Goal: Task Accomplishment & Management: Manage account settings

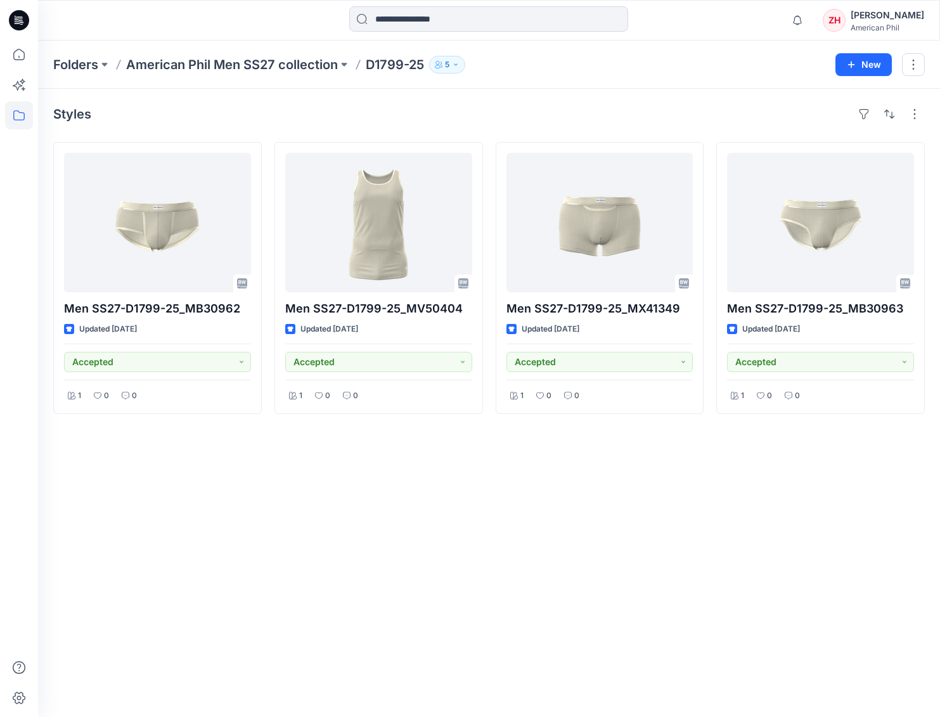
click at [292, 66] on p "American Phil Men SS27 collection" at bounding box center [232, 65] width 212 height 18
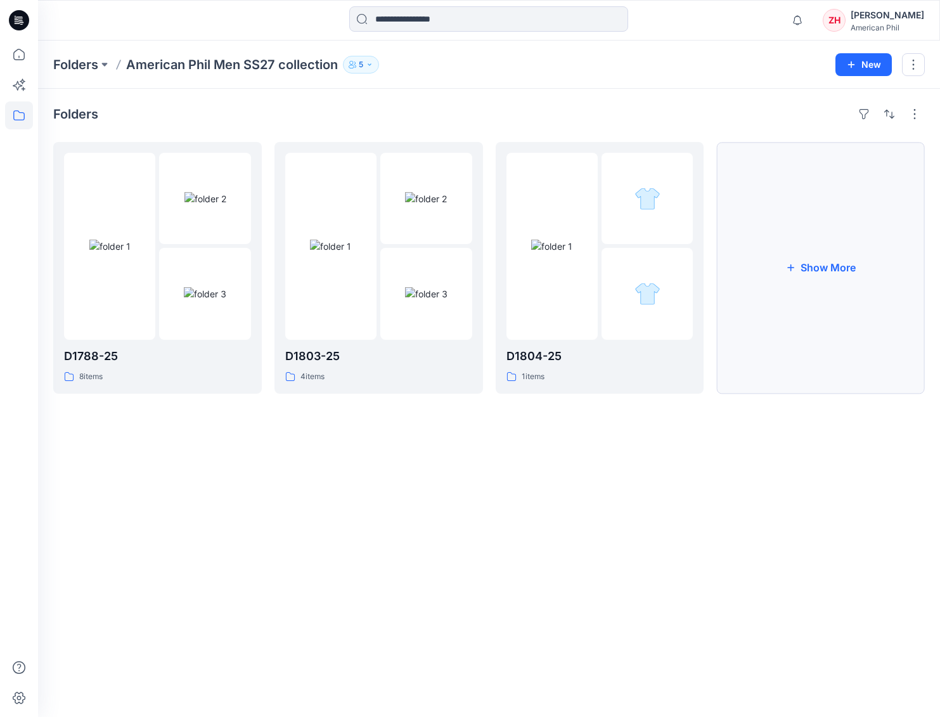
click at [855, 244] on button "Show More" at bounding box center [821, 268] width 209 height 252
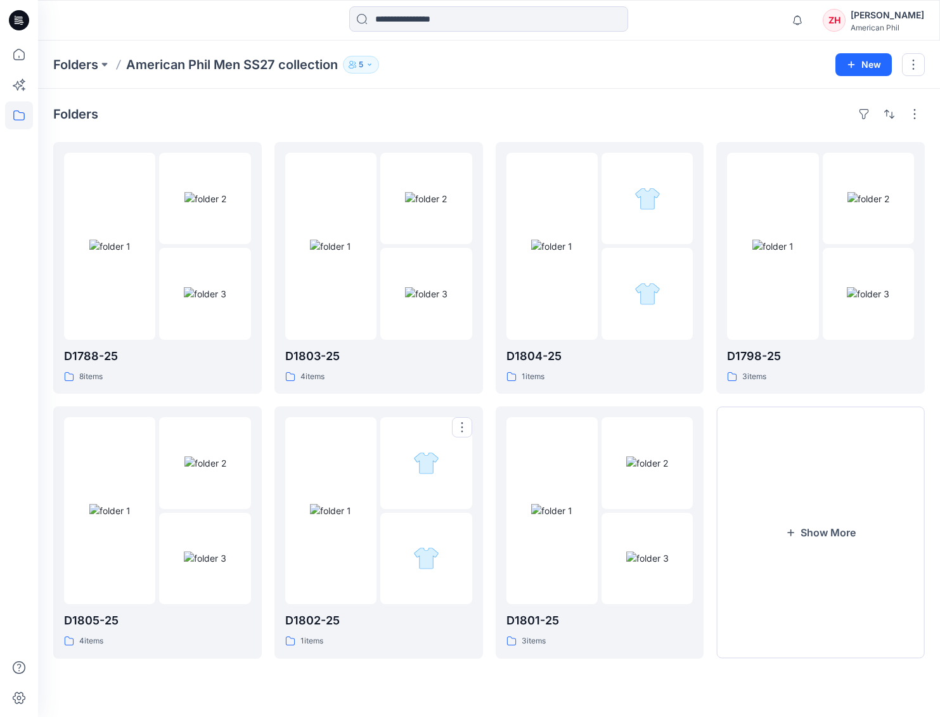
drag, startPoint x: 346, startPoint y: 427, endPoint x: 353, endPoint y: 427, distance: 7.6
click at [346, 427] on div at bounding box center [330, 510] width 91 height 187
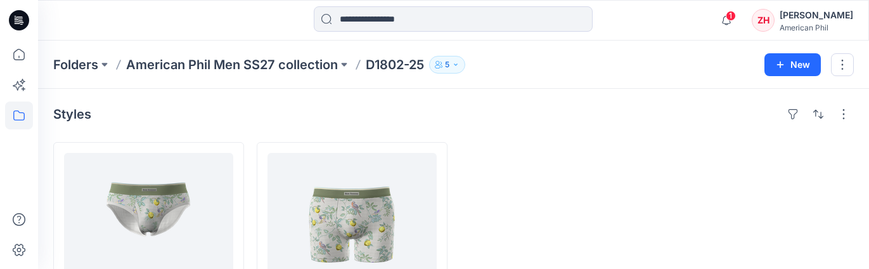
click at [736, 13] on span "1" at bounding box center [731, 16] width 10 height 10
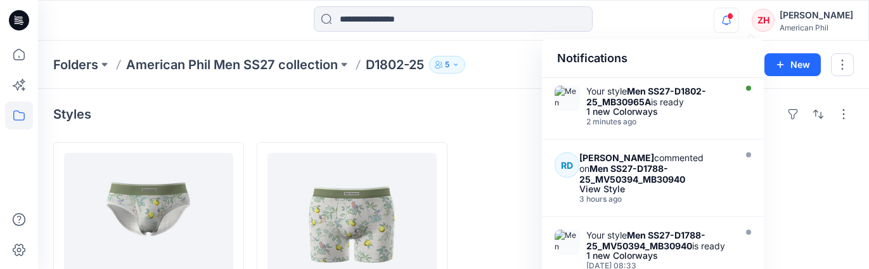
click at [715, 7] on div "Notifications Your style Men SS27-D1802-25_MB30965A is ready 1 new Colorways 2 …" at bounding box center [453, 20] width 831 height 28
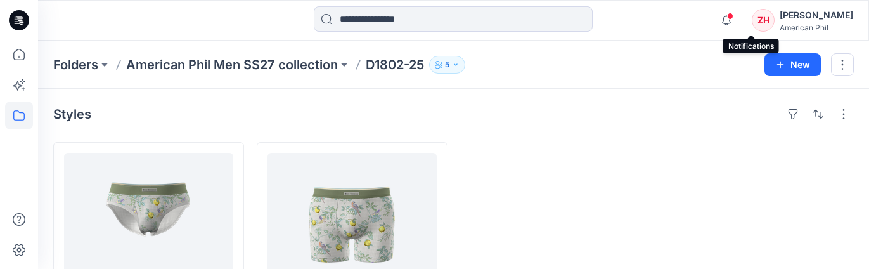
click at [731, 20] on icon "button" at bounding box center [726, 20] width 9 height 8
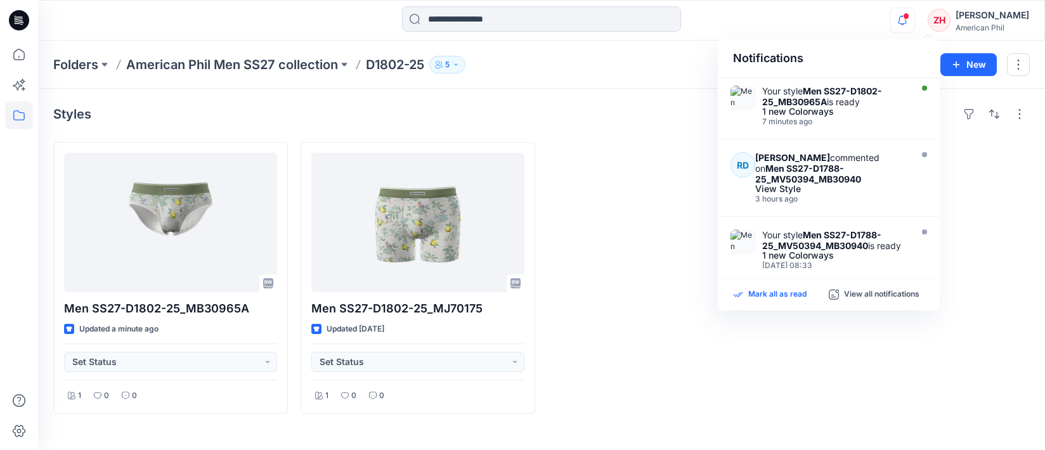
click at [770, 268] on p "Mark all as read" at bounding box center [777, 294] width 58 height 11
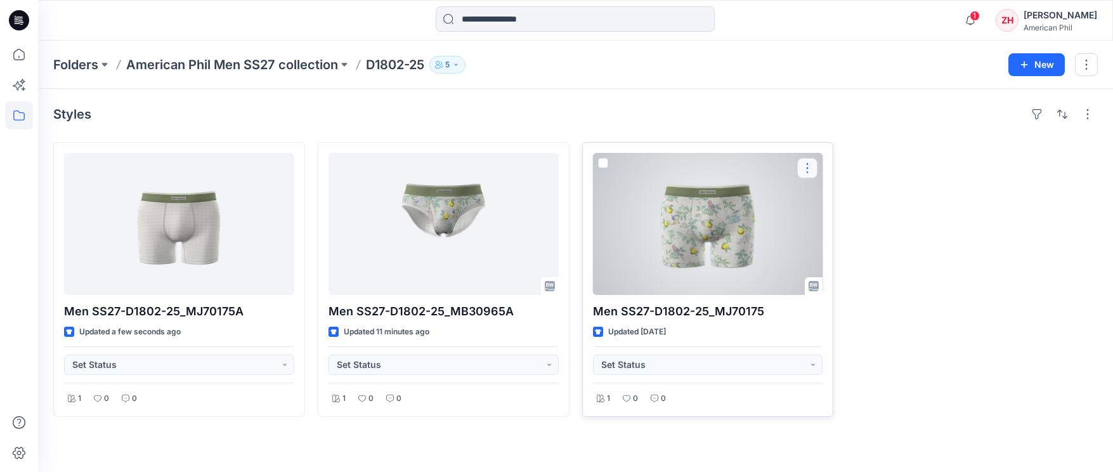
click at [808, 170] on button "button" at bounding box center [807, 168] width 20 height 20
click at [840, 194] on button "Edit" at bounding box center [868, 197] width 137 height 23
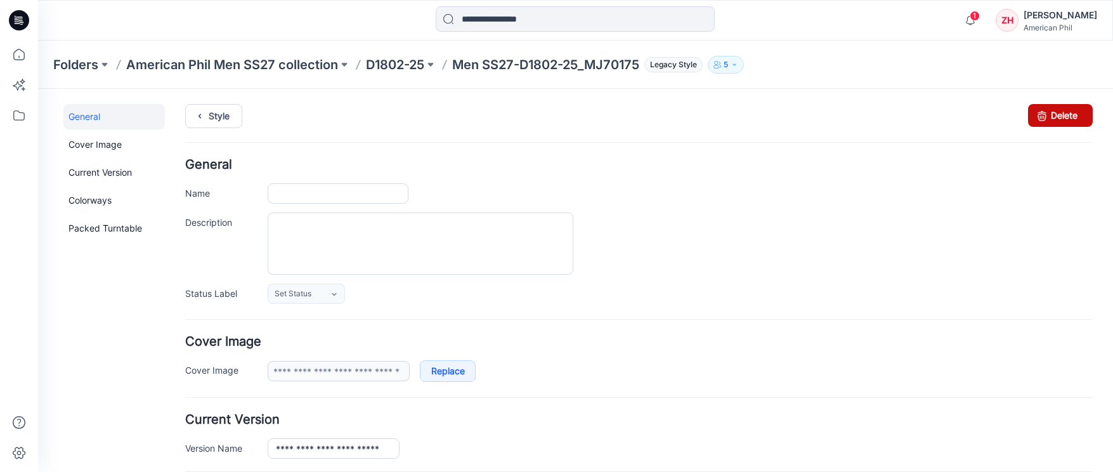
click at [1054, 118] on link "Delete" at bounding box center [1060, 115] width 65 height 23
type input "**********"
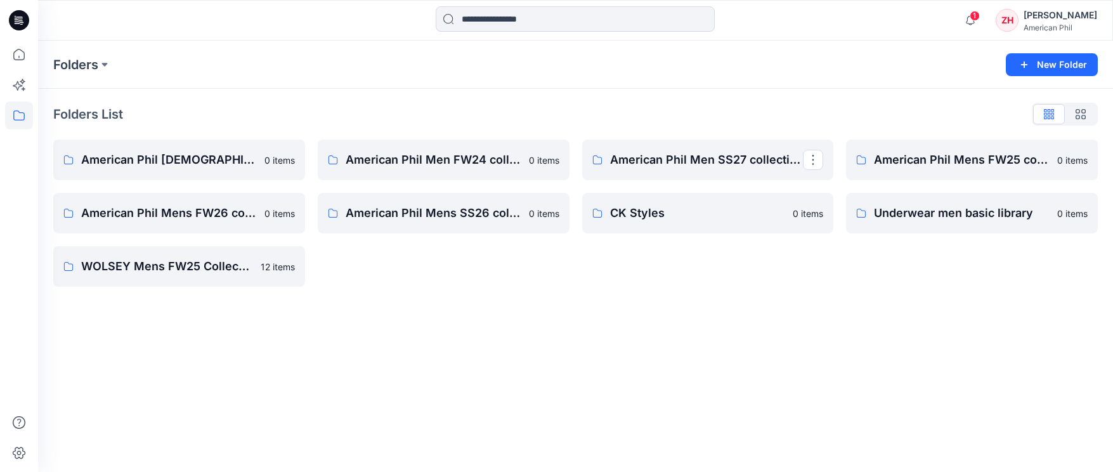
click at [690, 150] on link "American Phil Men SS27 collection" at bounding box center [708, 159] width 252 height 41
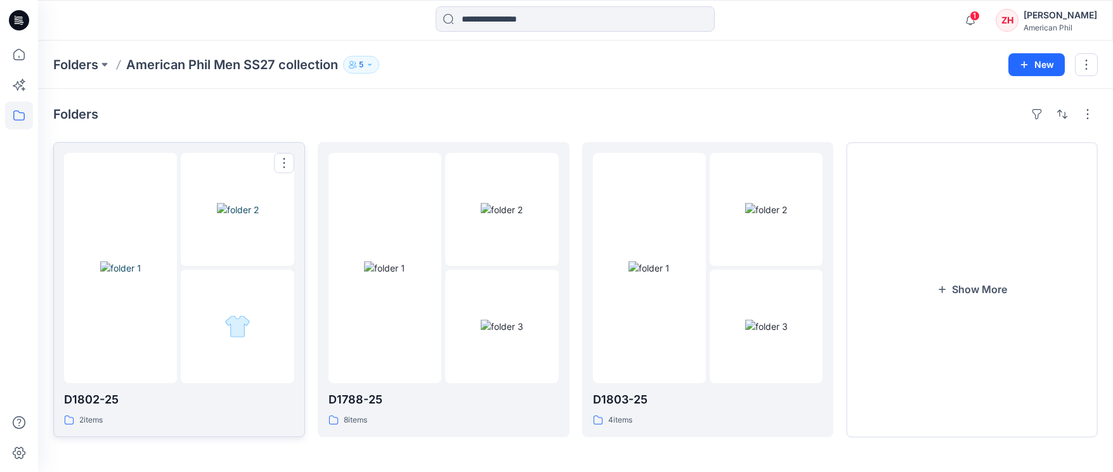
click at [156, 164] on div at bounding box center [120, 268] width 113 height 230
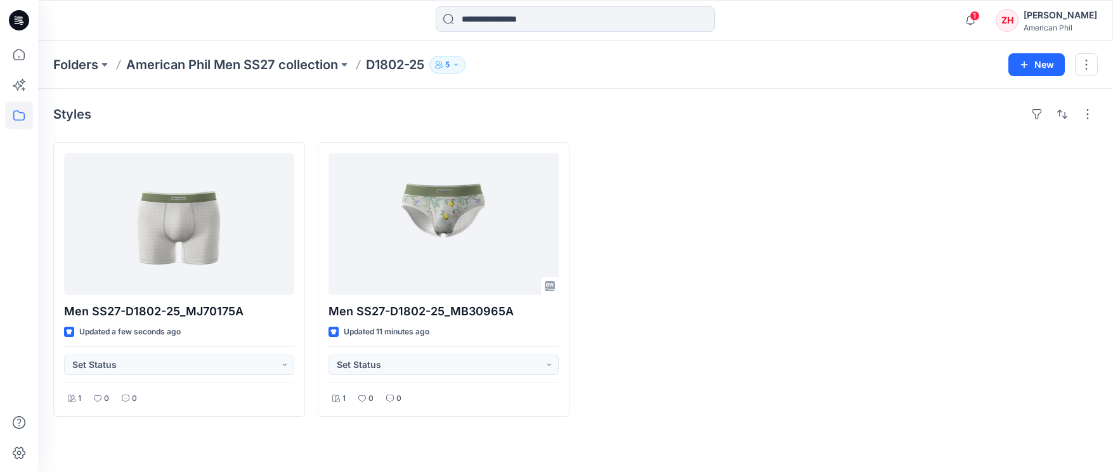
click at [938, 103] on div "Styles Men SS27-D1802-25_MJ70175A Updated a few seconds ago Set Status 1 0 0 Me…" at bounding box center [575, 280] width 1075 height 383
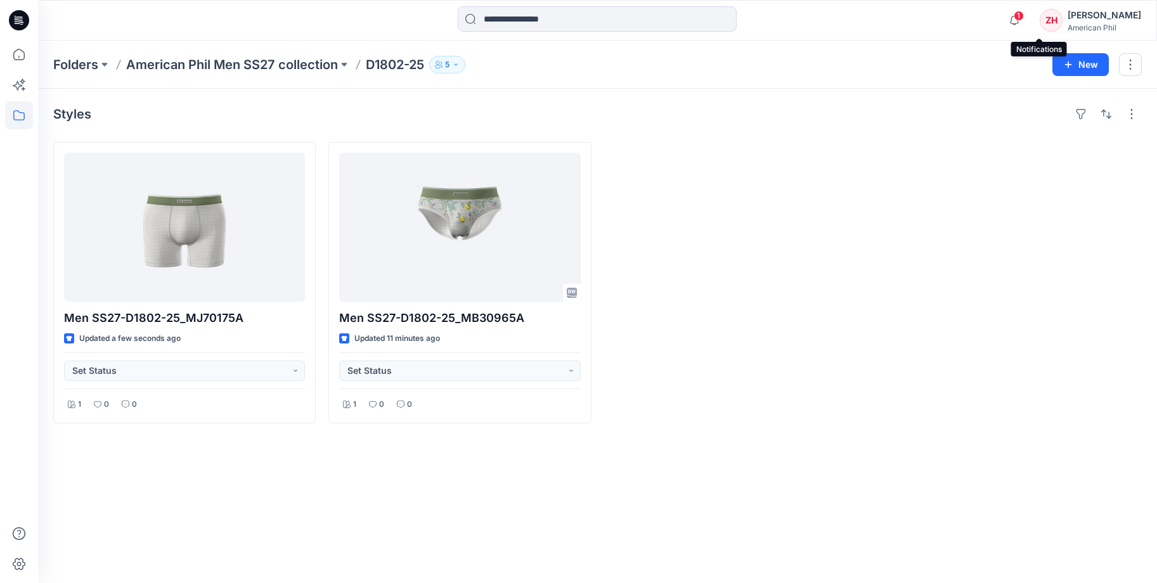
click at [1024, 16] on span "1" at bounding box center [1019, 16] width 10 height 10
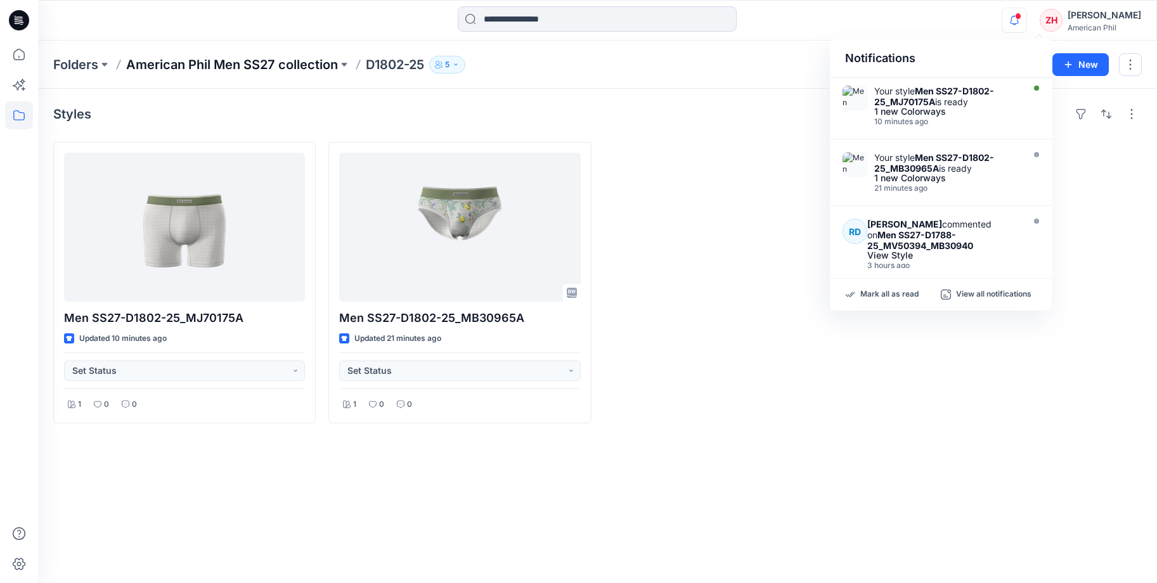
click at [268, 58] on p "American Phil Men SS27 collection" at bounding box center [232, 65] width 212 height 18
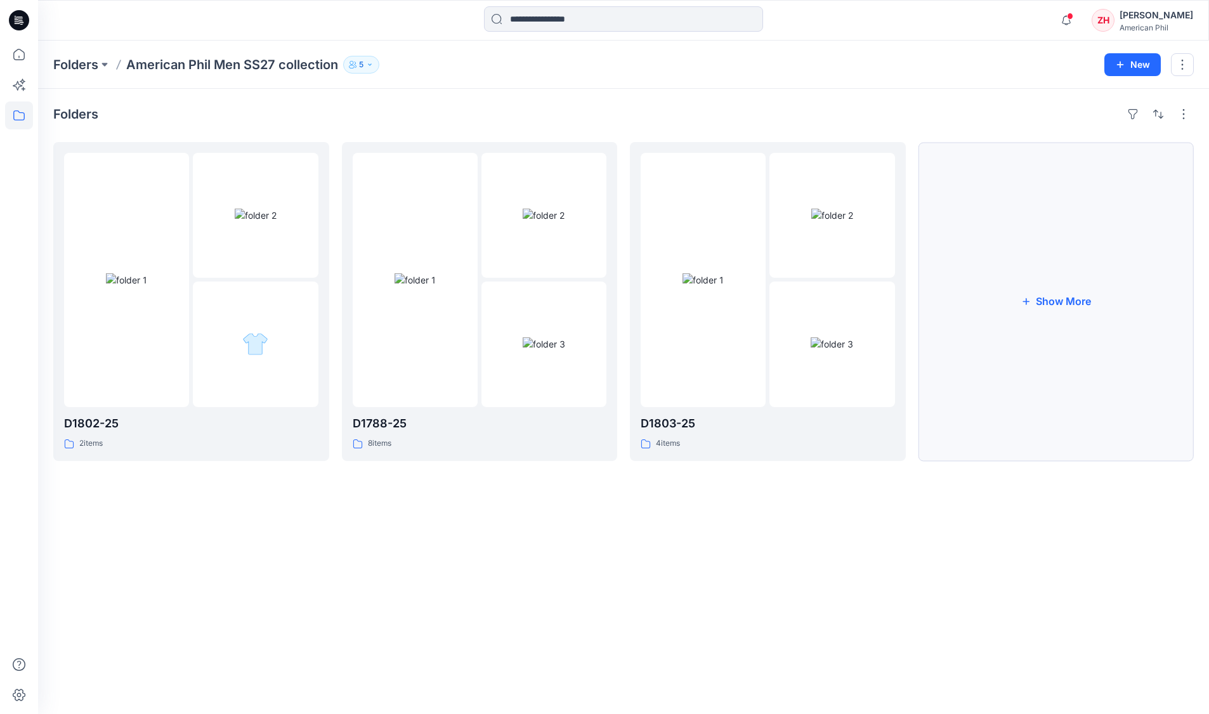
click at [1089, 257] on button "Show More" at bounding box center [1056, 301] width 276 height 319
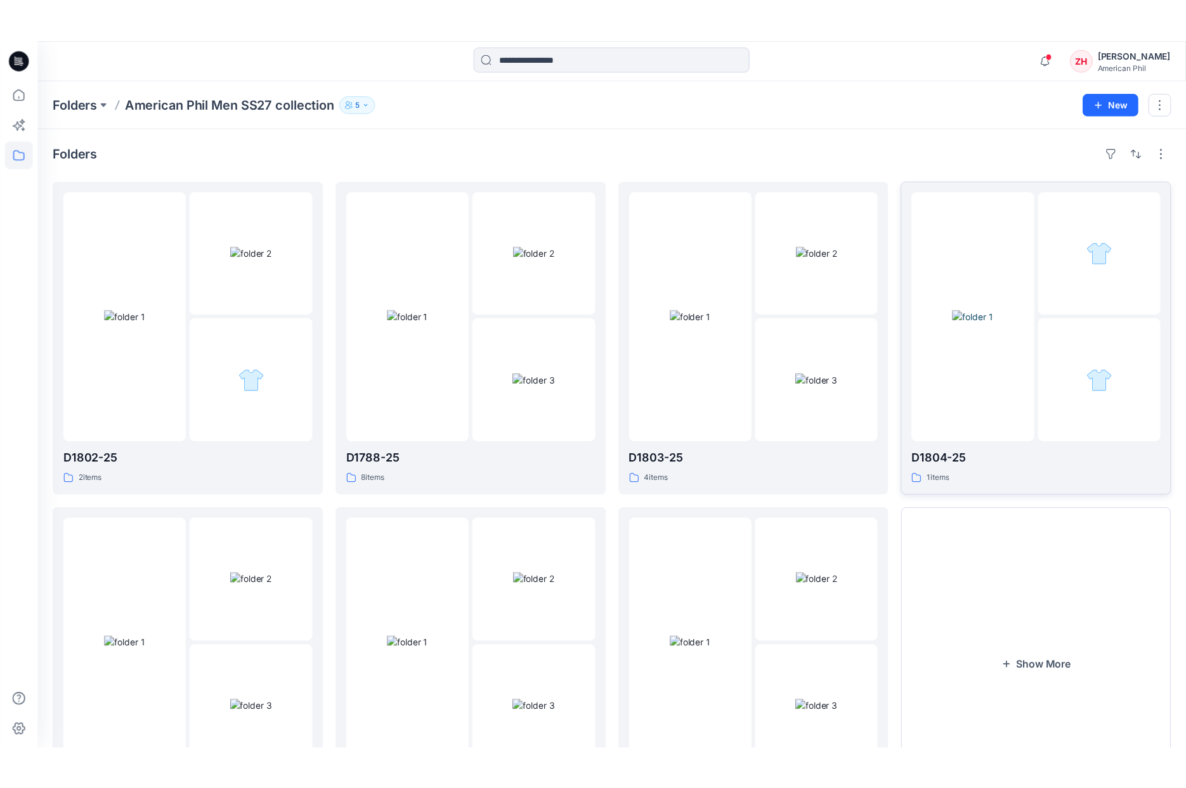
scroll to position [108, 0]
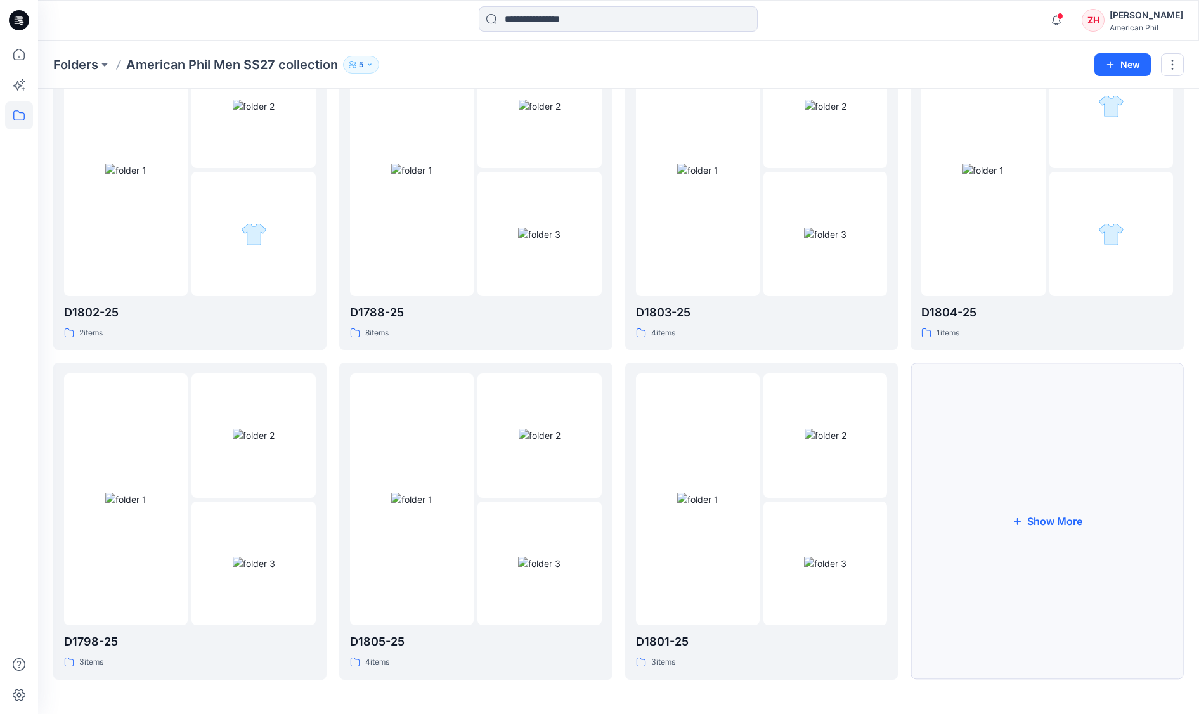
click at [1023, 471] on button "Show More" at bounding box center [1047, 521] width 273 height 316
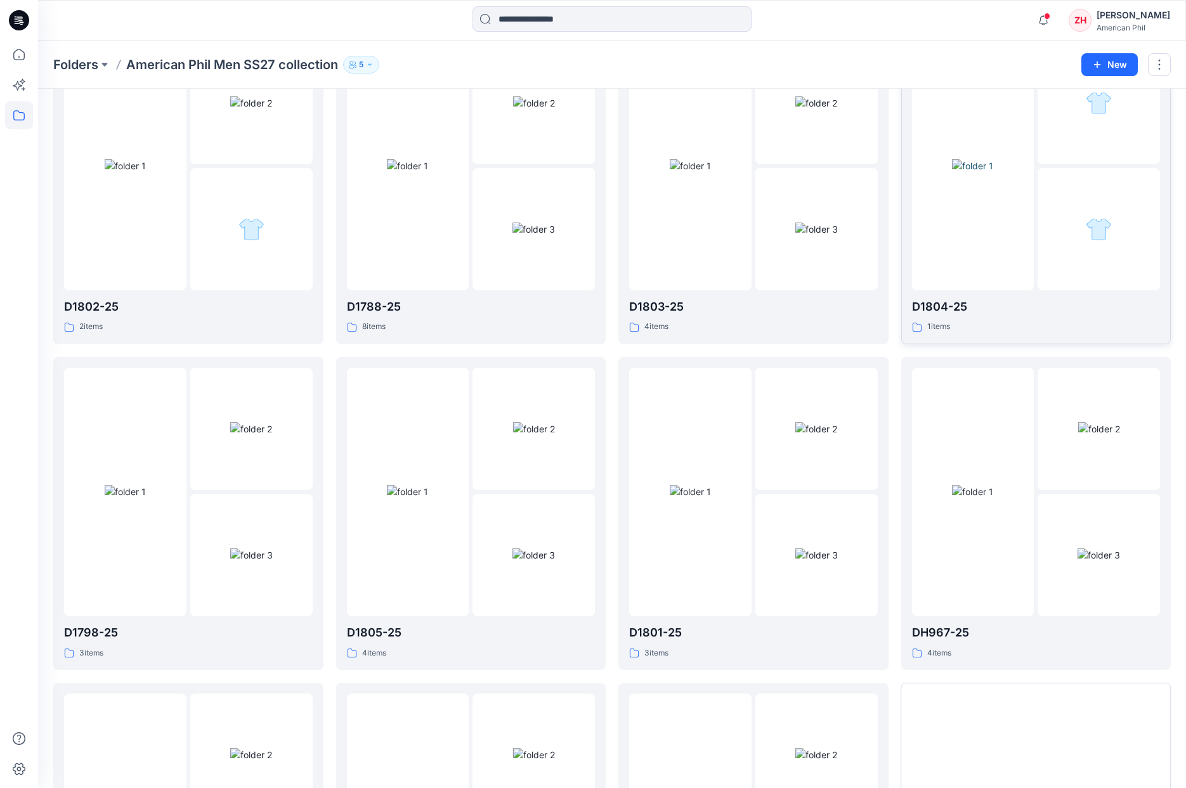
scroll to position [353, 0]
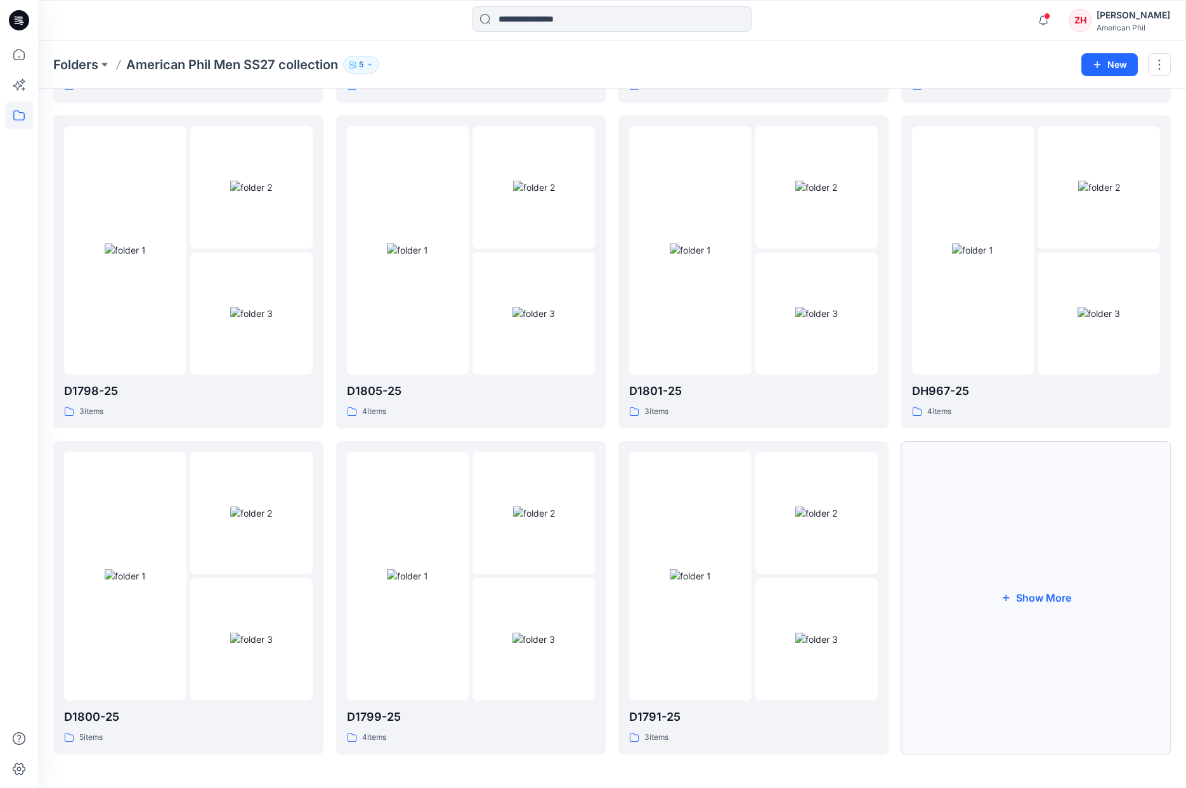
click at [1072, 471] on button "Show More" at bounding box center [1036, 597] width 270 height 313
click at [995, 471] on button "Show More" at bounding box center [1036, 598] width 270 height 313
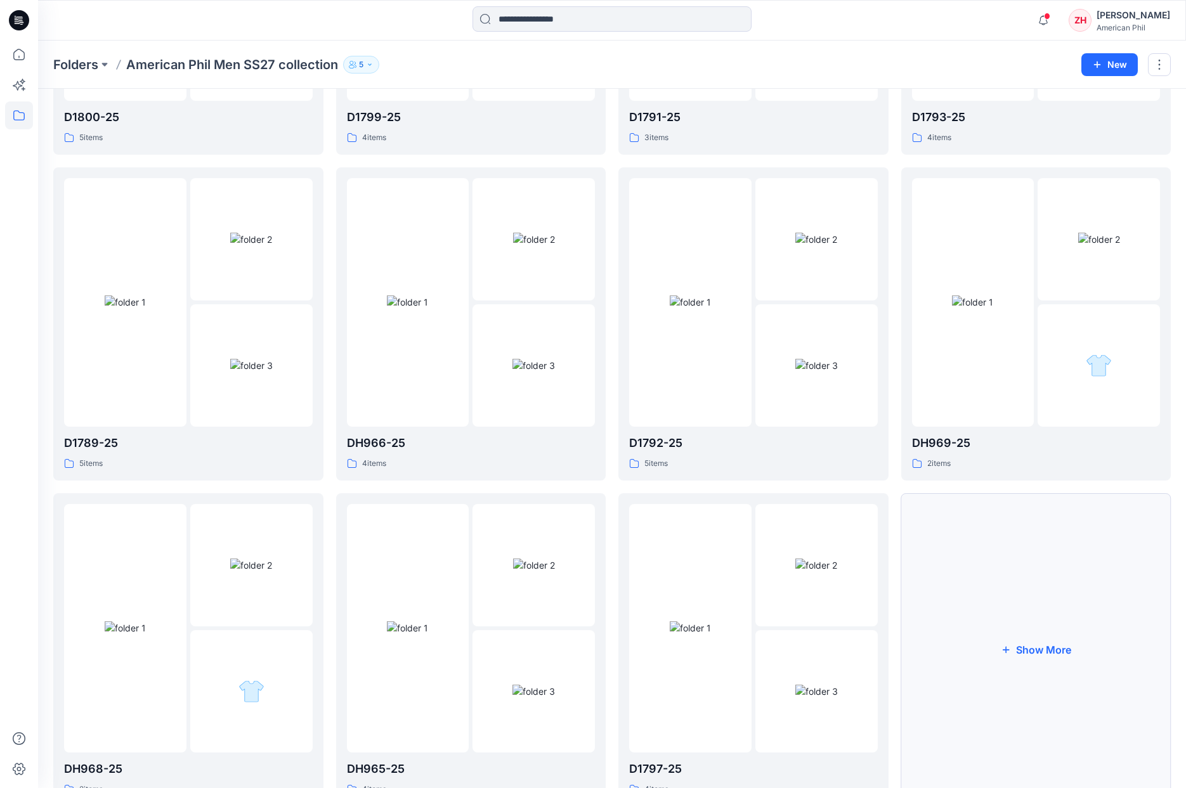
click at [1018, 471] on button "Show More" at bounding box center [1036, 649] width 270 height 313
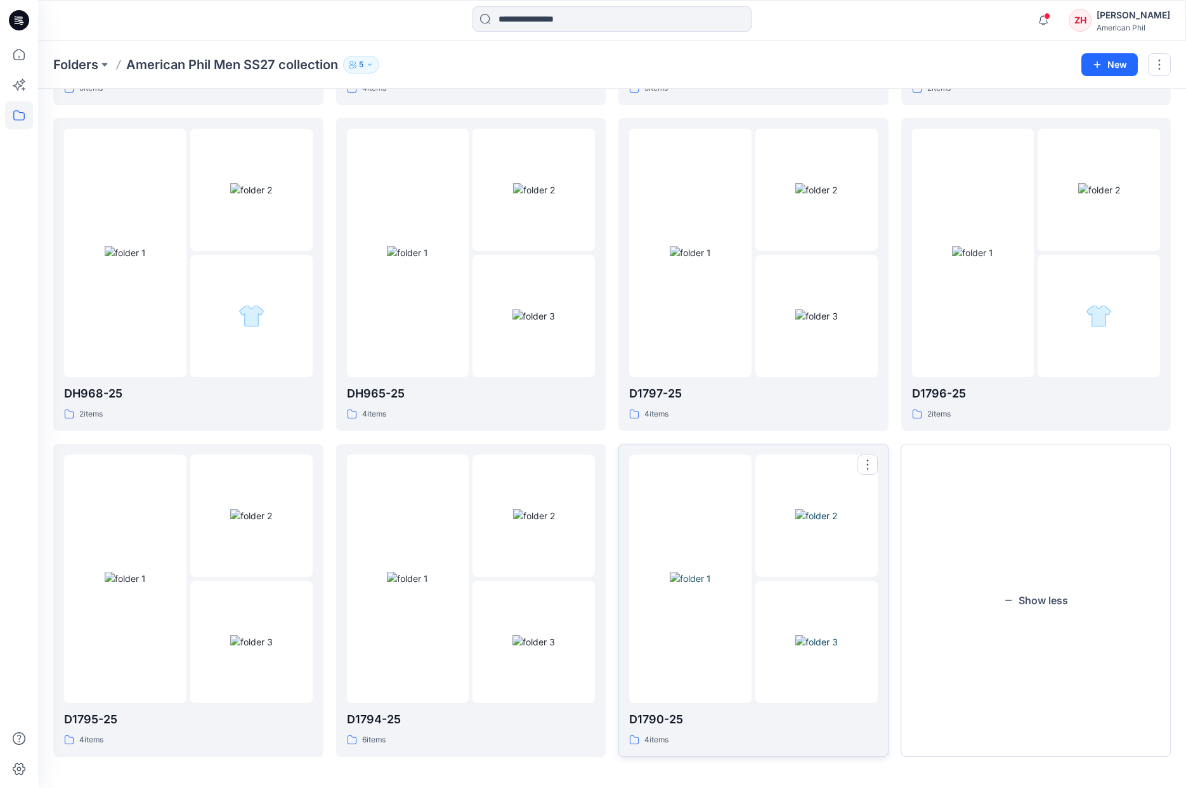
click at [711, 471] on img at bounding box center [690, 578] width 41 height 13
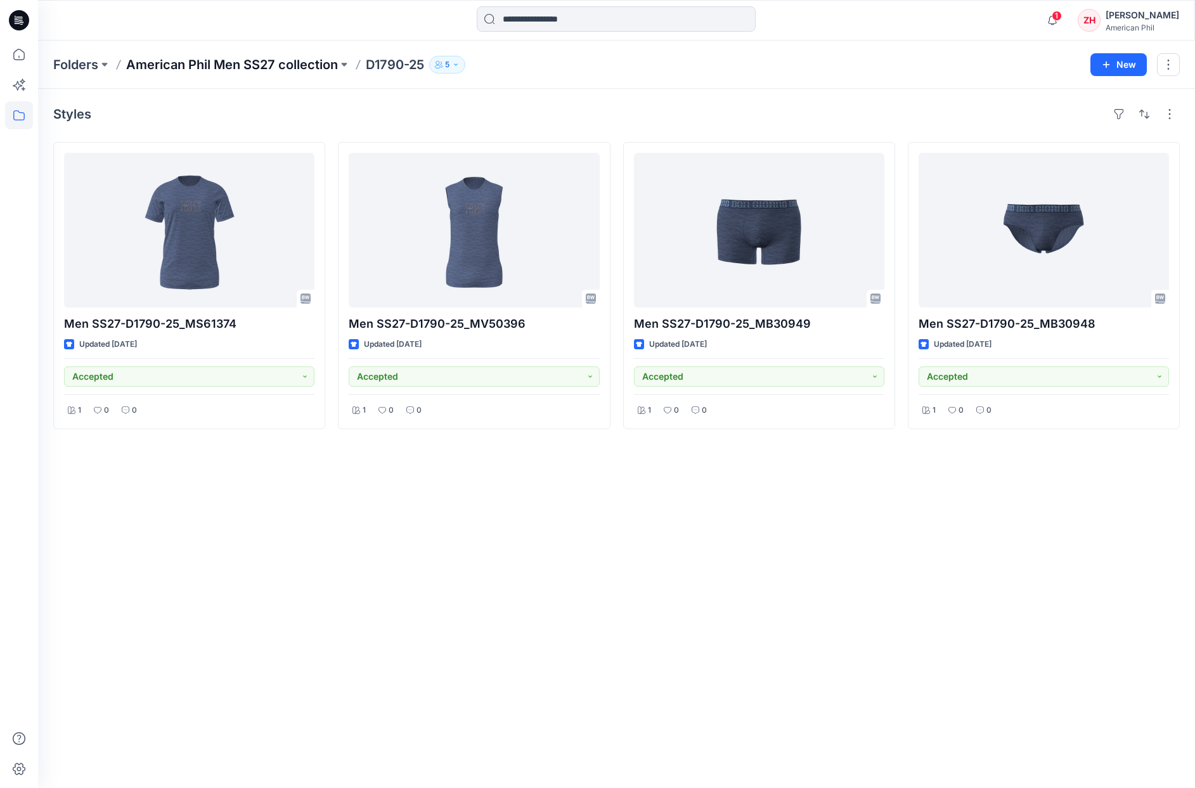
click at [271, 69] on p "American Phil Men SS27 collection" at bounding box center [232, 65] width 212 height 18
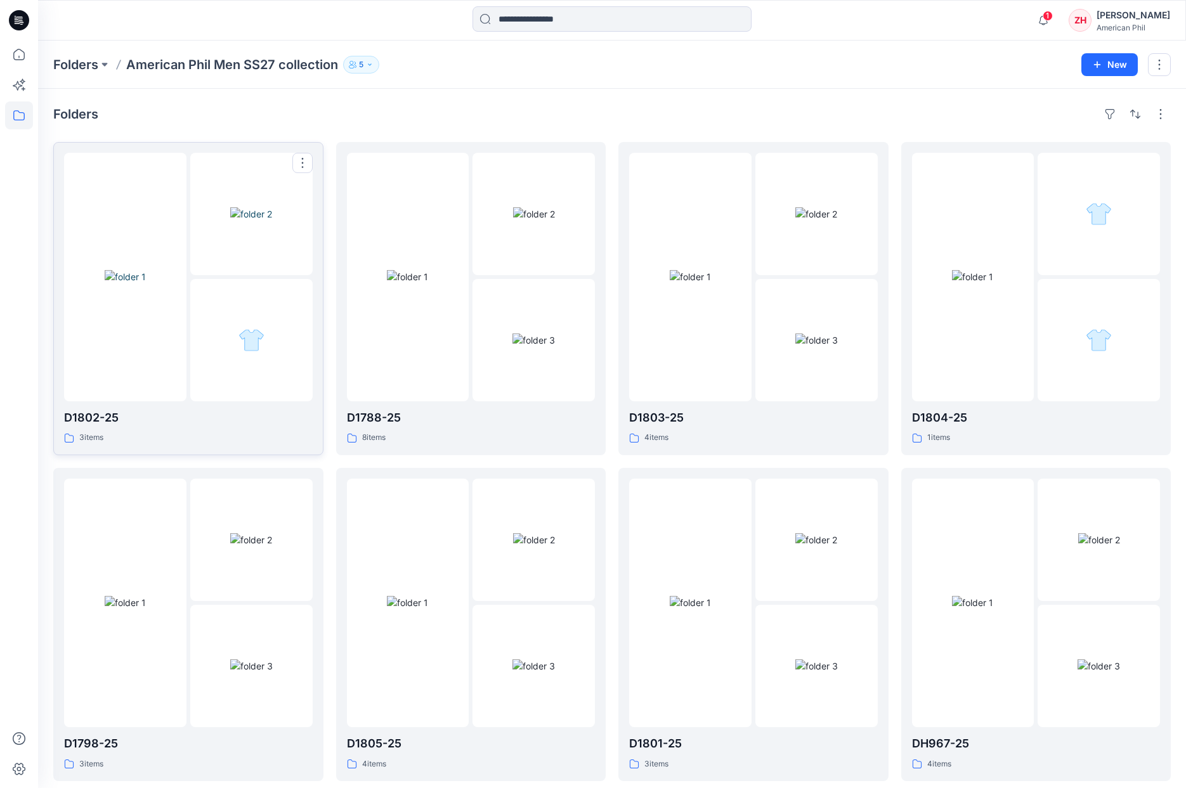
click at [163, 162] on div at bounding box center [125, 277] width 122 height 249
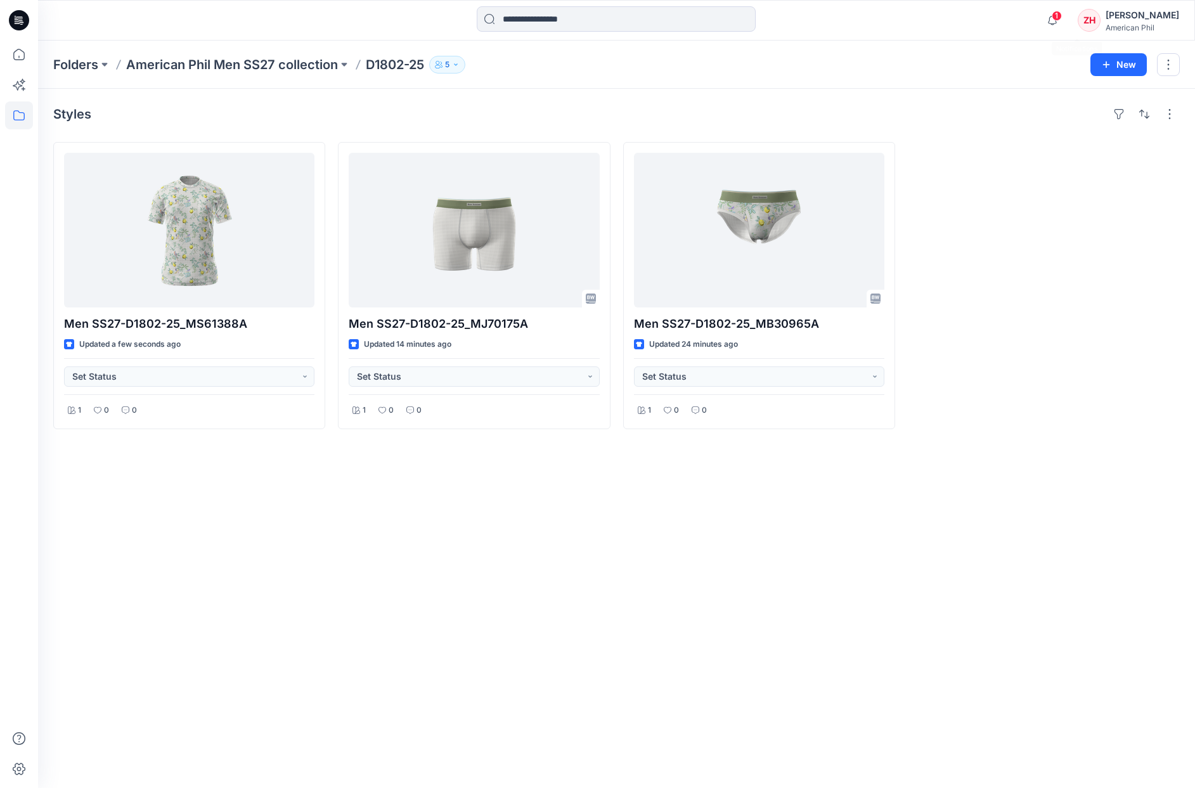
click at [1062, 13] on span "1" at bounding box center [1057, 16] width 10 height 10
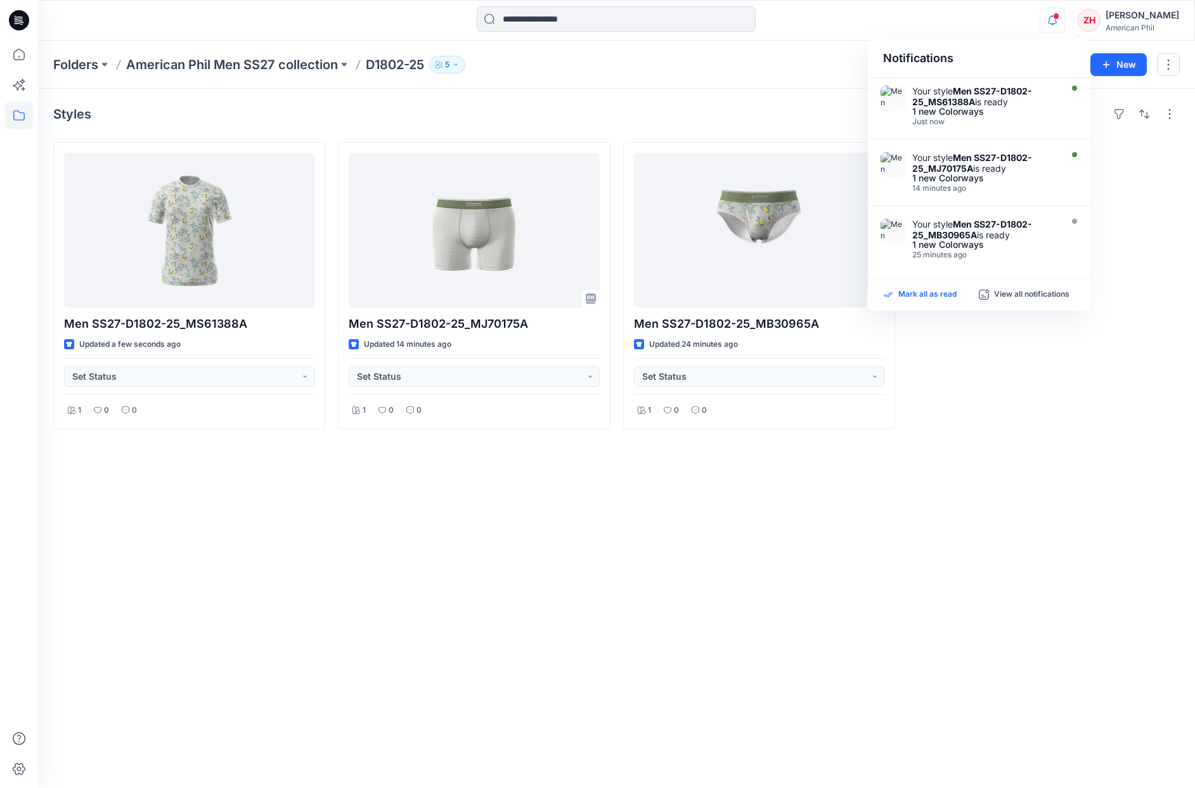
click at [924, 296] on p "Mark all as read" at bounding box center [927, 294] width 58 height 11
click at [829, 77] on div "Folders American Phil Men SS27 collection D1802-25 5 New" at bounding box center [616, 65] width 1157 height 48
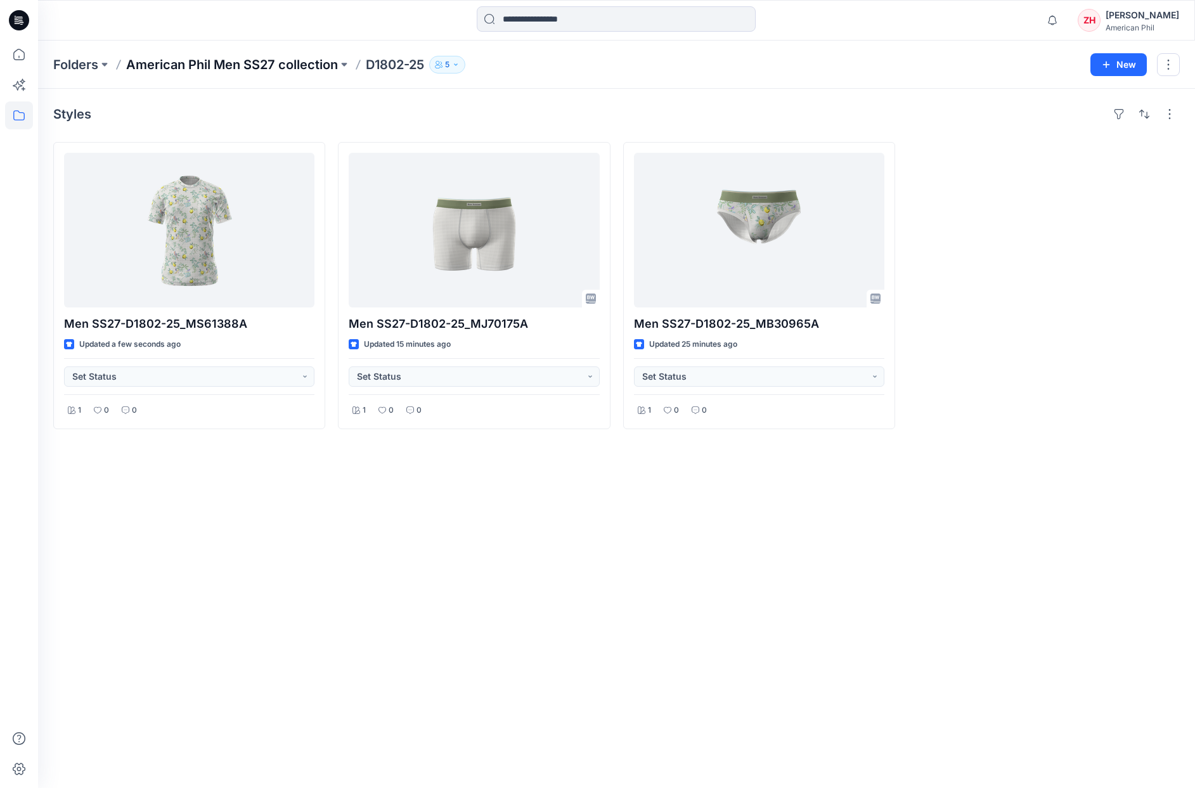
click at [238, 65] on p "American Phil Men SS27 collection" at bounding box center [232, 65] width 212 height 18
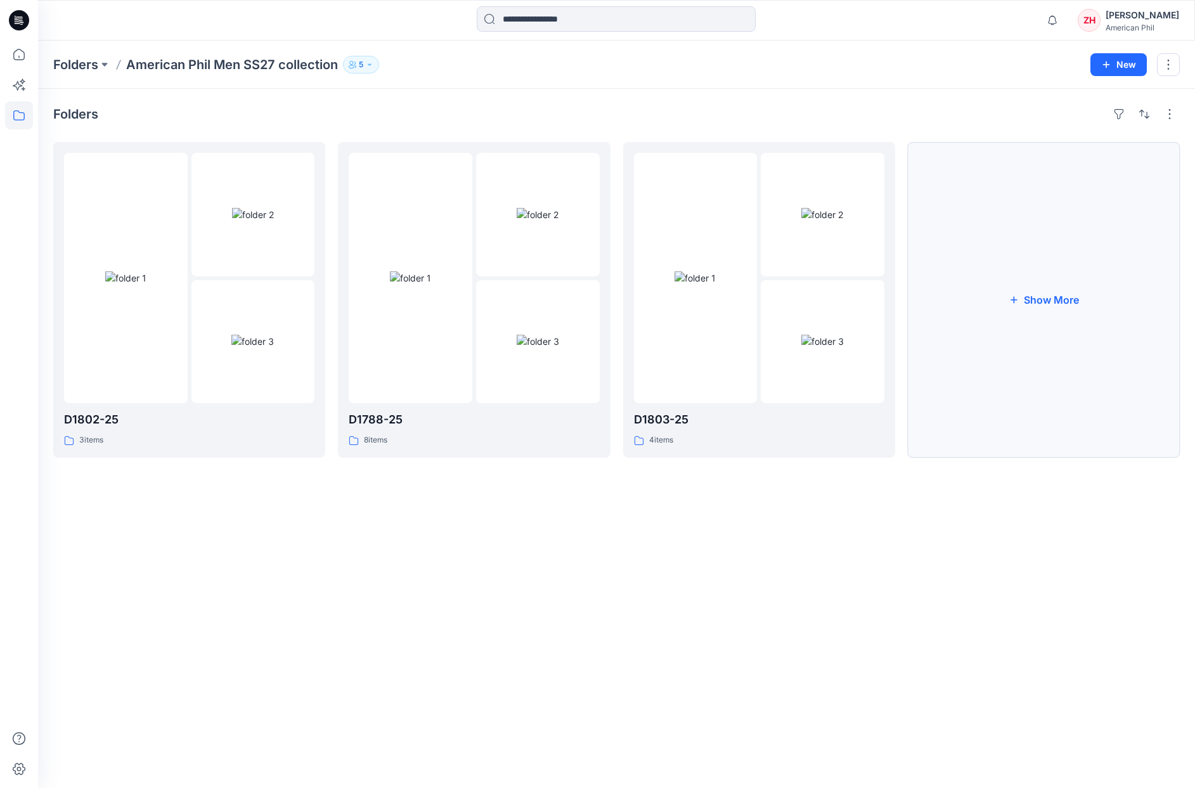
click at [1046, 264] on button "Show More" at bounding box center [1044, 300] width 272 height 316
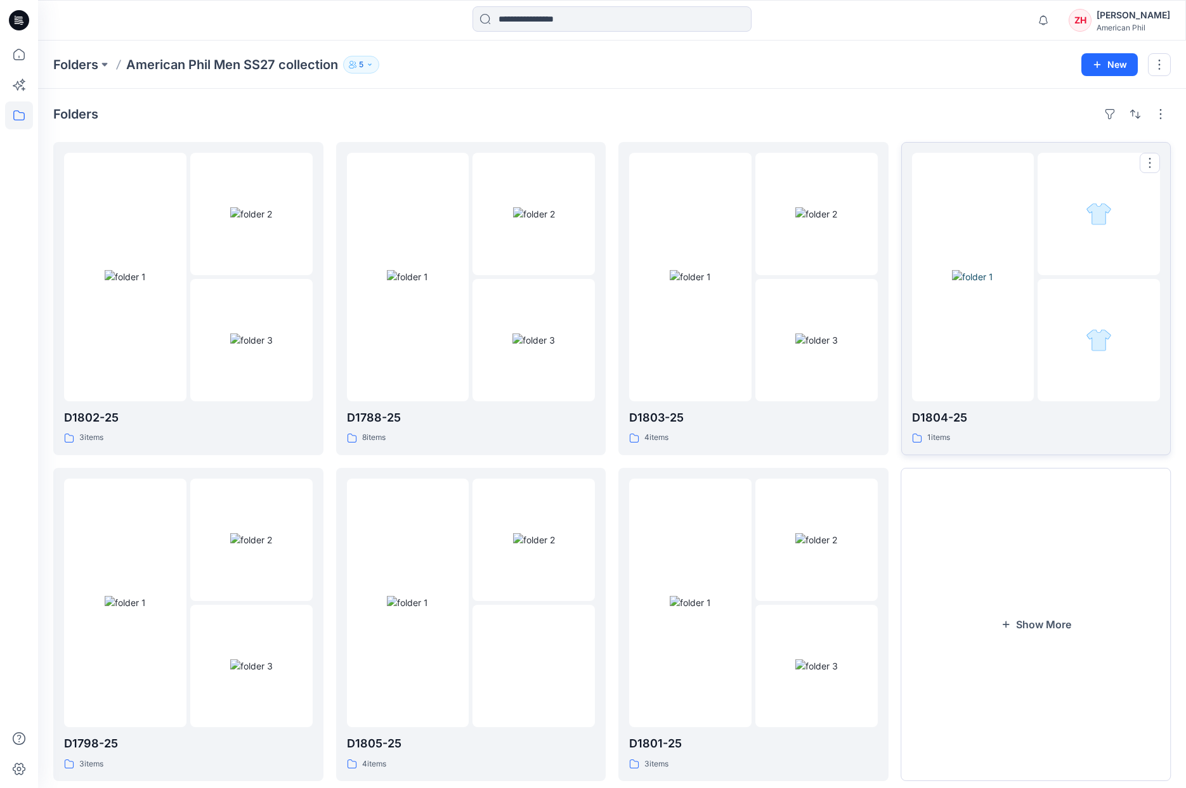
scroll to position [28, 0]
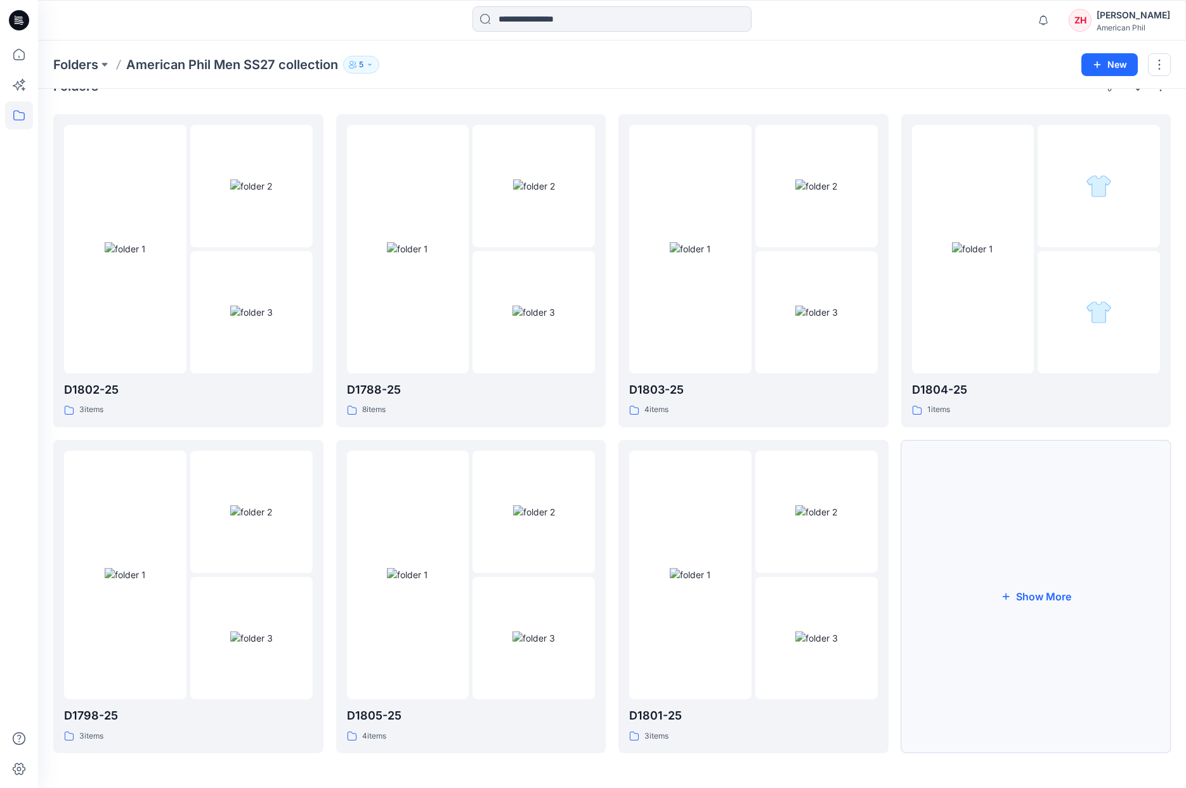
click at [1084, 519] on button "Show More" at bounding box center [1036, 596] width 270 height 313
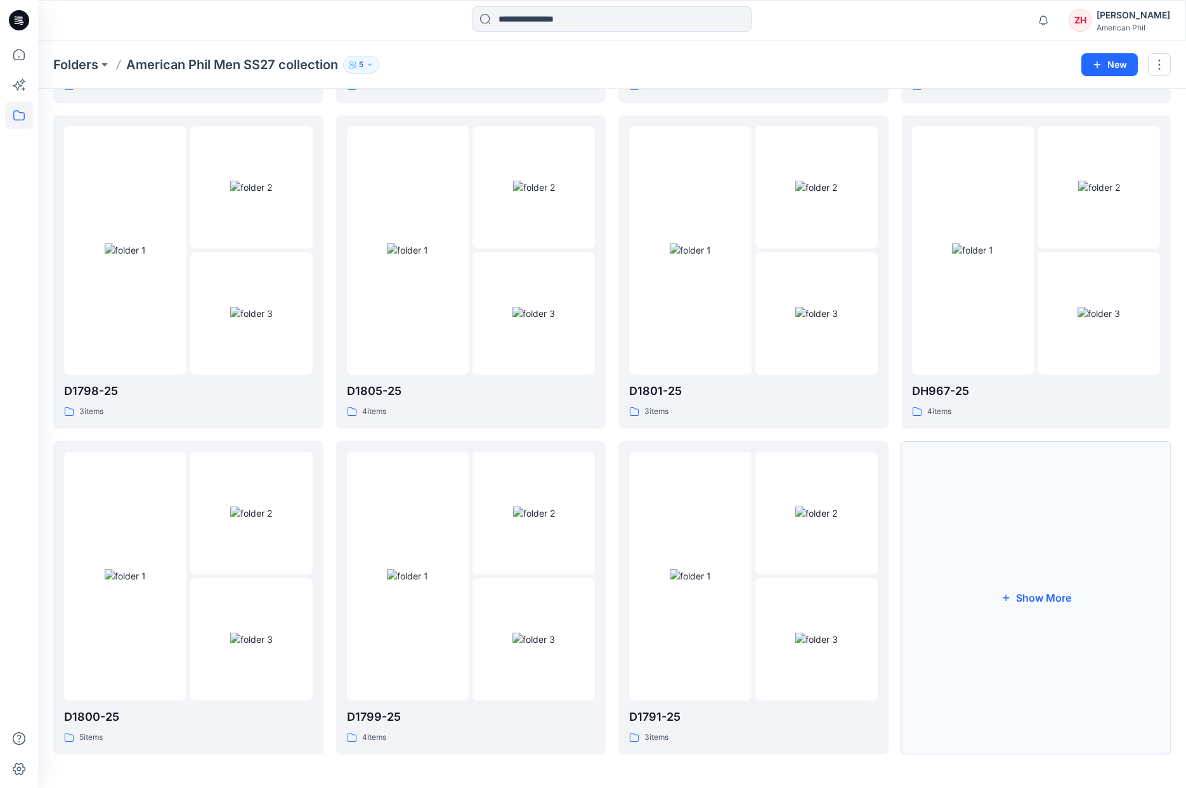
click at [1058, 536] on button "Show More" at bounding box center [1036, 597] width 270 height 313
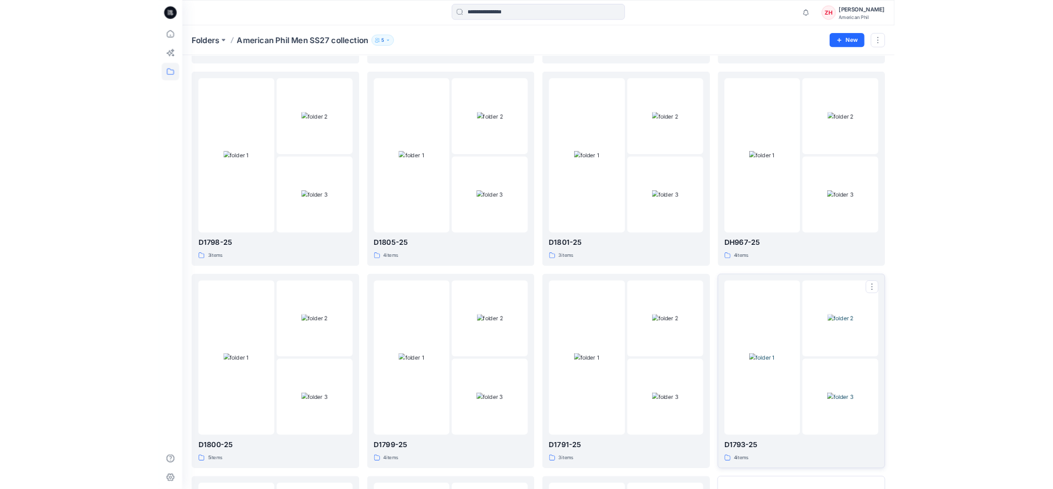
scroll to position [621, 0]
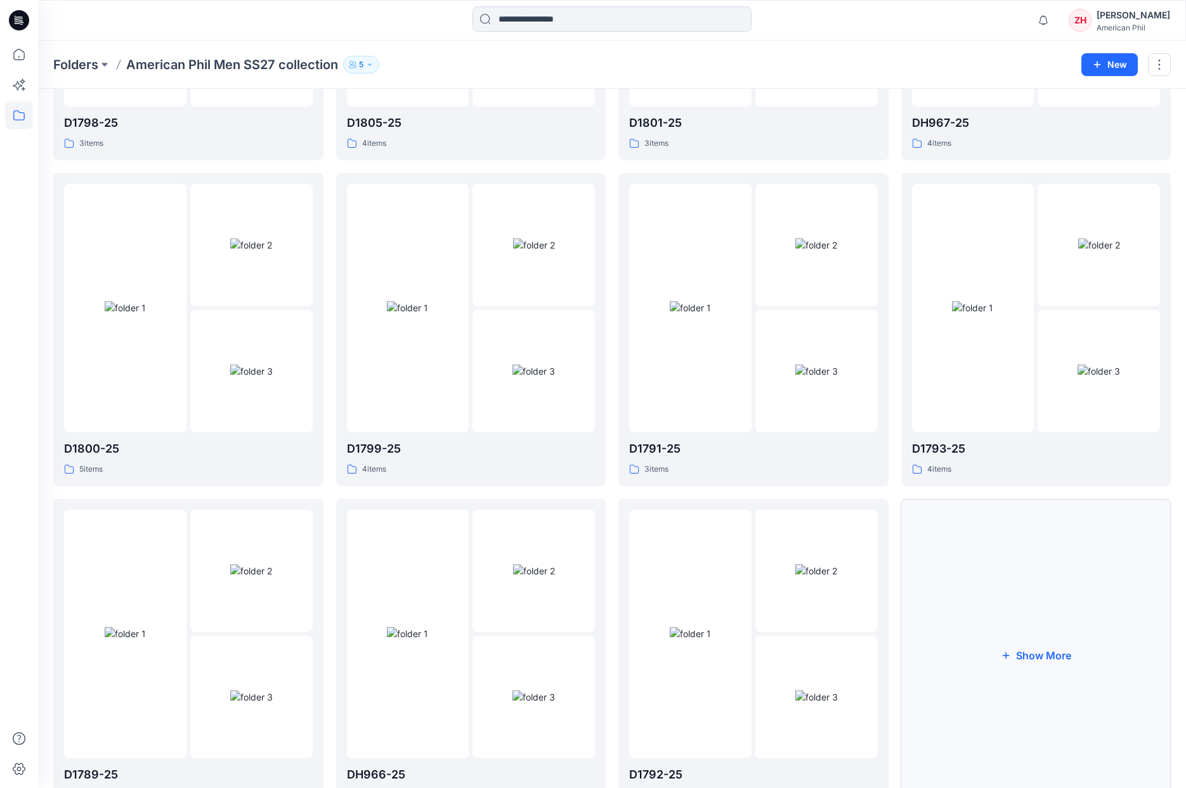
click at [1022, 556] on button "Show More" at bounding box center [1036, 655] width 270 height 313
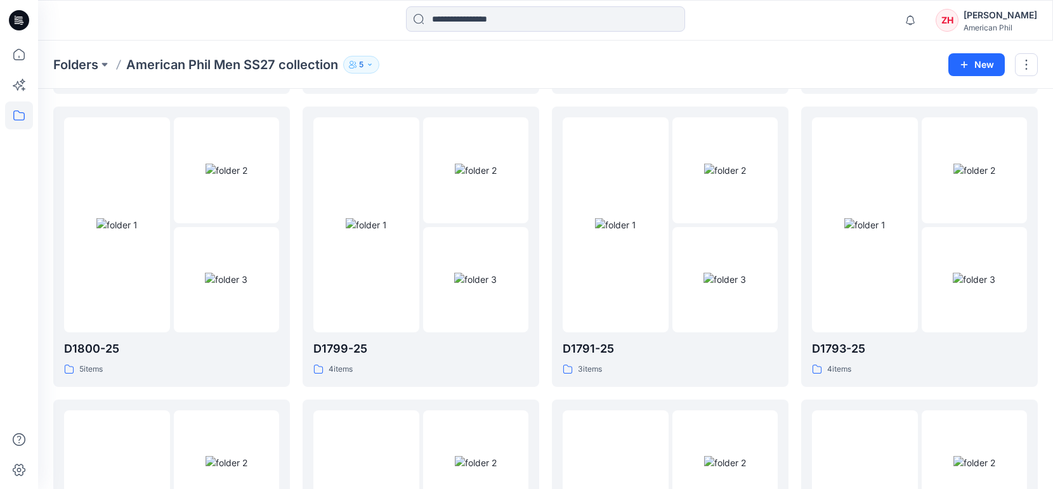
click at [851, 54] on div "Folders American Phil Men SS27 collection 5 New" at bounding box center [545, 65] width 1015 height 48
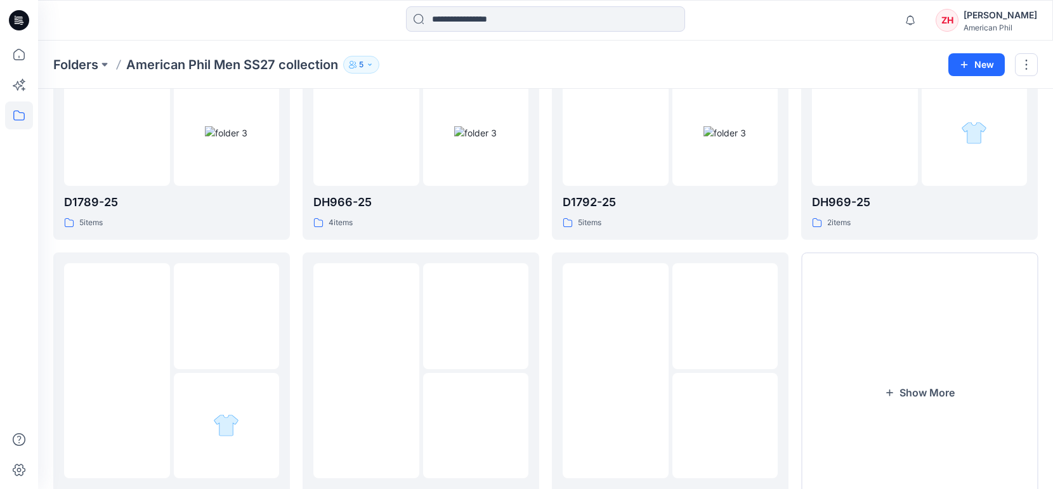
scroll to position [1136, 0]
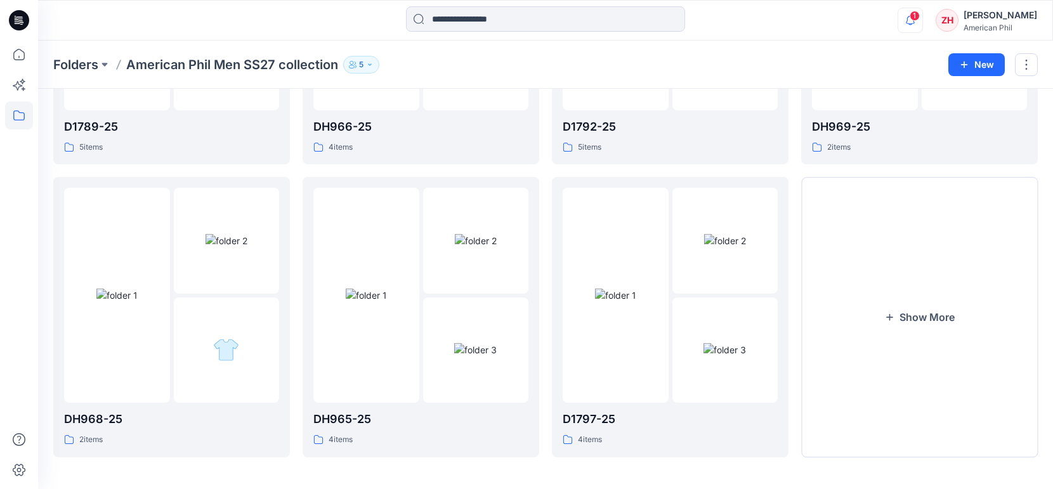
click at [923, 13] on button "button" at bounding box center [909, 20] width 25 height 25
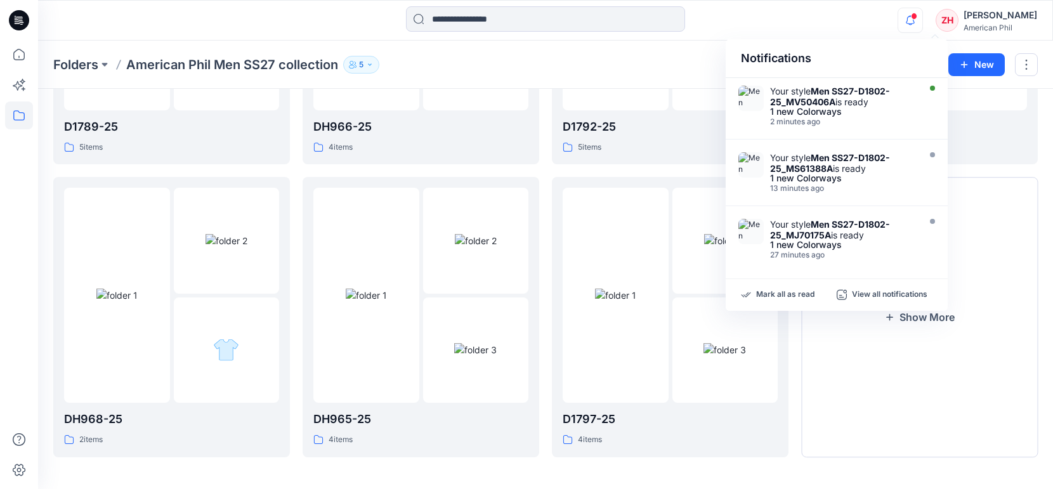
click at [894, 37] on div "Notifications Your style Men SS27-D1802-25_MV50406A is ready 1 new Colorways 2 …" at bounding box center [545, 20] width 1015 height 41
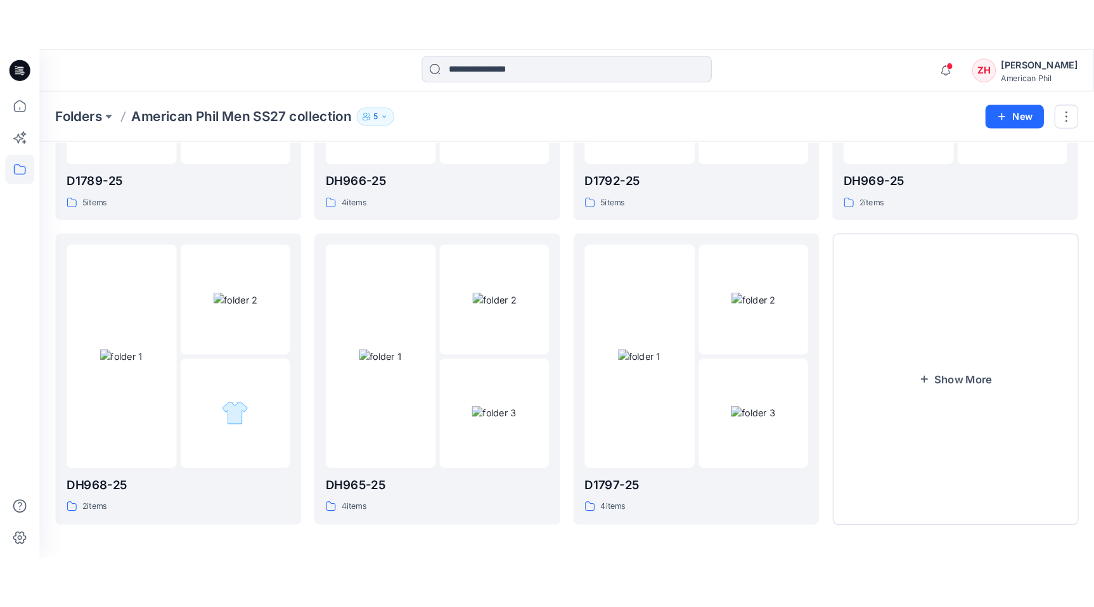
scroll to position [0, 0]
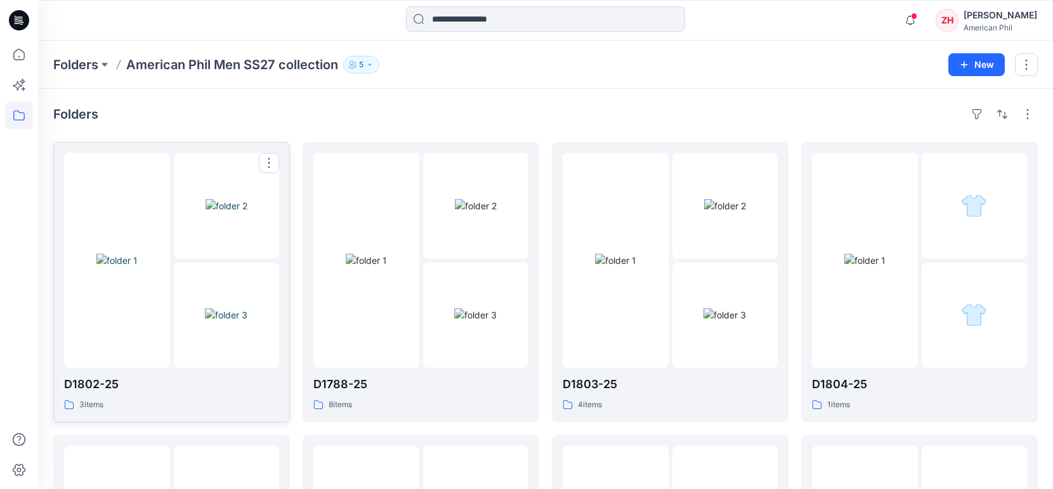
click at [156, 168] on div at bounding box center [117, 260] width 106 height 215
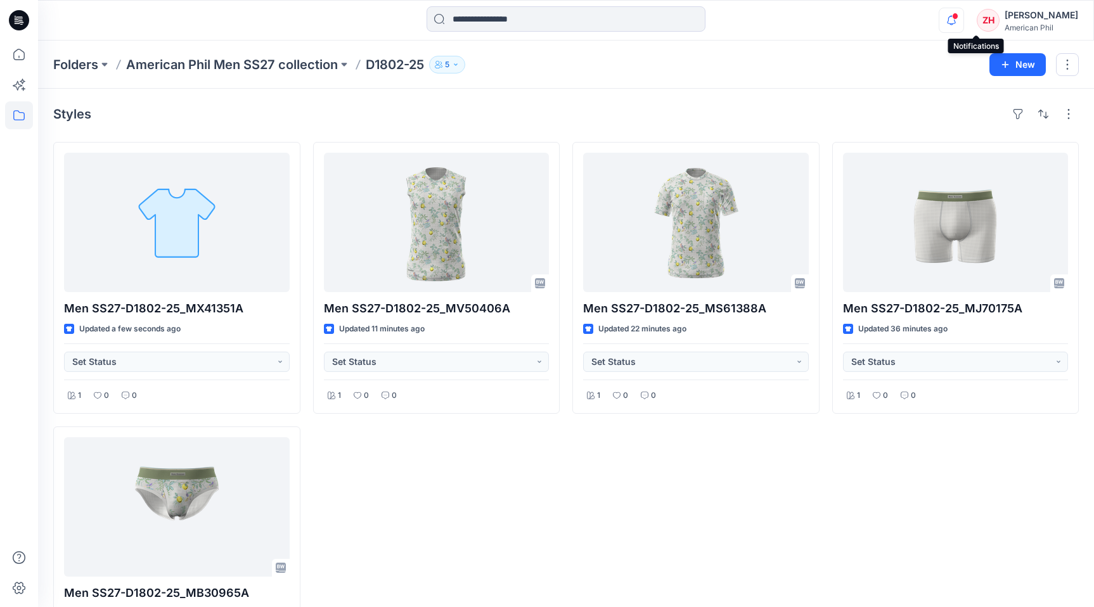
click at [964, 19] on icon "button" at bounding box center [952, 20] width 24 height 25
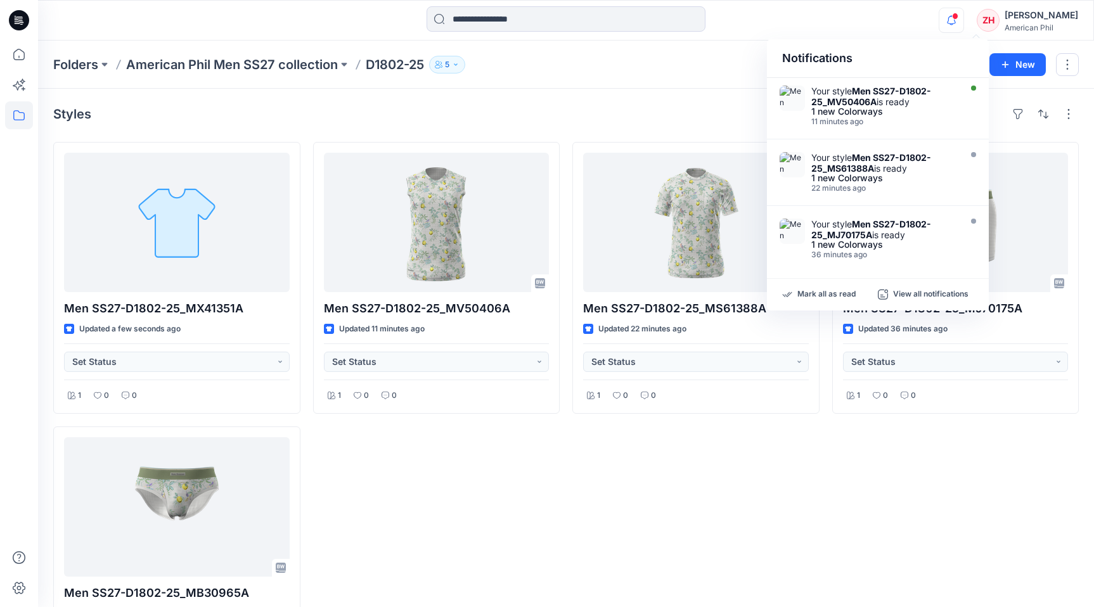
click at [932, 29] on div "Notifications Your style Men SS27-D1802-25_MV50406A is ready 1 new Colorways 11…" at bounding box center [566, 20] width 1056 height 28
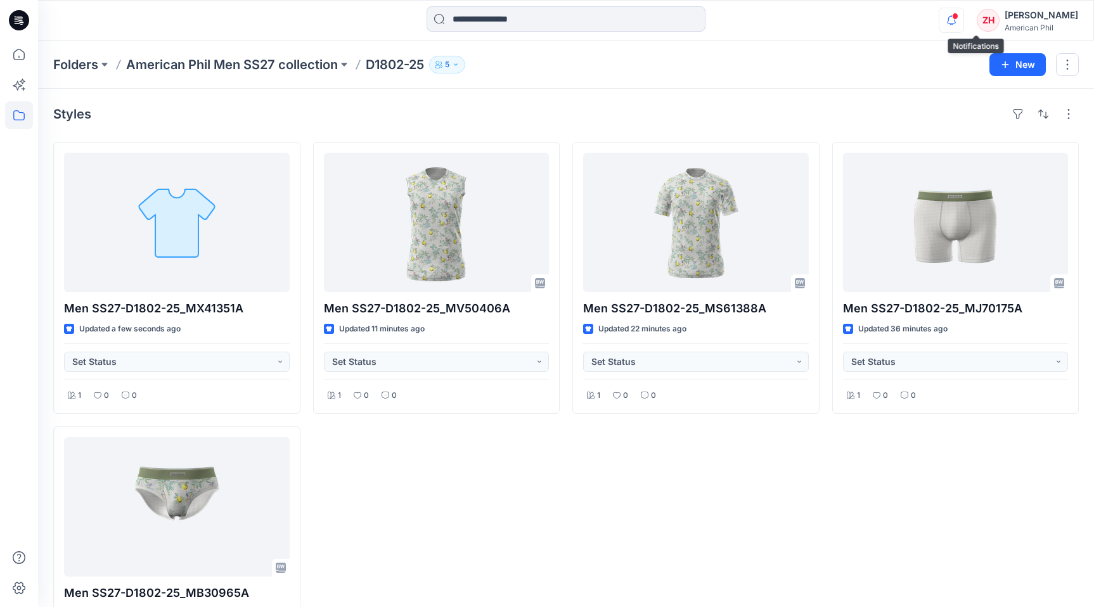
click at [956, 23] on icon "button" at bounding box center [951, 20] width 9 height 8
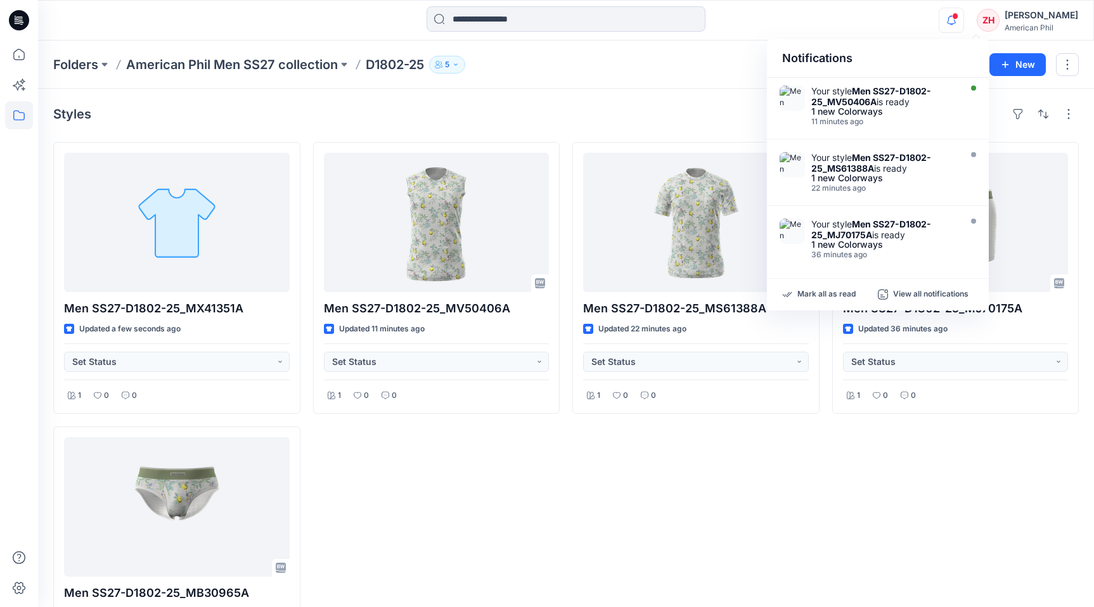
drag, startPoint x: 838, startPoint y: 290, endPoint x: 867, endPoint y: 269, distance: 35.9
click at [838, 290] on p "Mark all as read" at bounding box center [827, 294] width 58 height 11
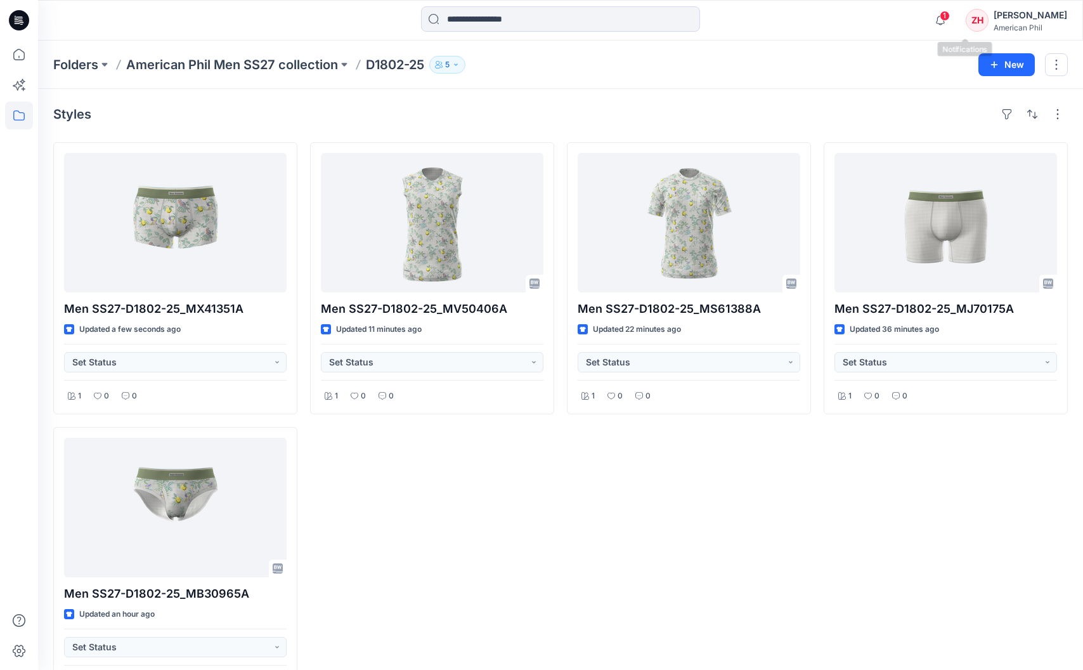
click at [950, 16] on span "1" at bounding box center [945, 16] width 10 height 10
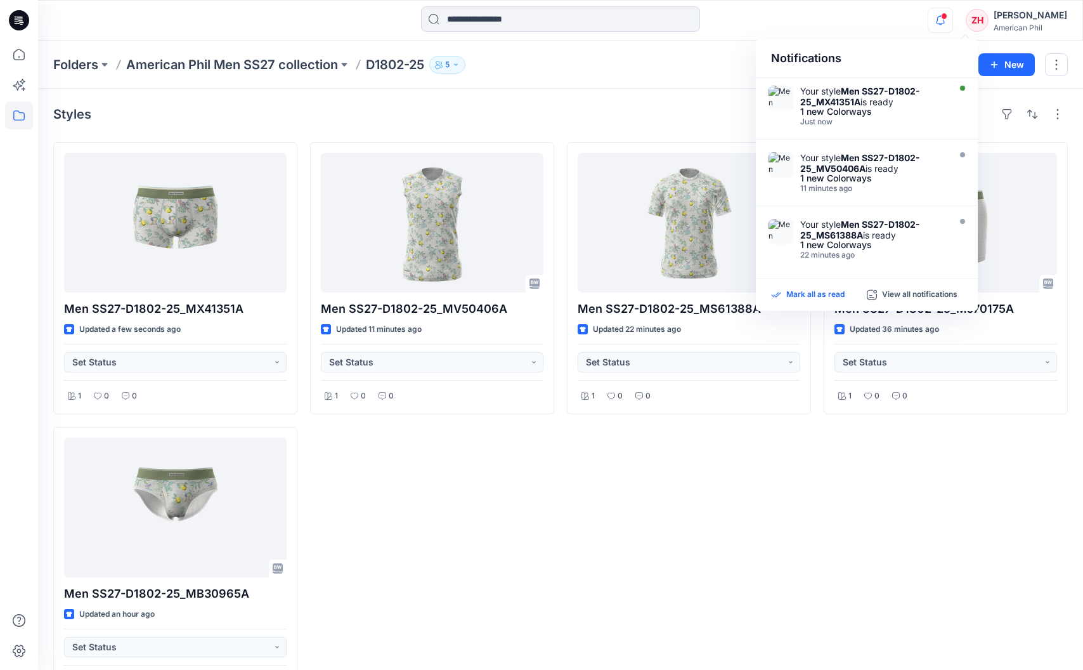
click at [808, 293] on p "Mark all as read" at bounding box center [815, 294] width 58 height 11
click at [633, 103] on div "Styles Men SS27-D1802-25_MX41351A Updated a few seconds ago Set Status 1 0 0 Me…" at bounding box center [560, 401] width 1045 height 625
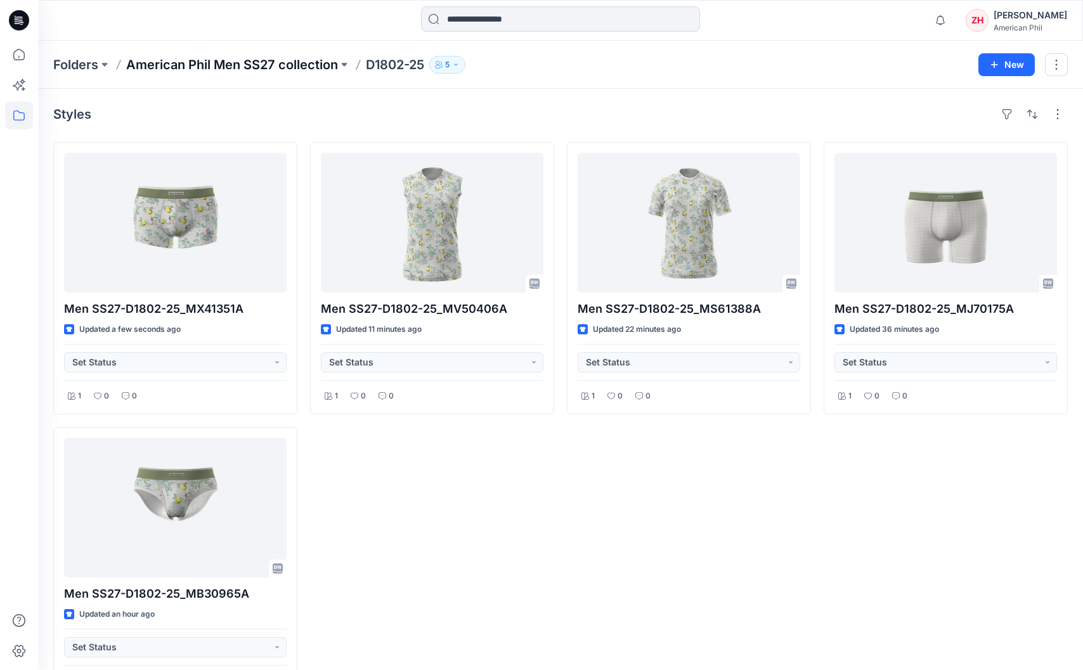
click at [297, 63] on p "American Phil Men SS27 collection" at bounding box center [232, 65] width 212 height 18
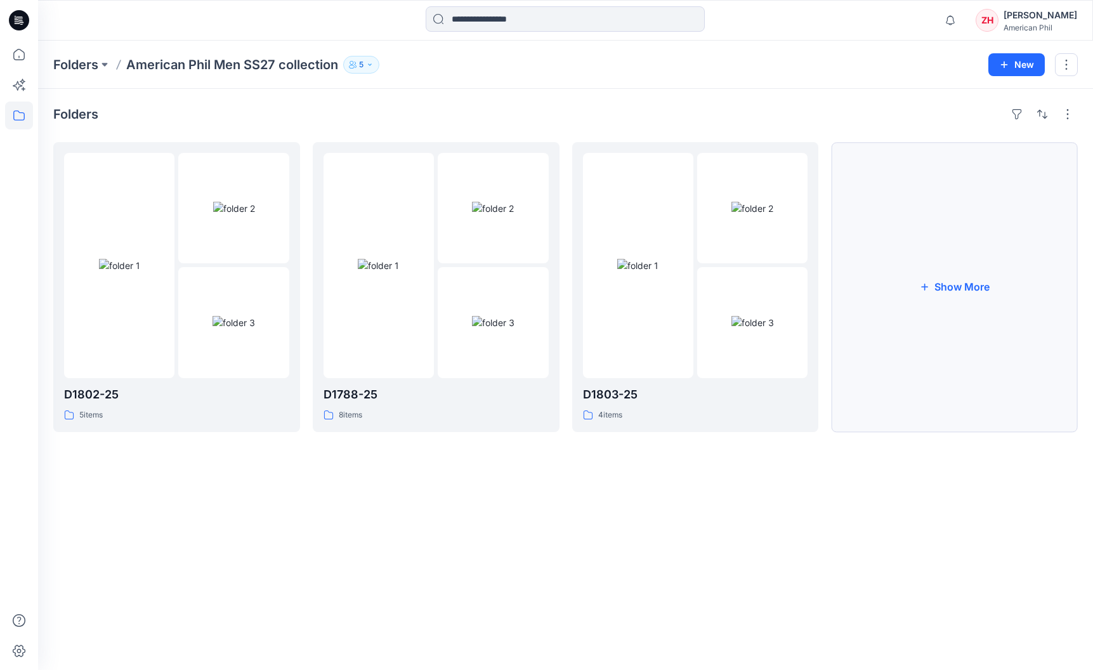
click at [968, 268] on button "Show More" at bounding box center [954, 287] width 247 height 290
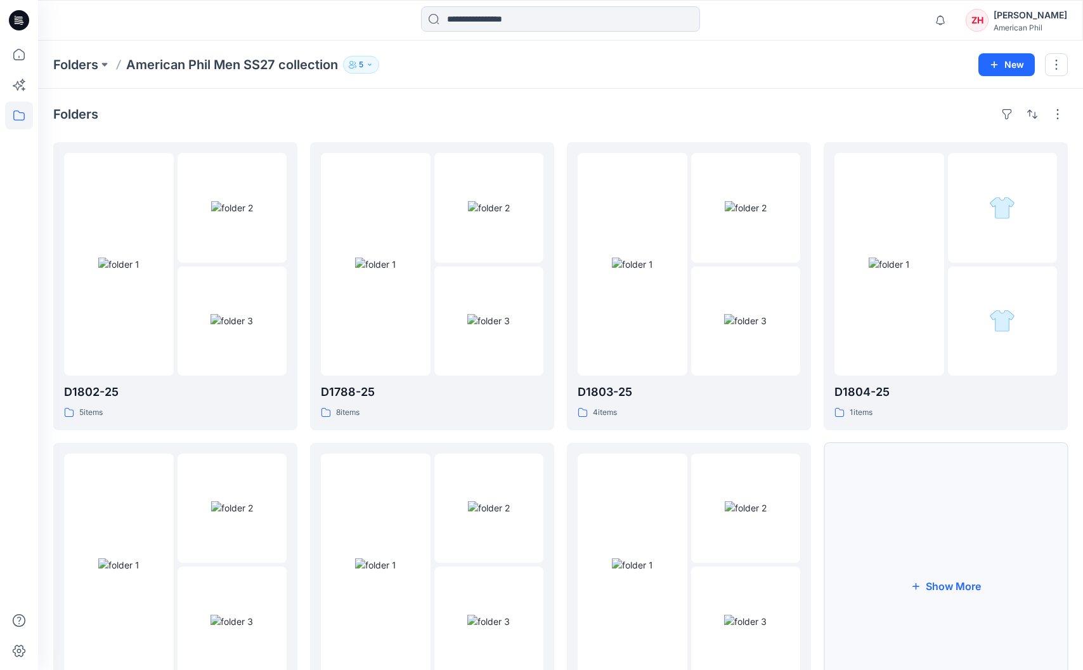
click at [985, 547] on button "Show More" at bounding box center [946, 587] width 244 height 288
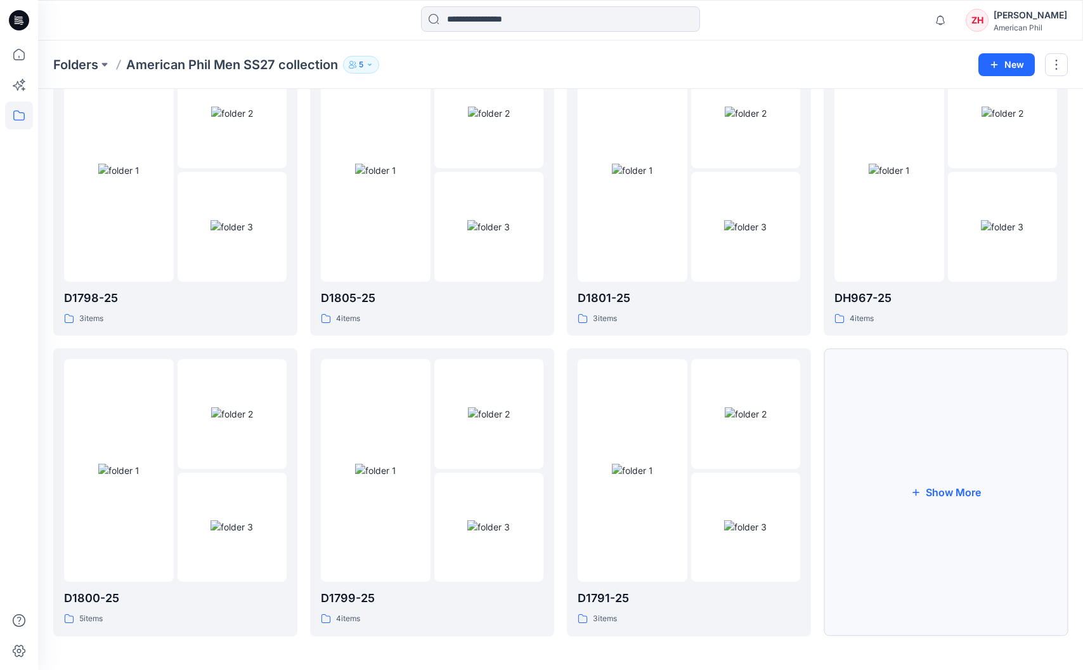
click at [928, 501] on button "Show More" at bounding box center [946, 492] width 244 height 288
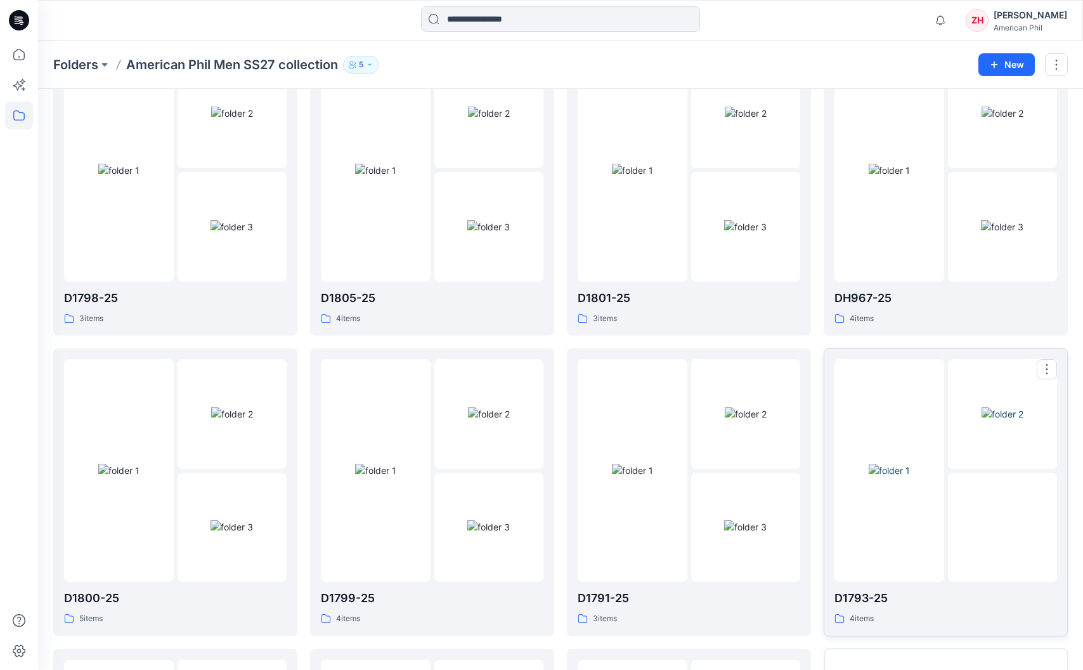
scroll to position [694, 0]
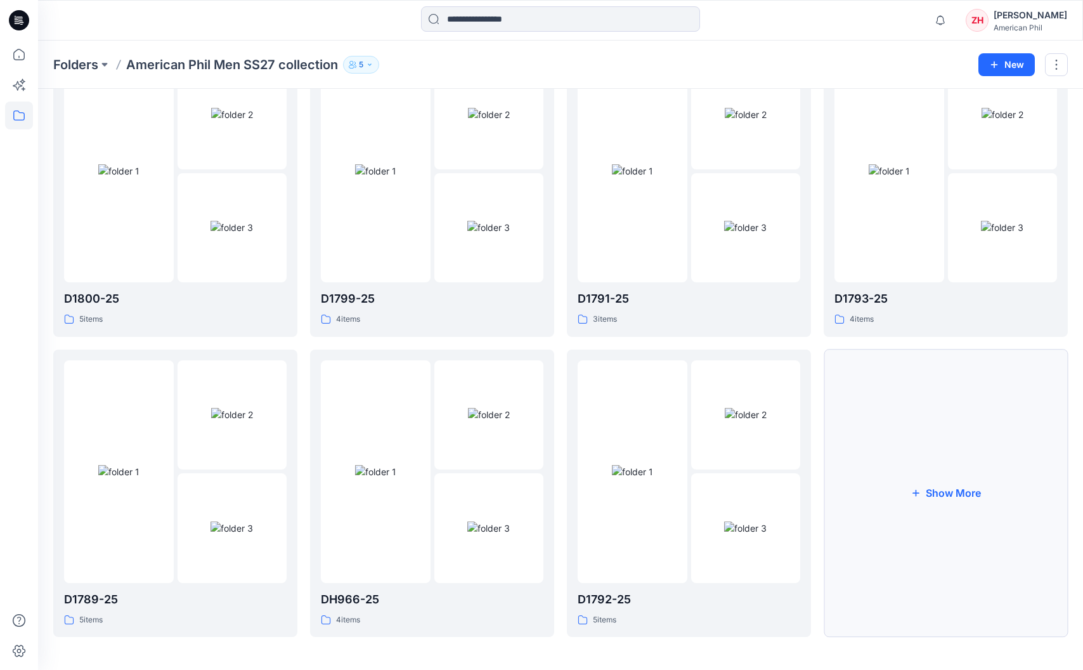
click at [911, 377] on button "Show More" at bounding box center [946, 493] width 244 height 288
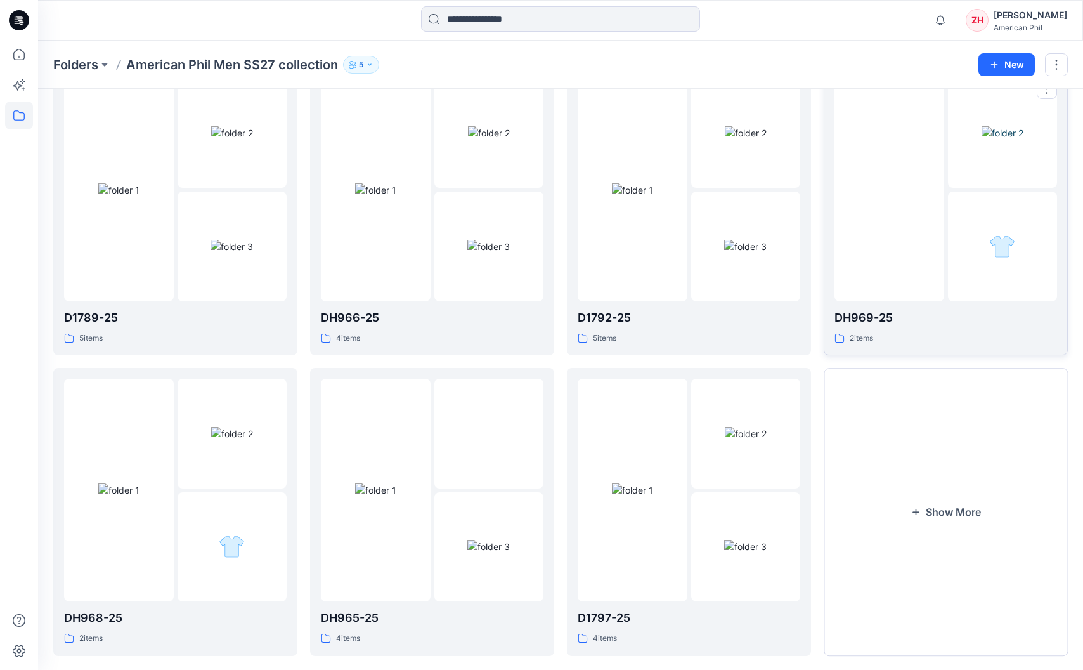
scroll to position [993, 0]
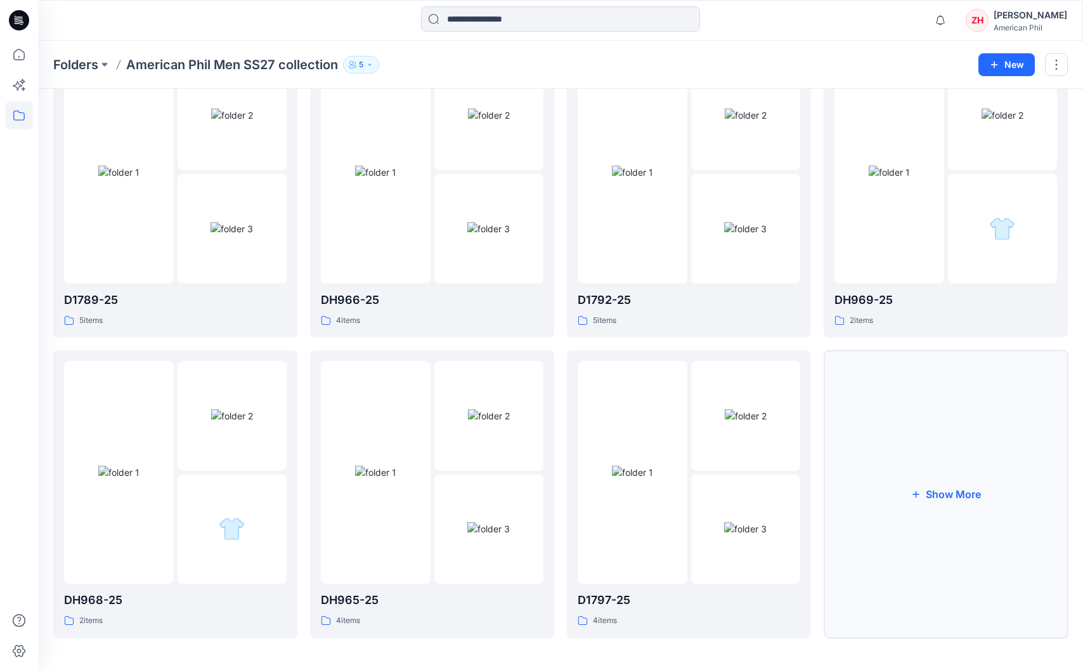
click at [945, 395] on button "Show More" at bounding box center [946, 494] width 244 height 288
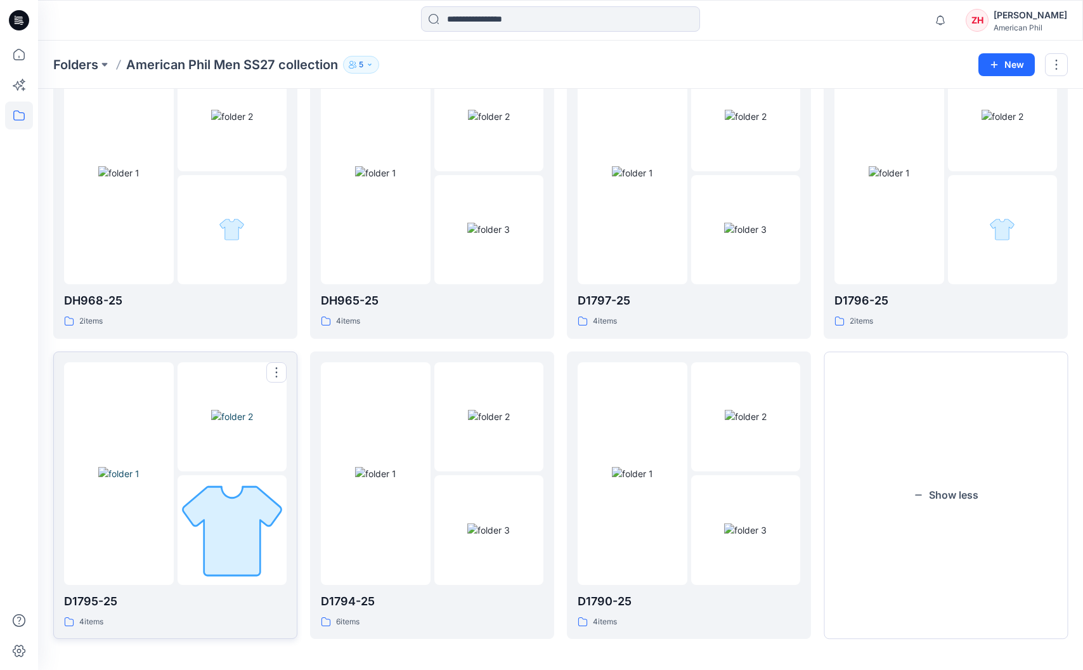
click at [133, 413] on div at bounding box center [119, 473] width 110 height 223
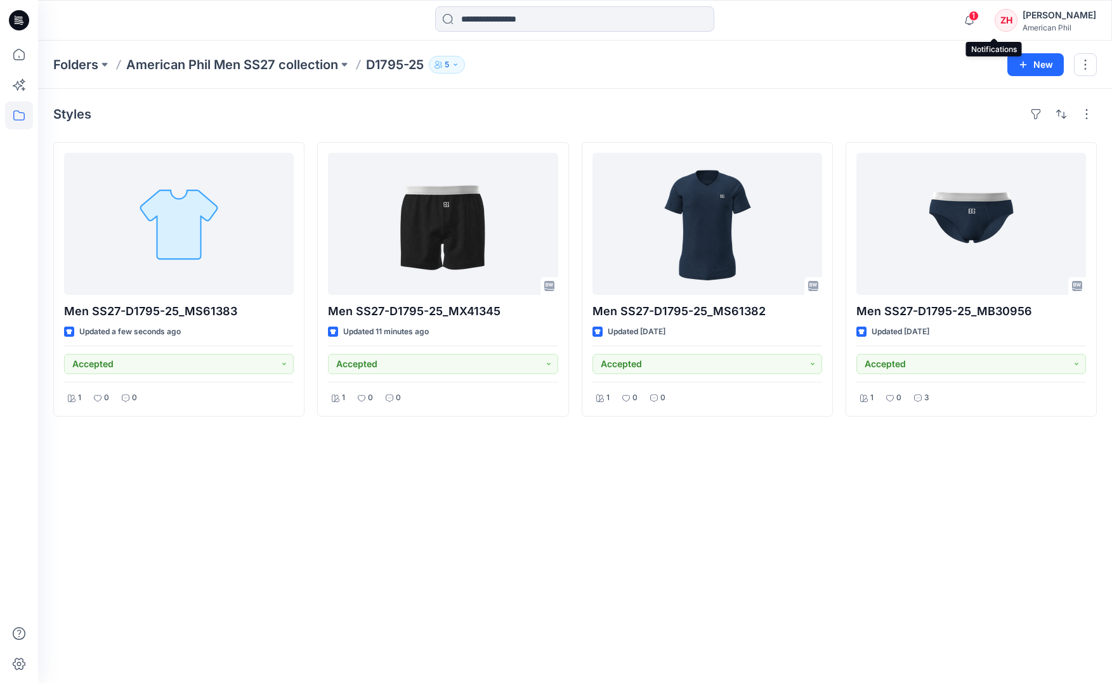
click at [978, 15] on span "1" at bounding box center [973, 16] width 10 height 10
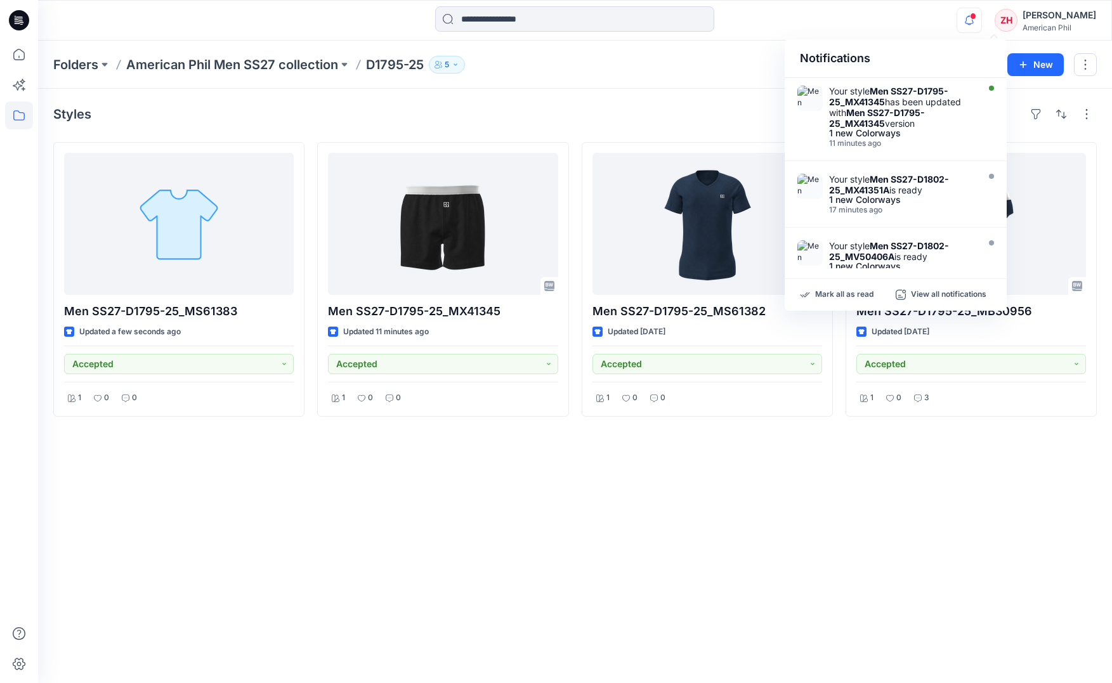
click at [918, 20] on div "Notifications Your style Men SS27-D1795-25_MX41345 has been updated with Men SS…" at bounding box center [574, 20] width 1073 height 28
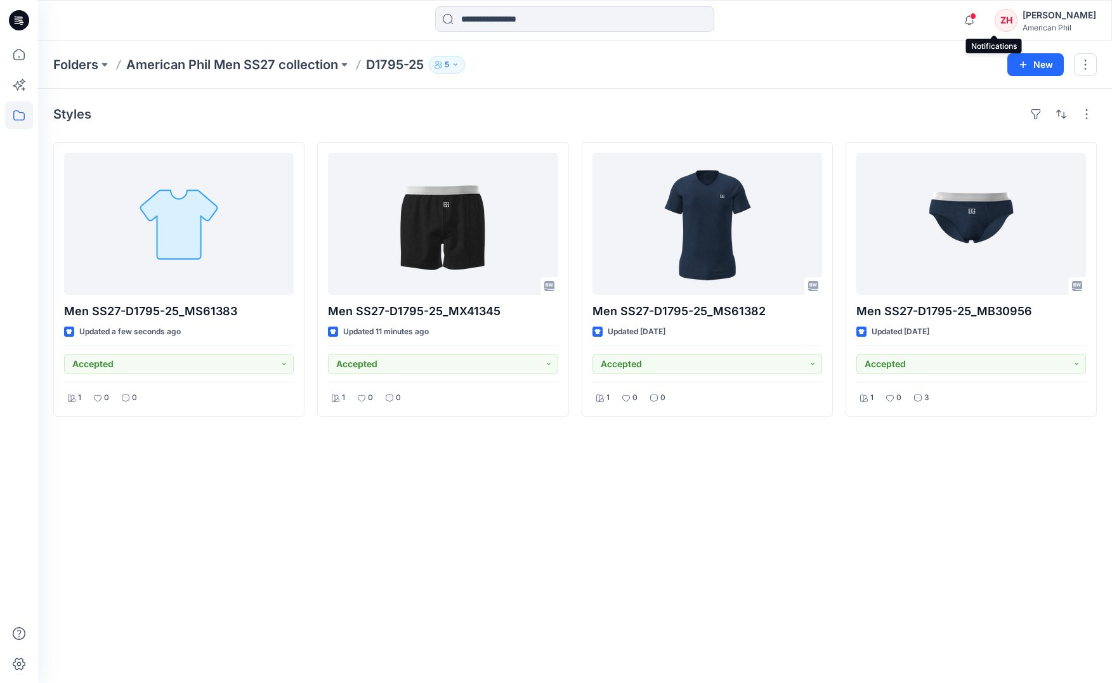
click at [976, 15] on span at bounding box center [973, 16] width 6 height 7
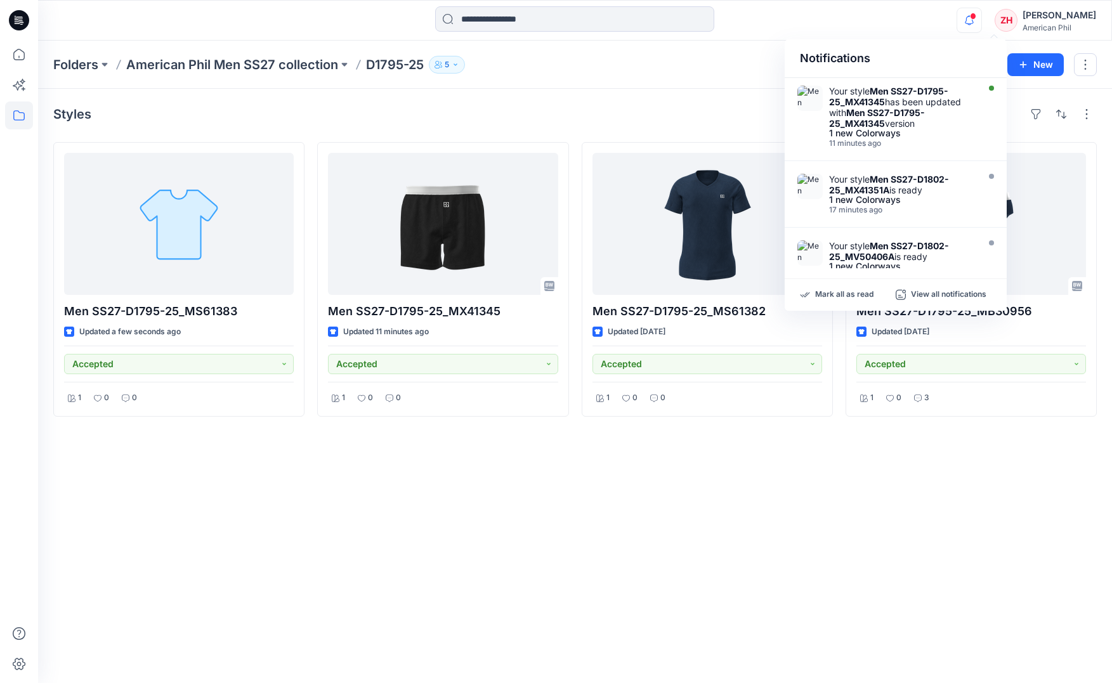
click at [900, 39] on div "Notifications Your style Men SS27-D1795-25_MX41345 has been updated with Men SS…" at bounding box center [574, 20] width 1073 height 41
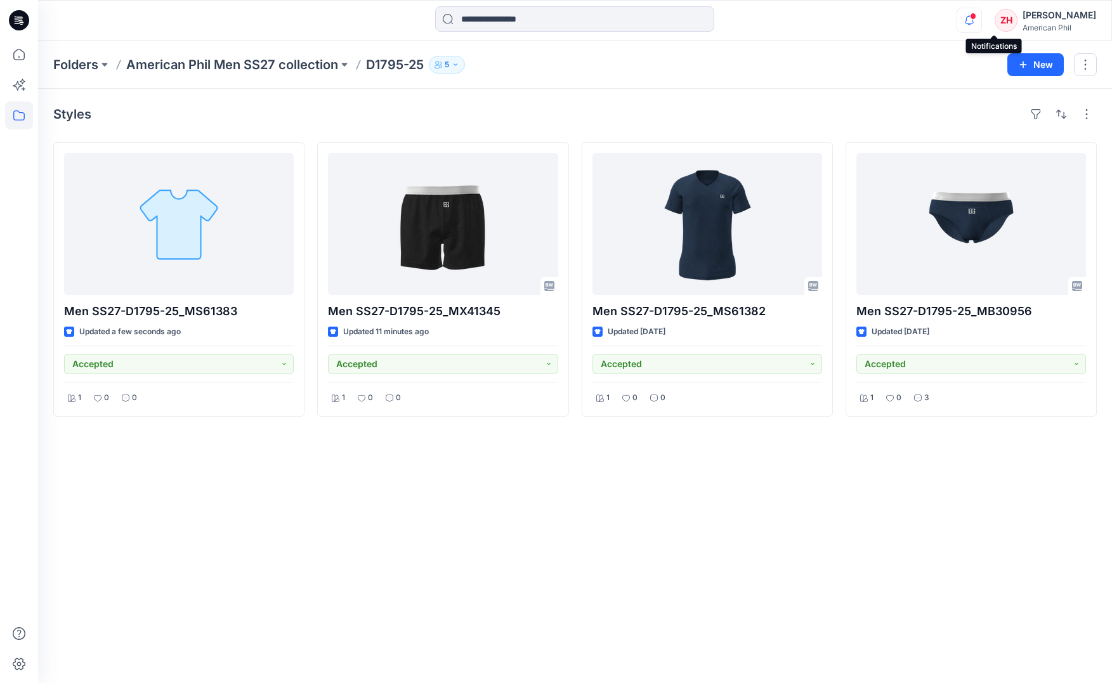
click at [981, 16] on icon "button" at bounding box center [969, 20] width 24 height 25
click at [976, 18] on span at bounding box center [973, 16] width 6 height 7
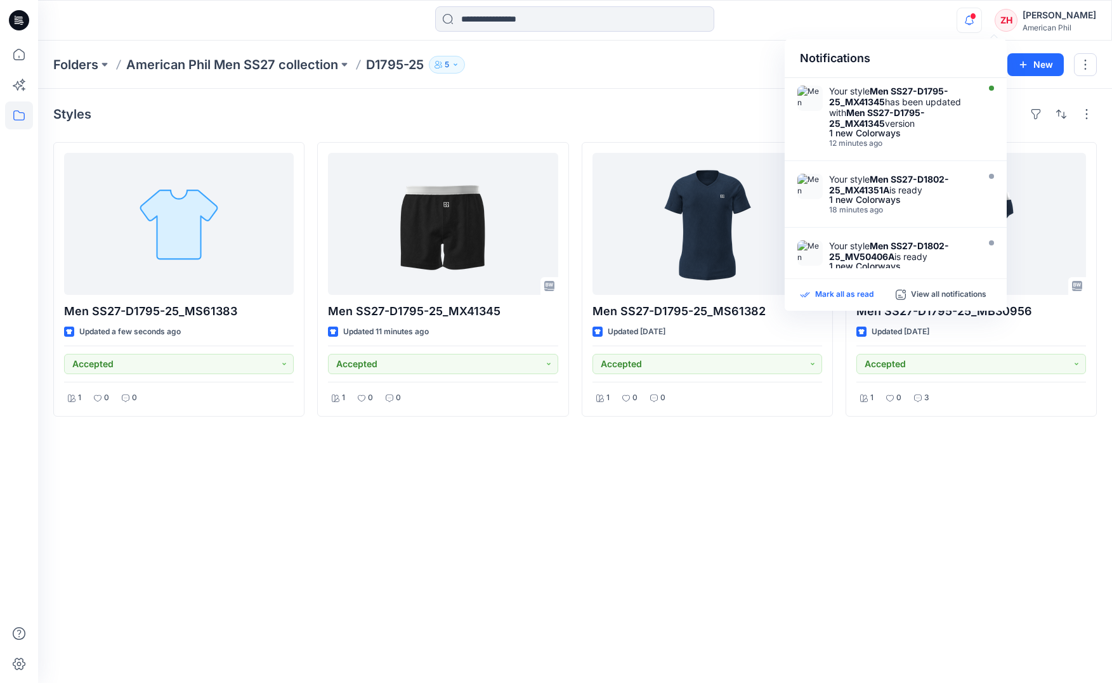
click at [848, 295] on p "Mark all as read" at bounding box center [844, 294] width 58 height 11
click at [924, 7] on div "Notifications Your style Men SS27-D1795-25_MX41345 has been updated with Men SS…" at bounding box center [574, 20] width 1073 height 28
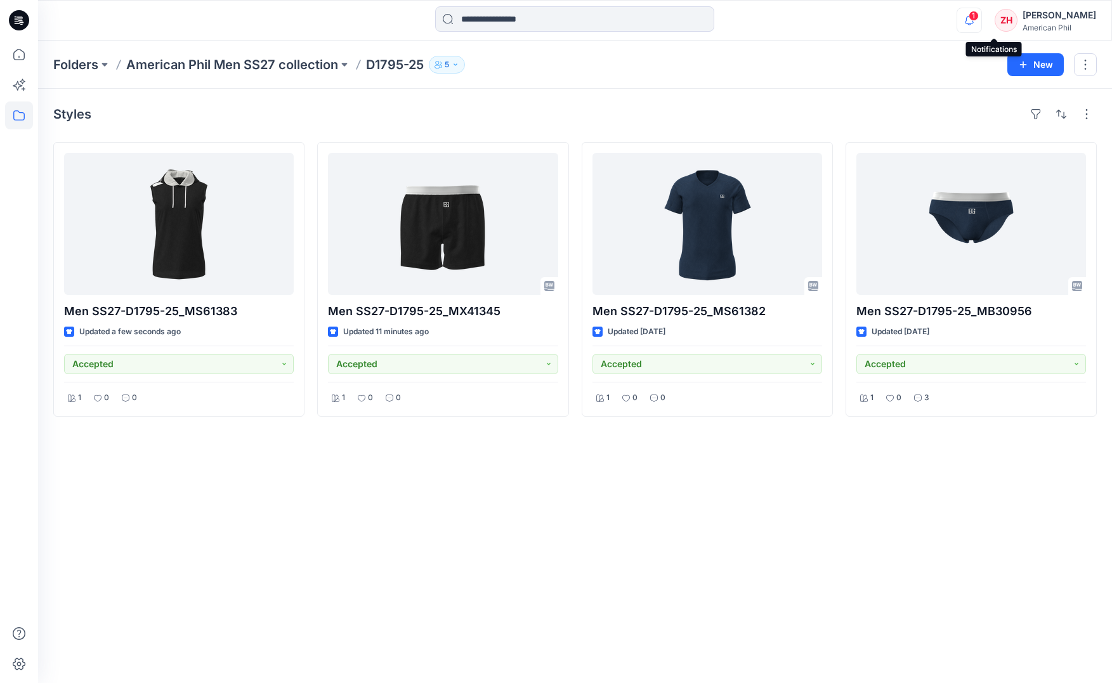
click at [981, 15] on icon "button" at bounding box center [969, 20] width 24 height 25
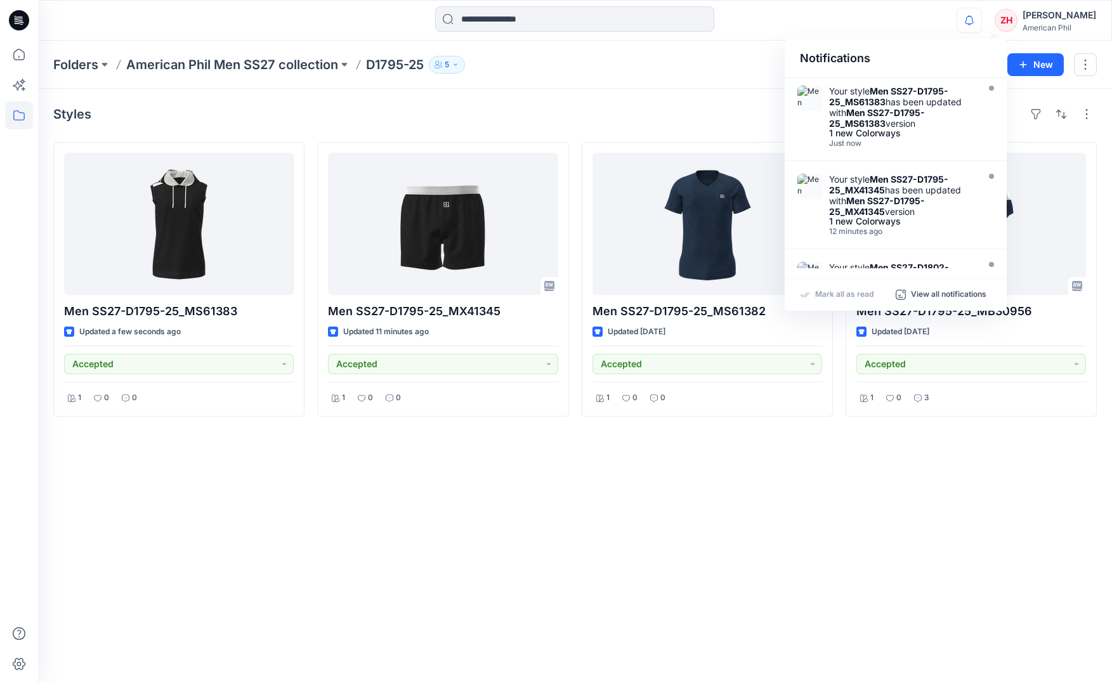
click at [890, 37] on div "Notifications Your style Men SS27-D1795-25_MS61383 has been updated with Men SS…" at bounding box center [574, 20] width 1073 height 41
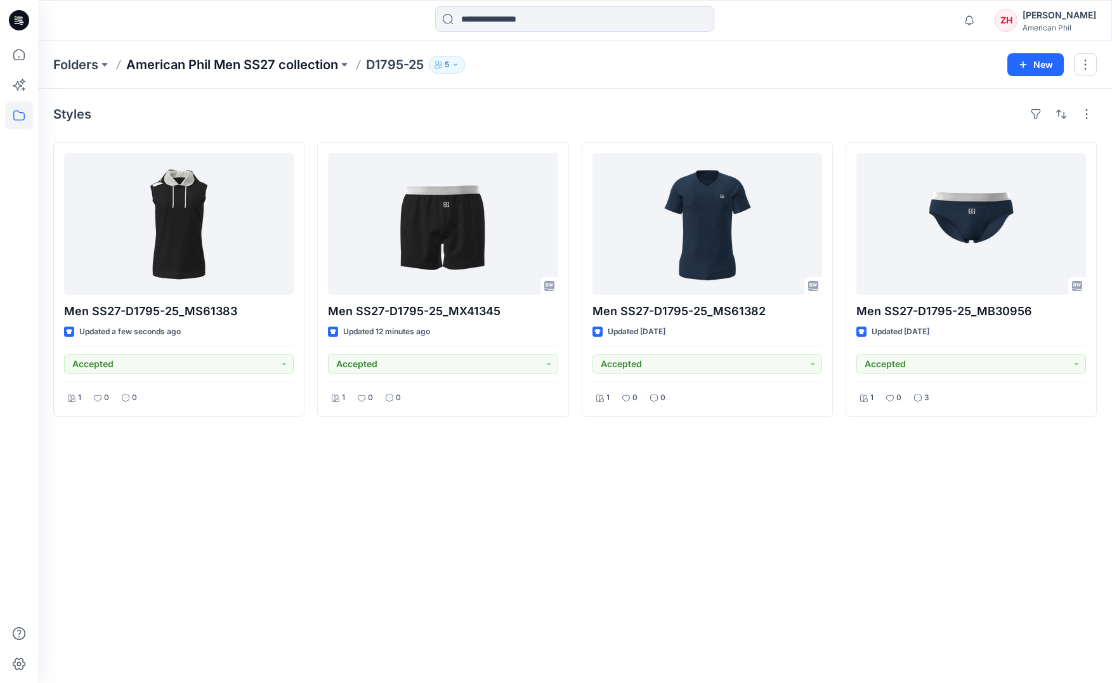
click at [302, 64] on p "American Phil Men SS27 collection" at bounding box center [232, 65] width 212 height 18
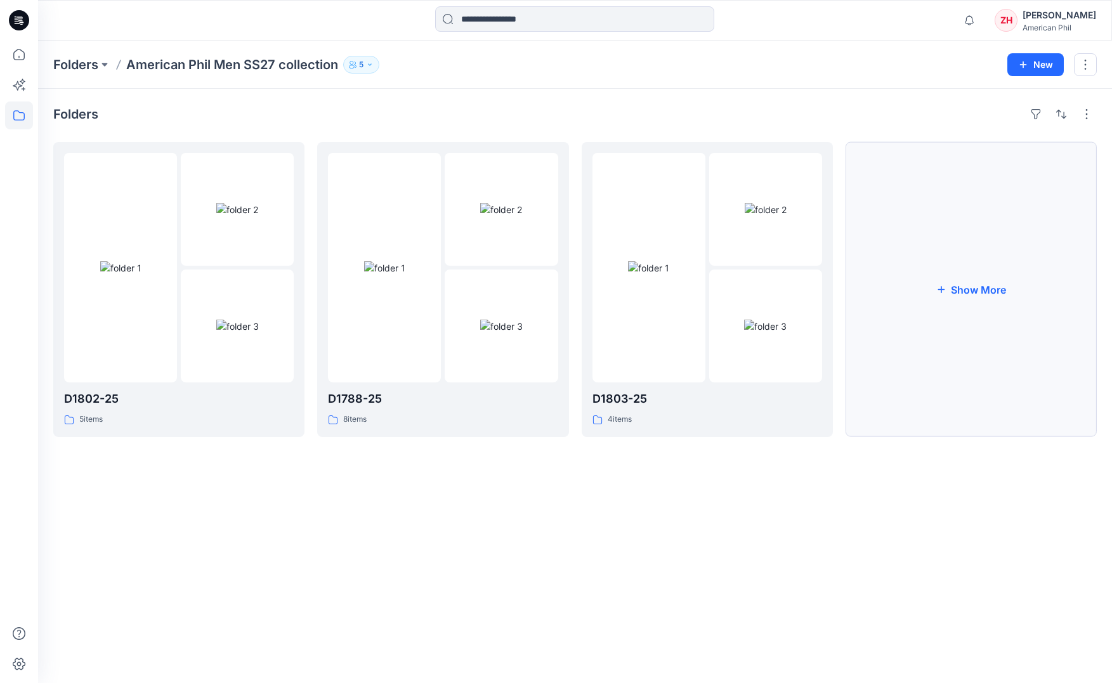
click at [1014, 297] on button "Show More" at bounding box center [970, 289] width 251 height 295
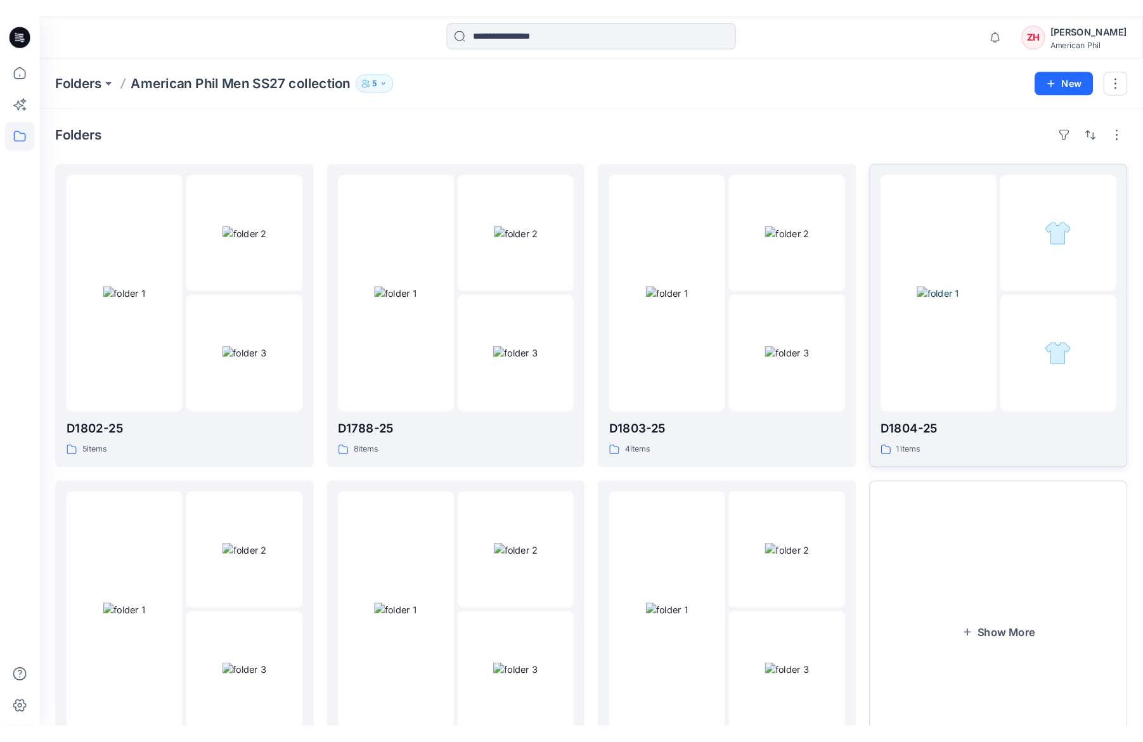
scroll to position [91, 0]
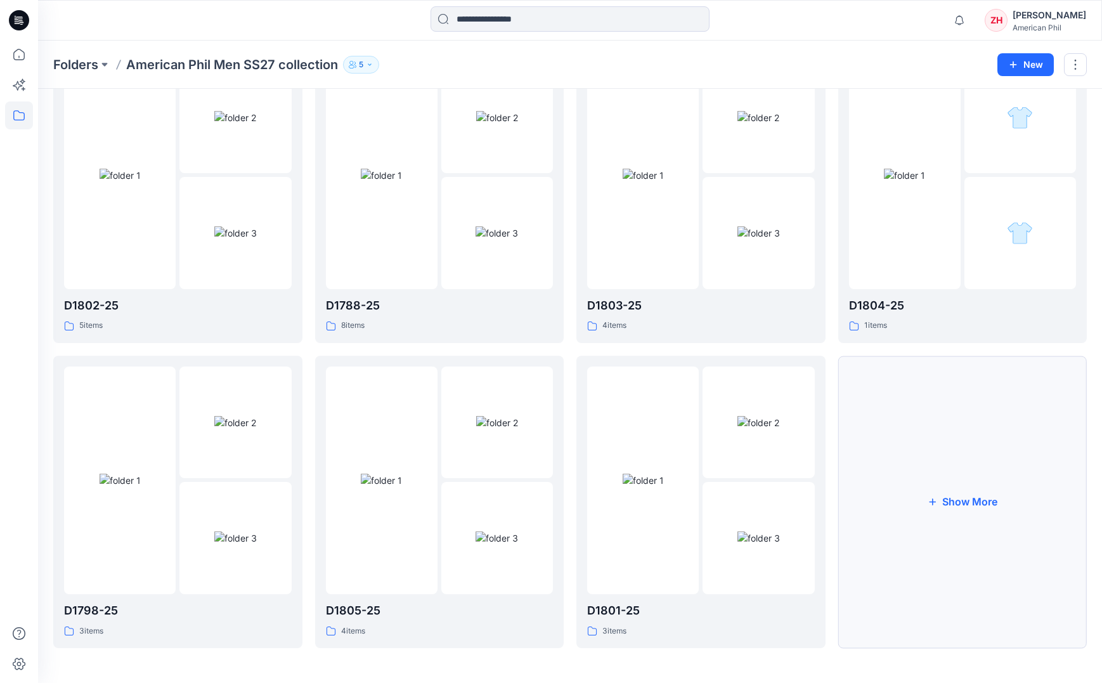
click at [948, 419] on button "Show More" at bounding box center [962, 502] width 249 height 292
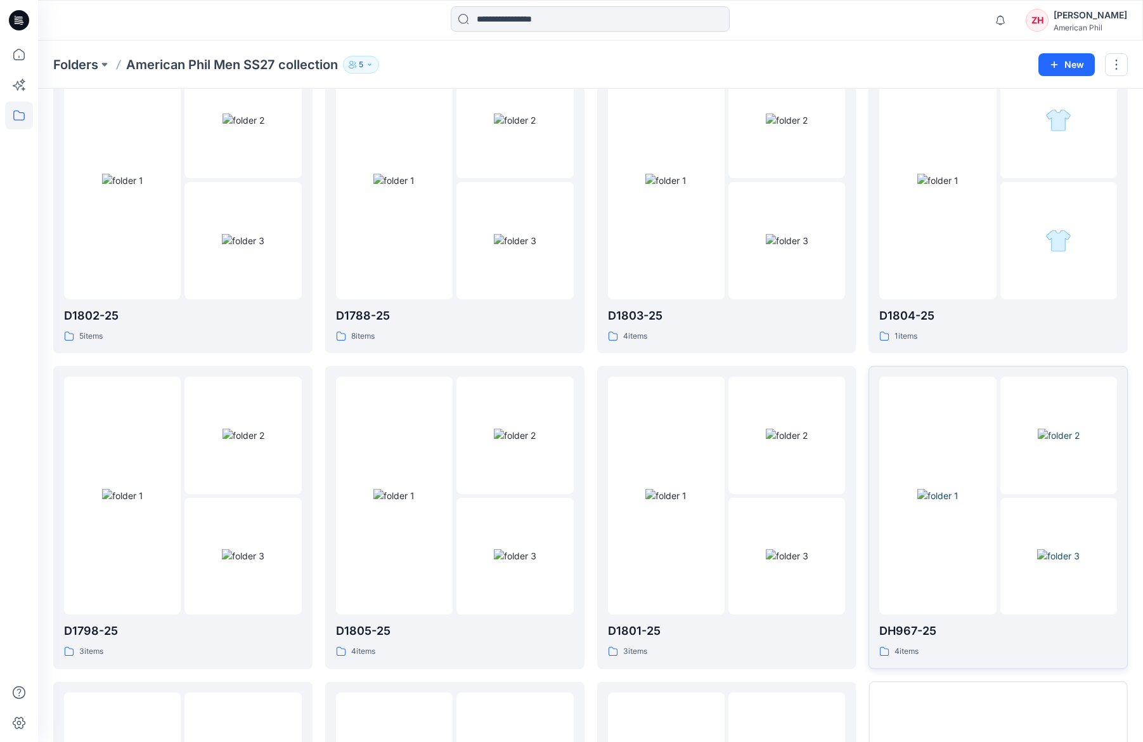
scroll to position [367, 0]
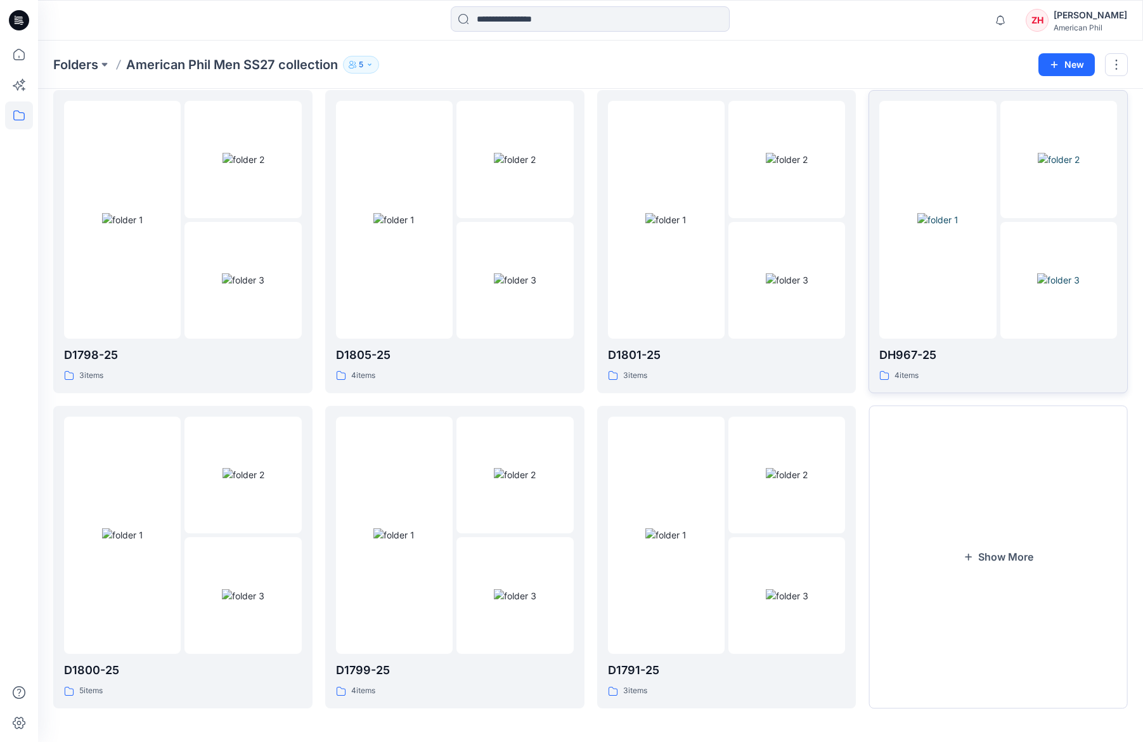
drag, startPoint x: 1049, startPoint y: 452, endPoint x: 1054, endPoint y: 362, distance: 90.1
click at [1048, 451] on button "Show More" at bounding box center [998, 557] width 259 height 302
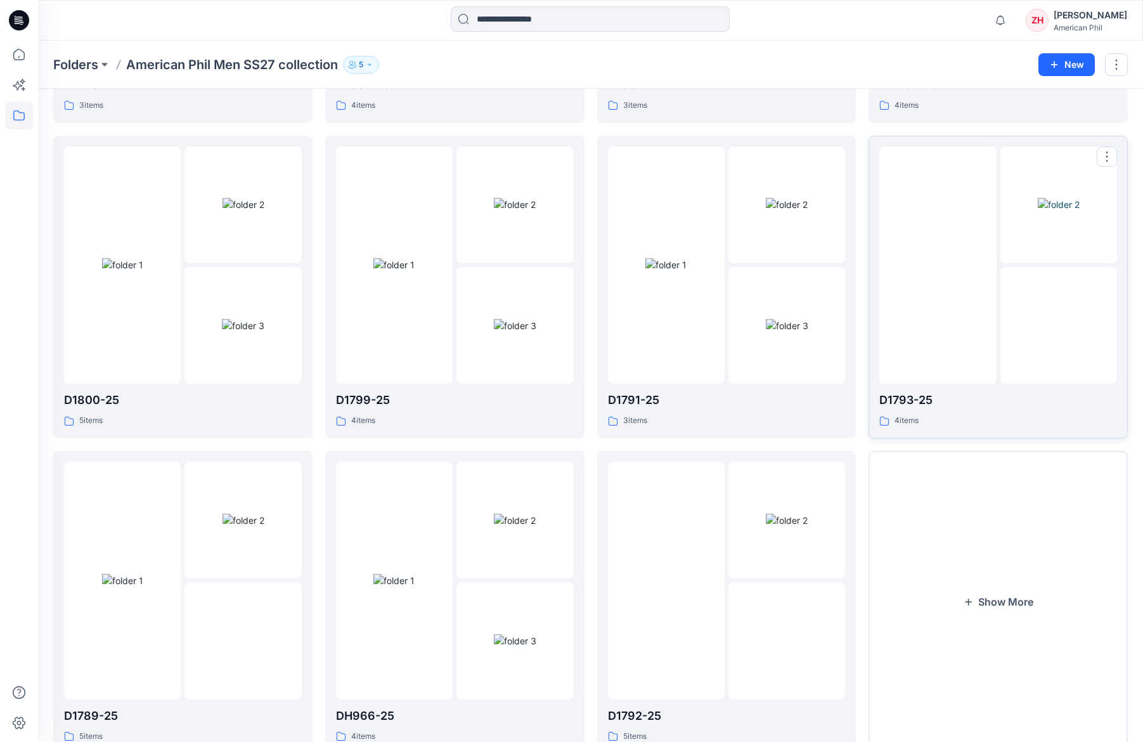
scroll to position [663, 0]
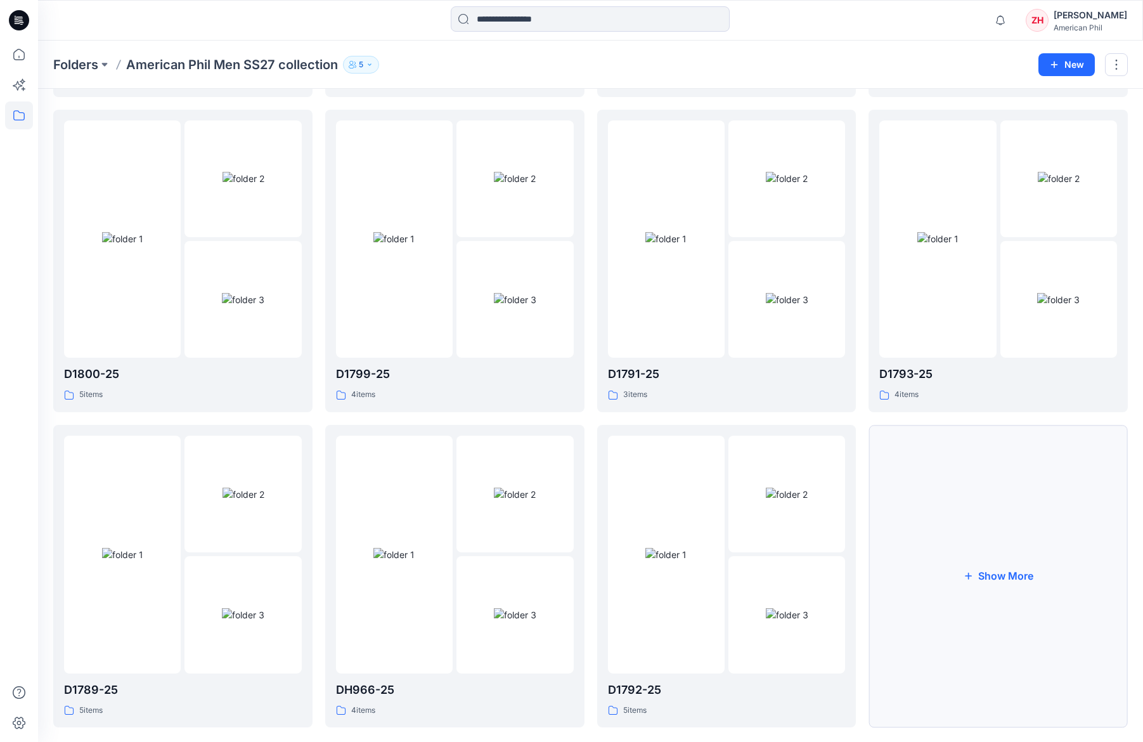
click at [1051, 529] on button "Show More" at bounding box center [998, 576] width 259 height 302
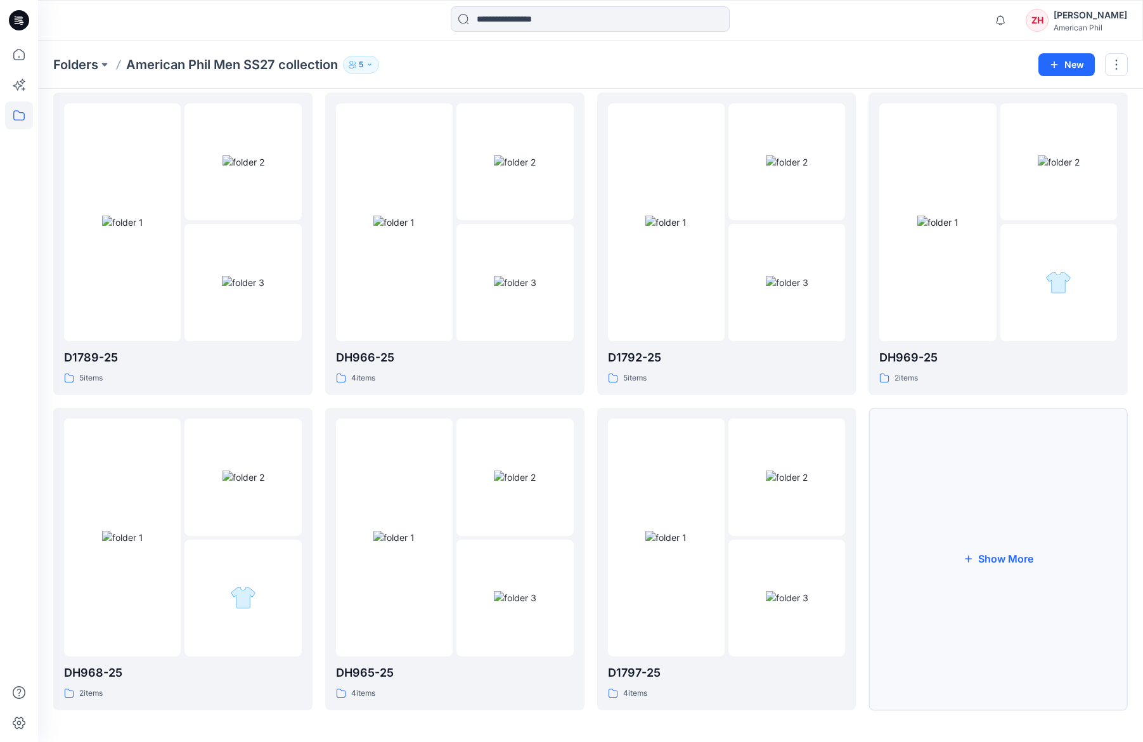
click at [1009, 522] on button "Show More" at bounding box center [998, 559] width 259 height 302
click at [1001, 418] on button "Show less" at bounding box center [998, 559] width 259 height 302
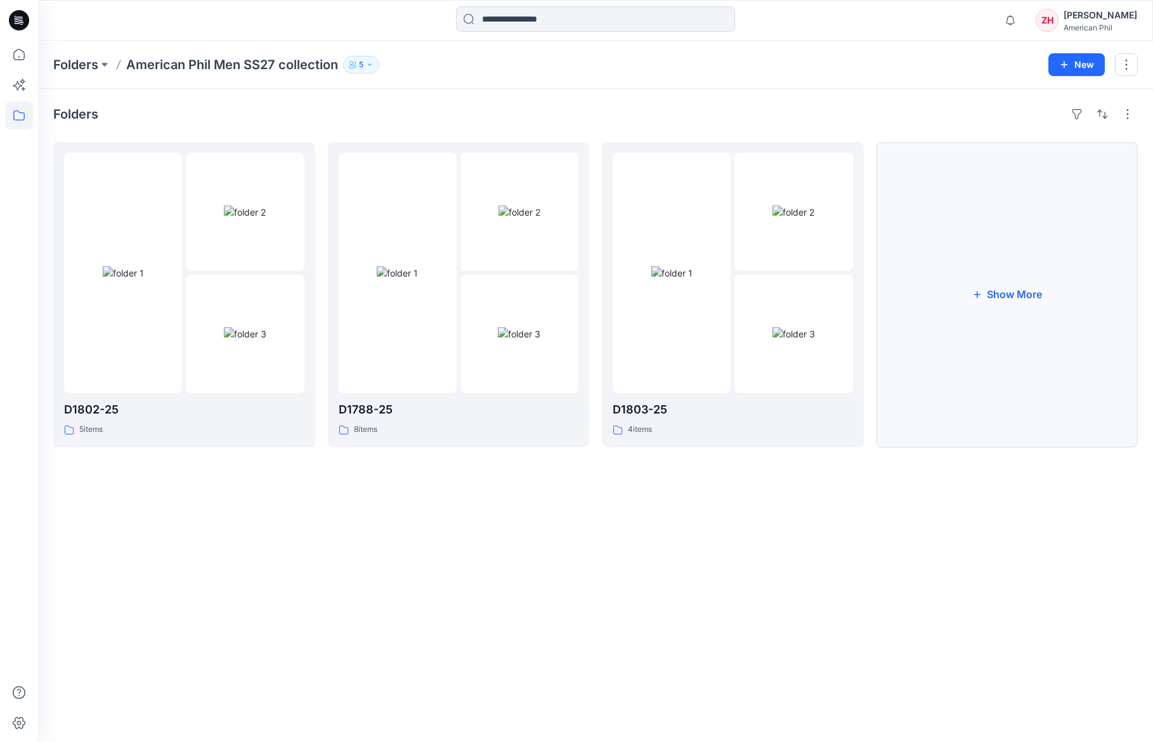
click at [990, 306] on button "Show More" at bounding box center [1007, 294] width 262 height 305
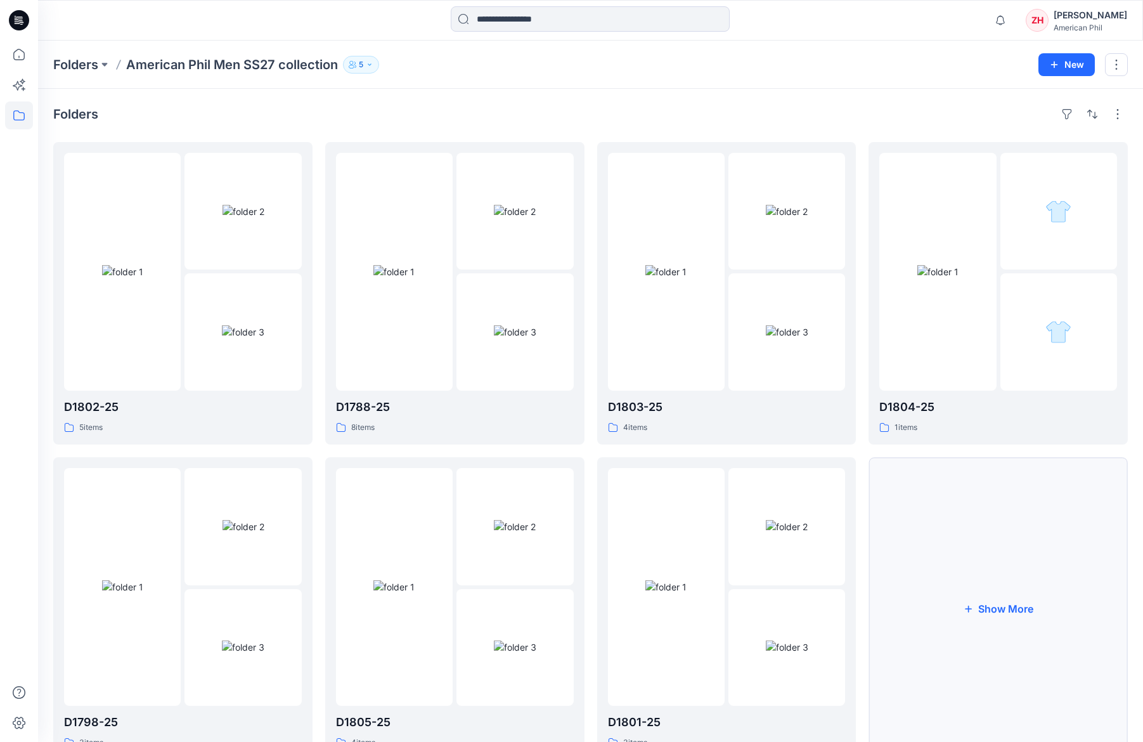
click at [1008, 550] on button "Show More" at bounding box center [998, 608] width 259 height 302
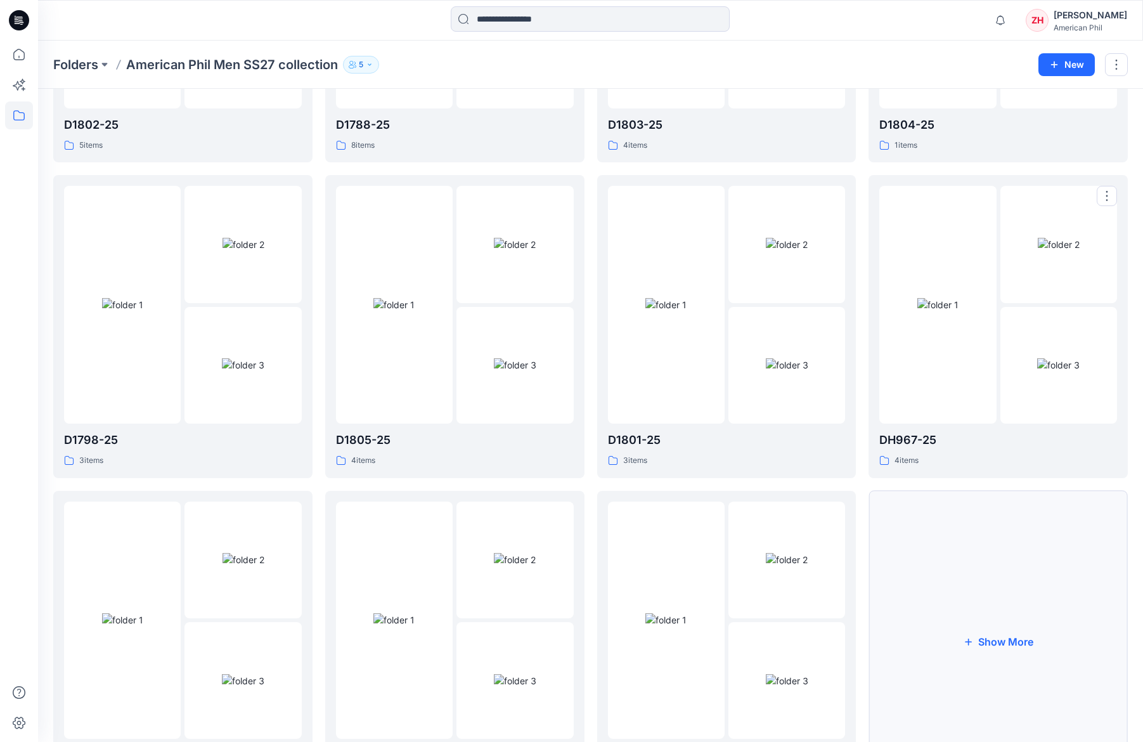
scroll to position [367, 0]
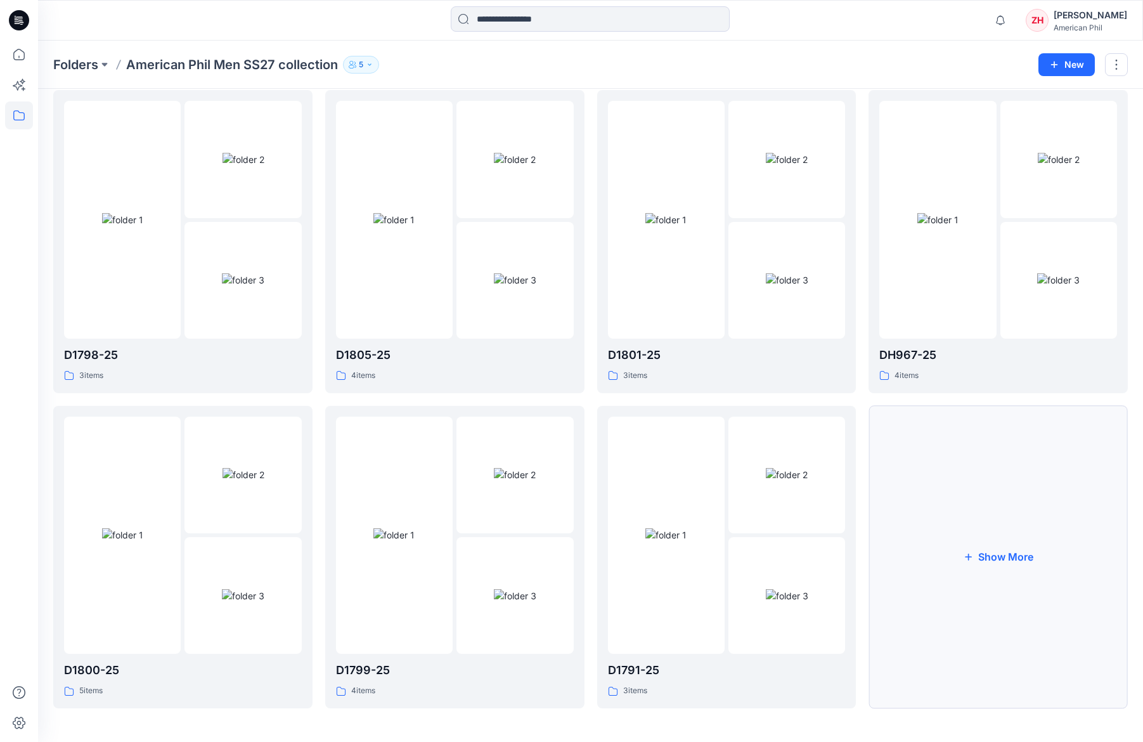
click at [1001, 508] on button "Show More" at bounding box center [998, 557] width 259 height 302
click at [1037, 512] on button "Show More" at bounding box center [998, 557] width 259 height 302
click at [996, 519] on button "Show More" at bounding box center [998, 559] width 259 height 302
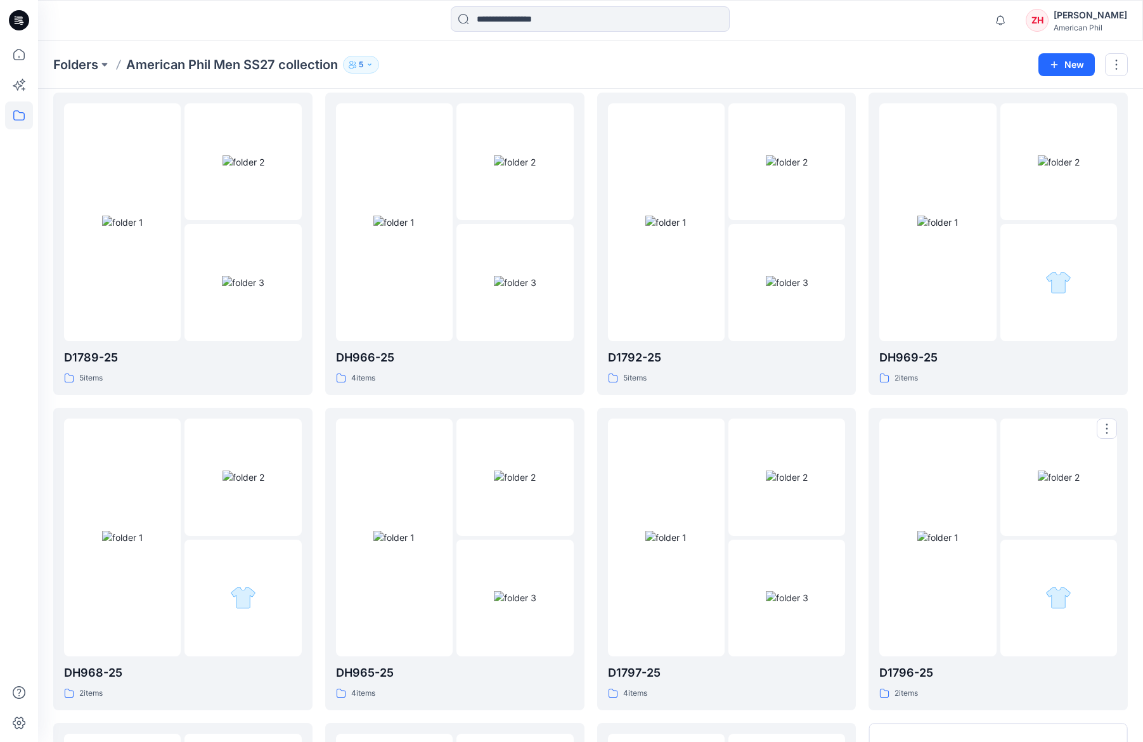
scroll to position [1310, 0]
click at [973, 531] on button "Show less" at bounding box center [998, 559] width 259 height 302
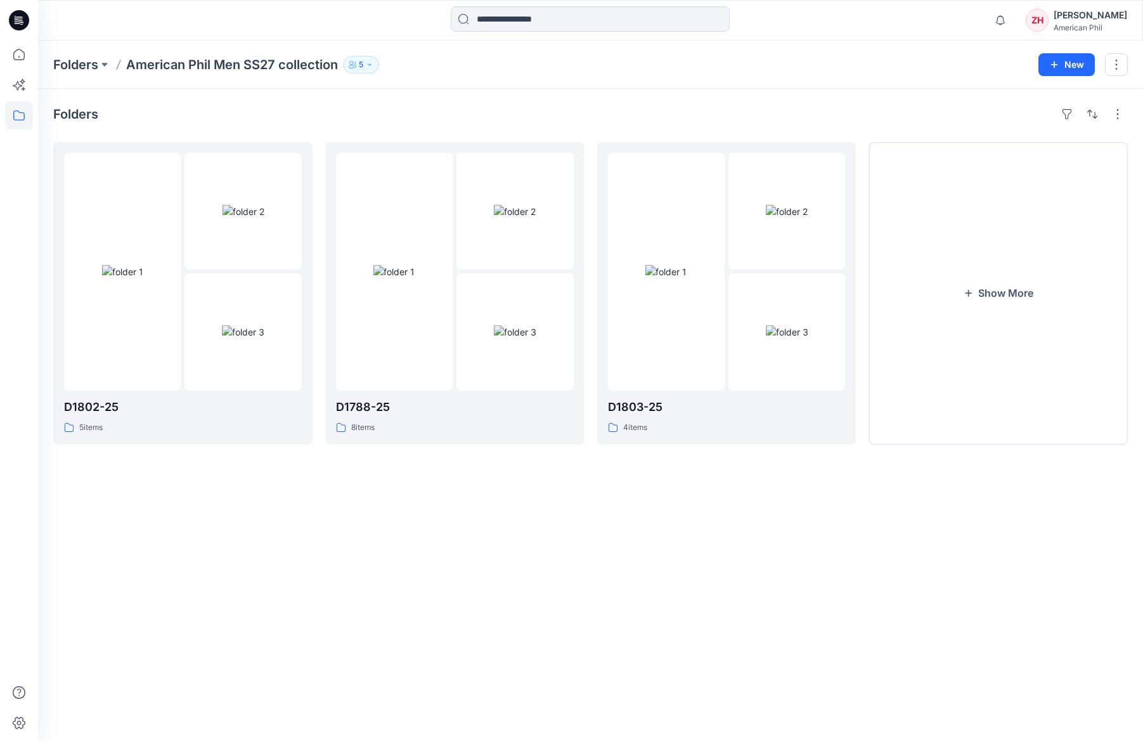
scroll to position [0, 0]
click at [1001, 302] on button "Show More" at bounding box center [1007, 294] width 262 height 305
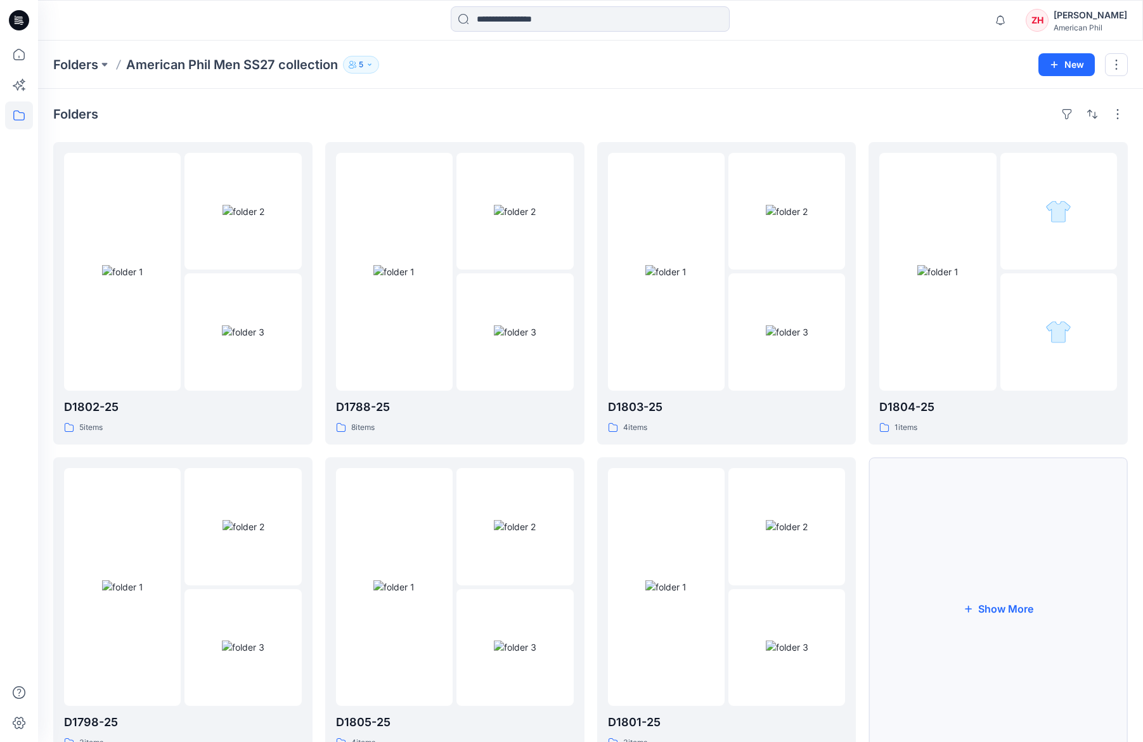
scroll to position [53, 0]
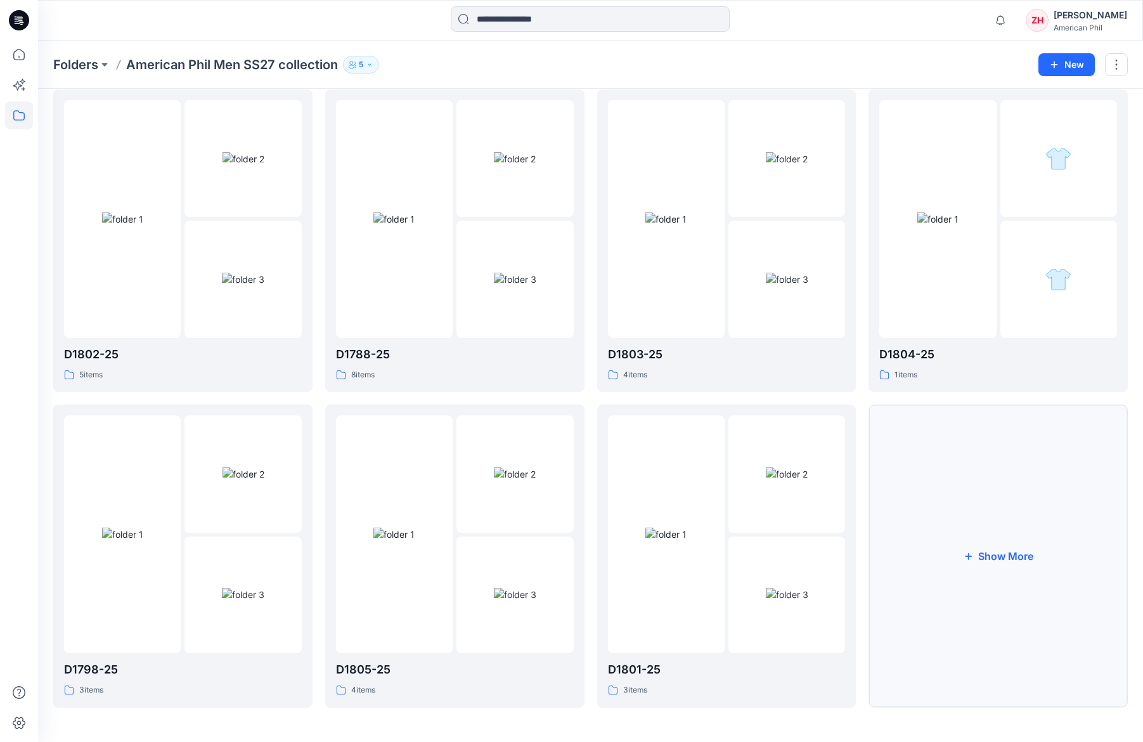
click at [979, 476] on button "Show More" at bounding box center [998, 556] width 259 height 302
click at [1001, 510] on button "Show More" at bounding box center [998, 557] width 259 height 302
click at [989, 535] on button "Show More" at bounding box center [998, 557] width 259 height 302
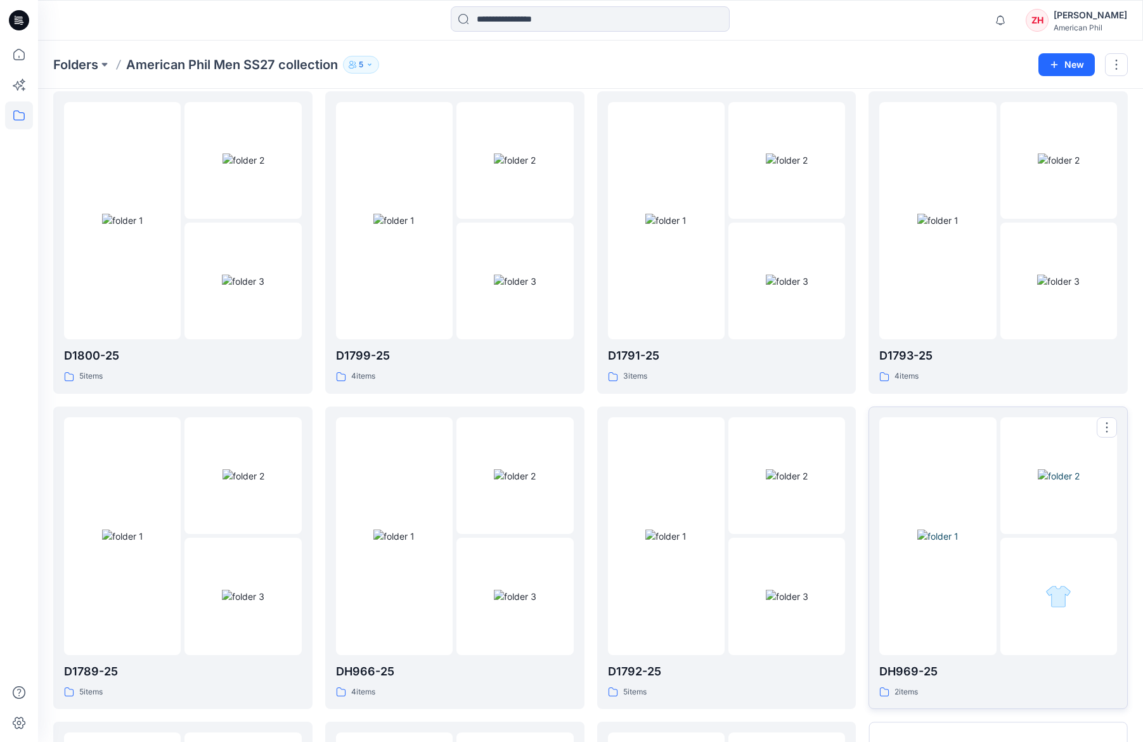
scroll to position [996, 0]
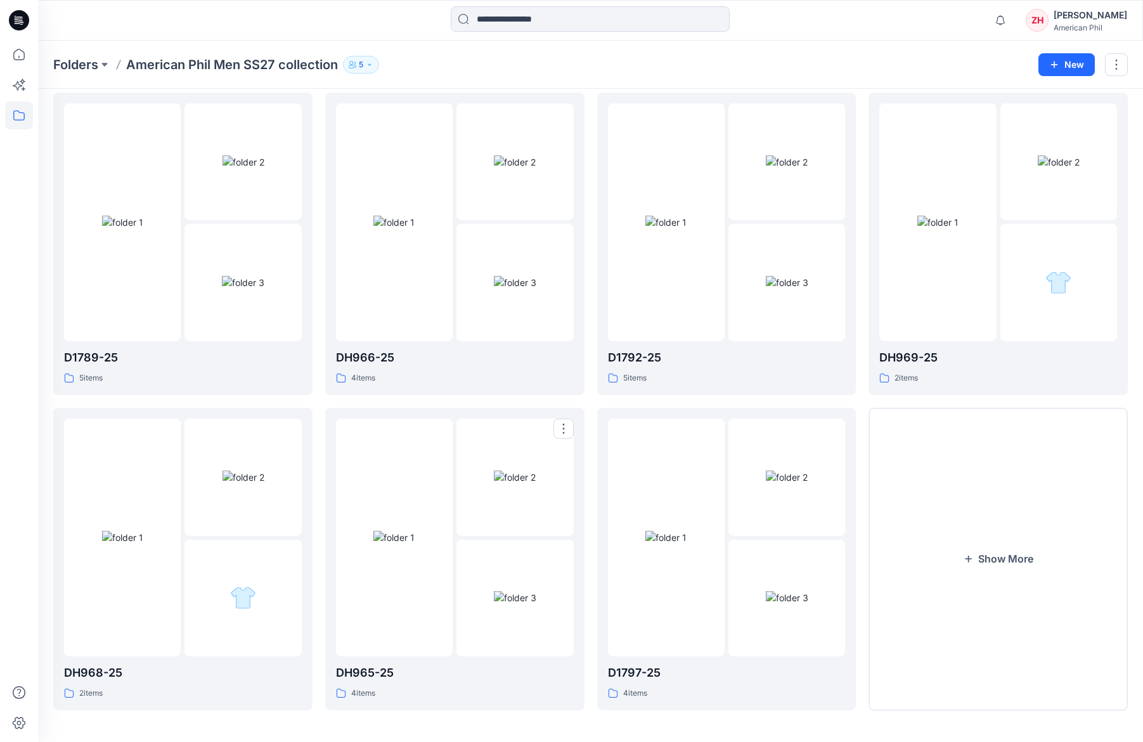
drag, startPoint x: 405, startPoint y: 468, endPoint x: 412, endPoint y: 467, distance: 6.5
click at [405, 468] on div at bounding box center [394, 537] width 117 height 238
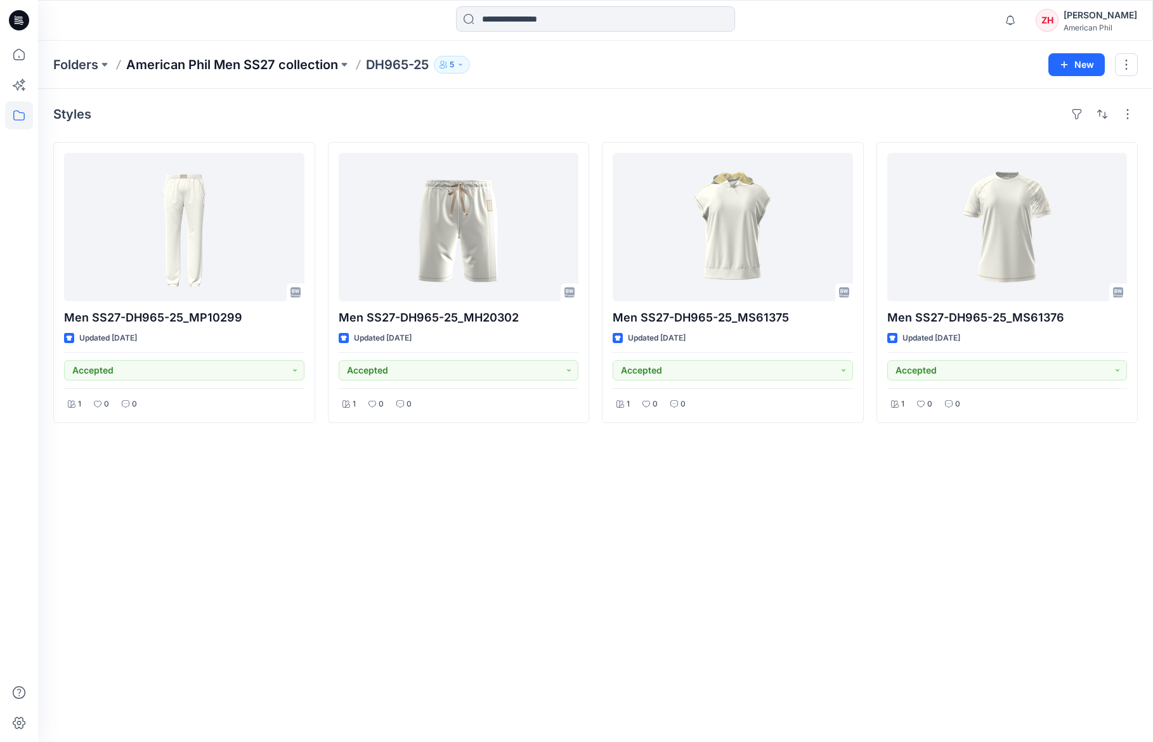
click at [309, 61] on p "American Phil Men SS27 collection" at bounding box center [232, 65] width 212 height 18
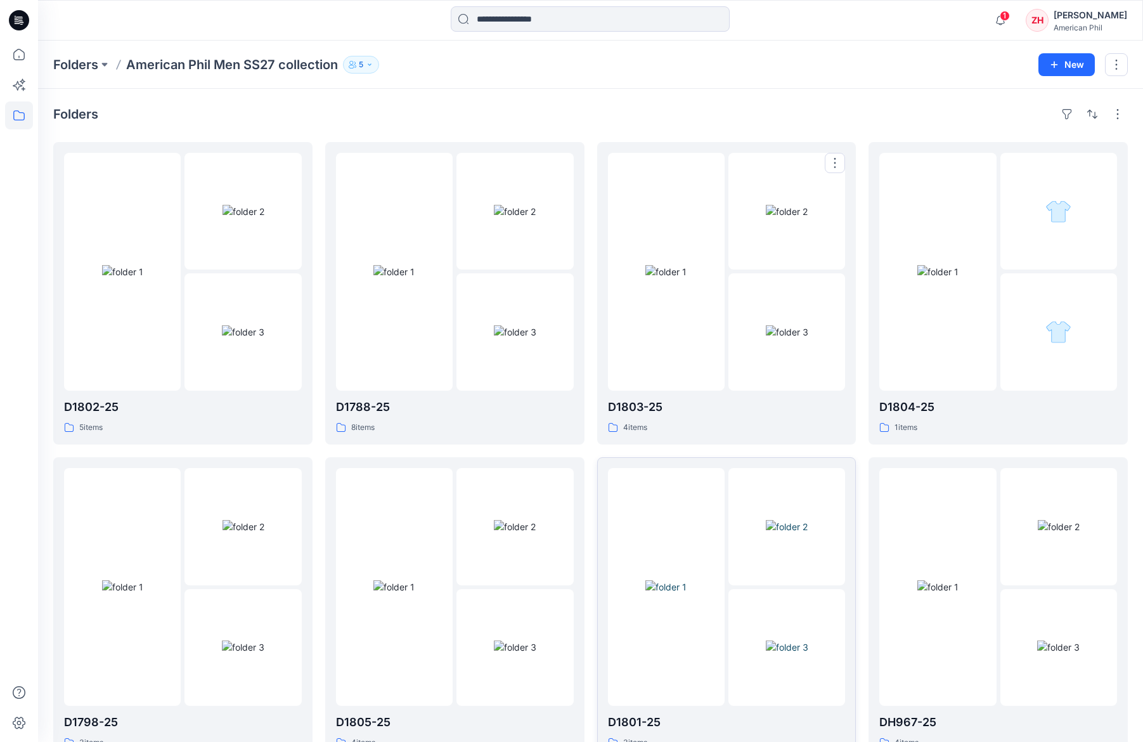
scroll to position [367, 0]
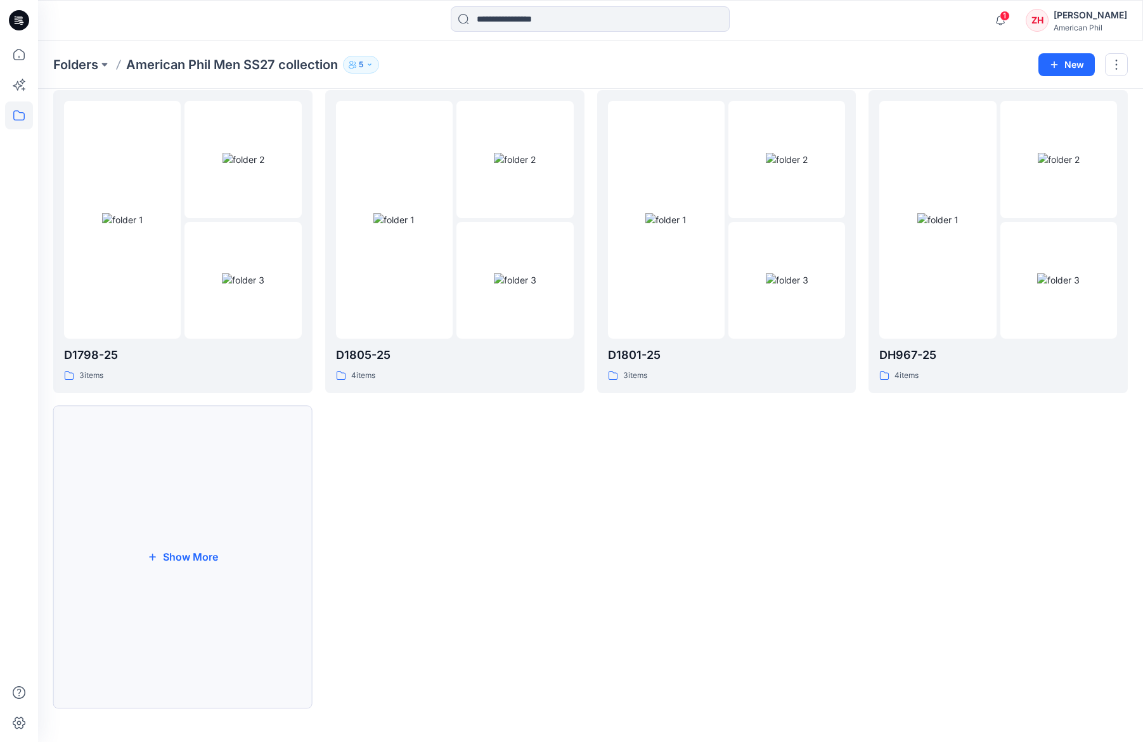
click at [226, 505] on button "Show More" at bounding box center [182, 557] width 259 height 302
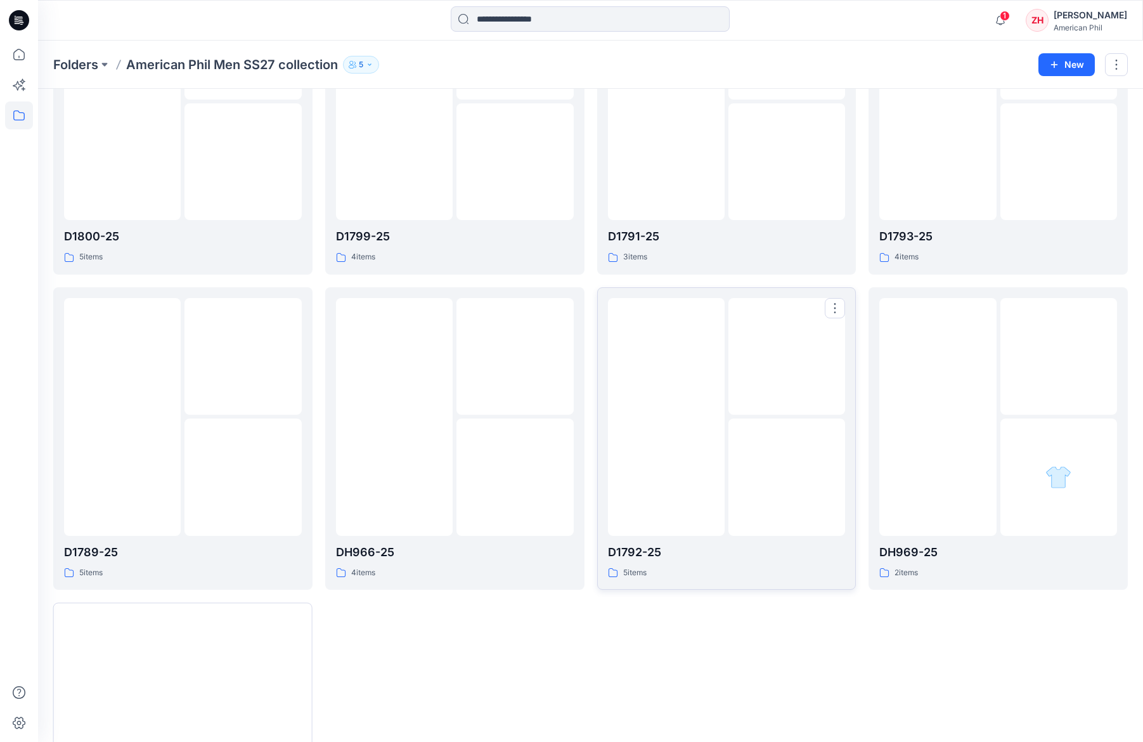
scroll to position [996, 0]
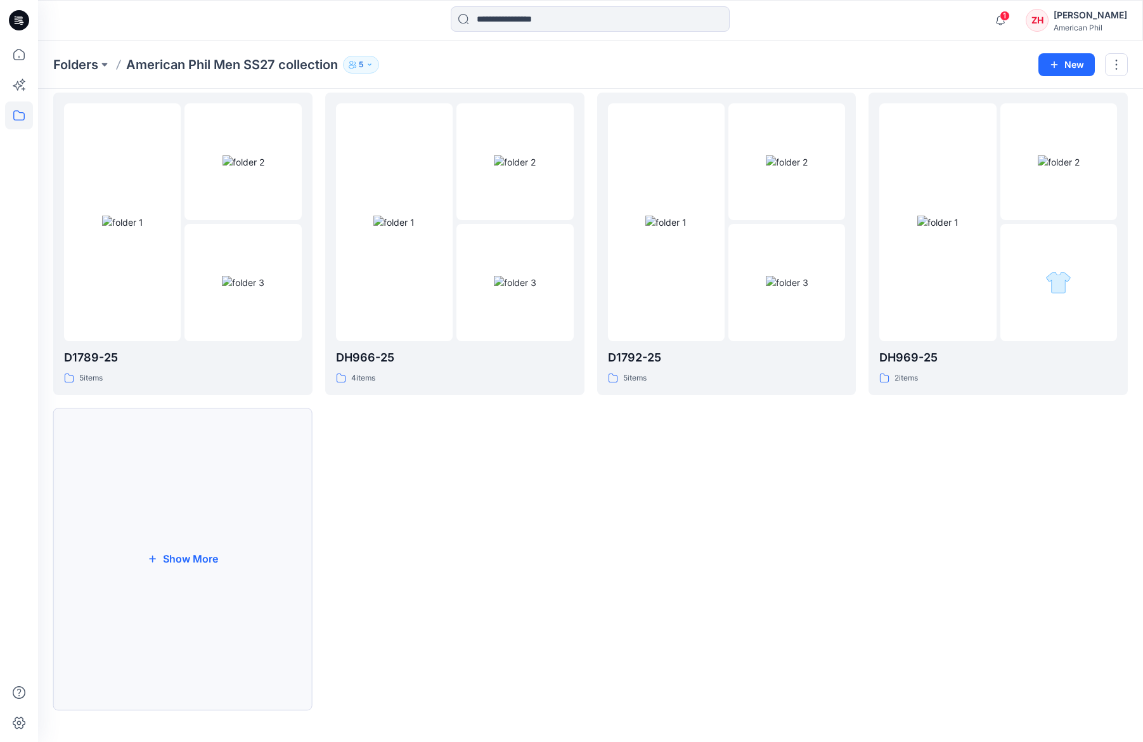
click at [258, 526] on button "Show More" at bounding box center [182, 559] width 259 height 302
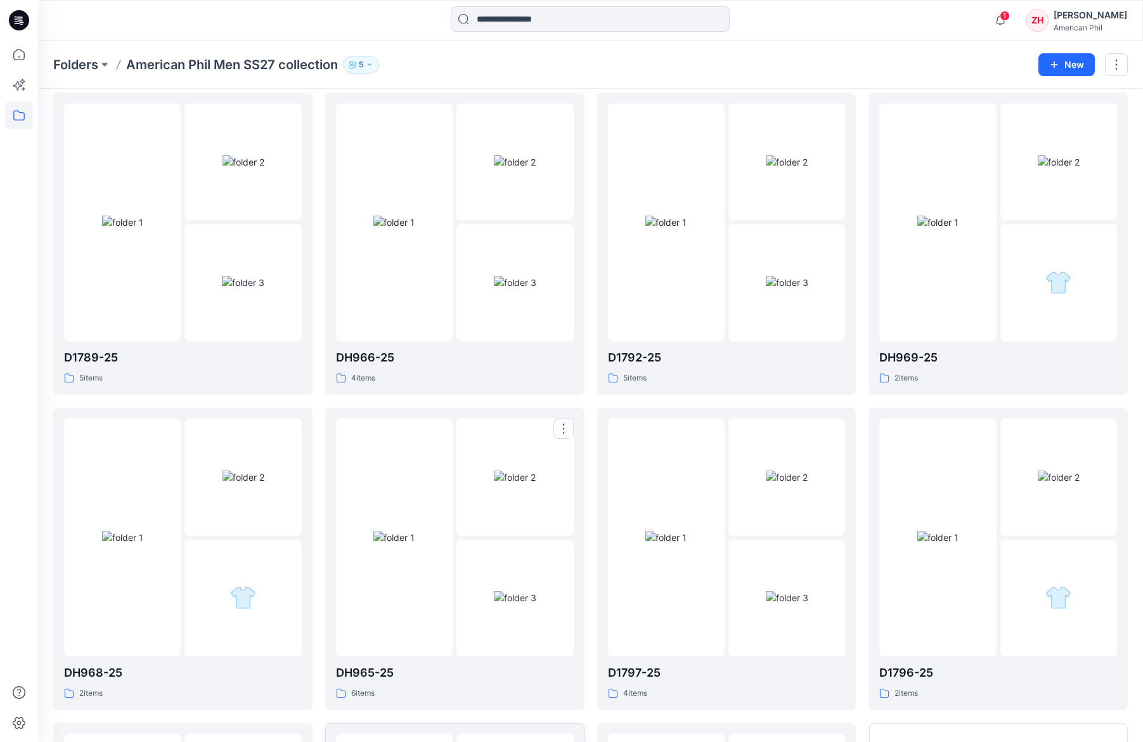
scroll to position [1310, 0]
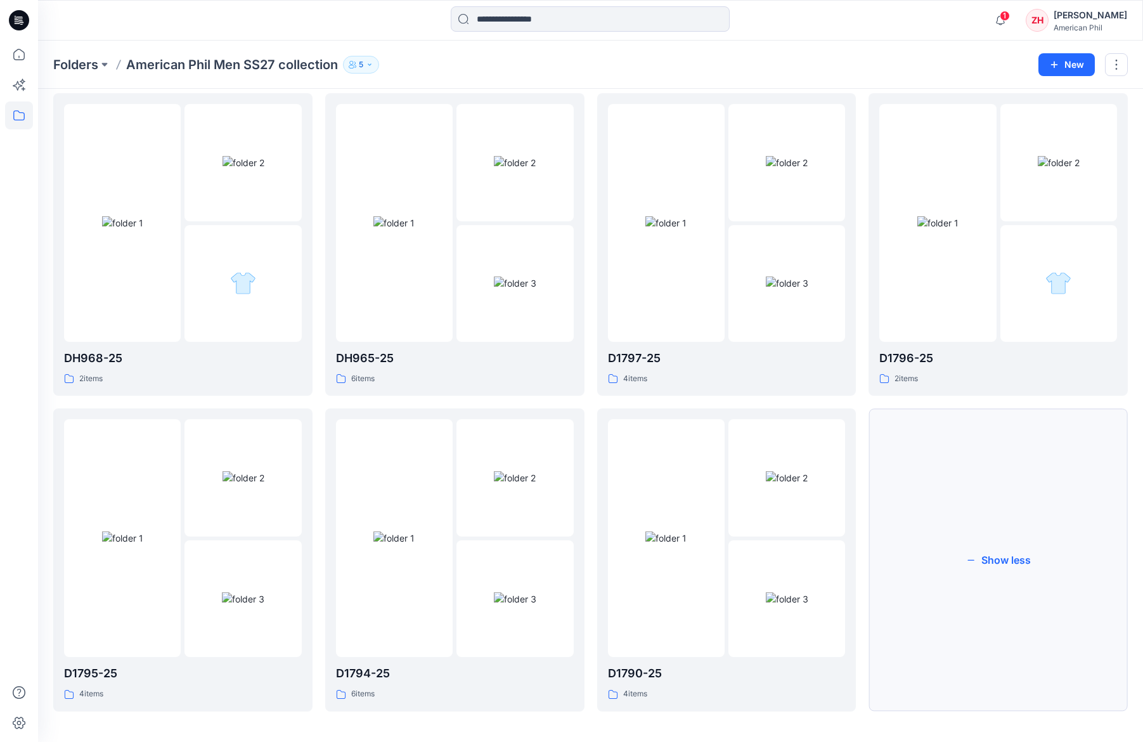
click at [989, 508] on button "Show less" at bounding box center [998, 559] width 259 height 302
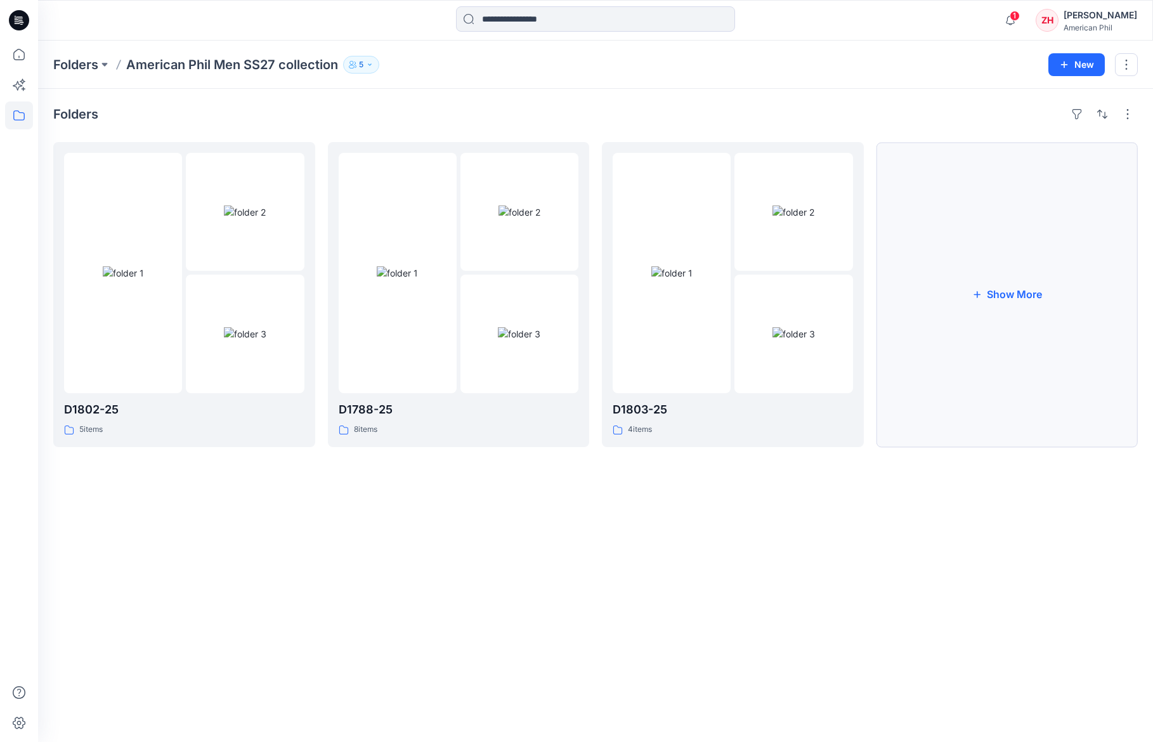
click at [1066, 290] on button "Show More" at bounding box center [1007, 294] width 262 height 305
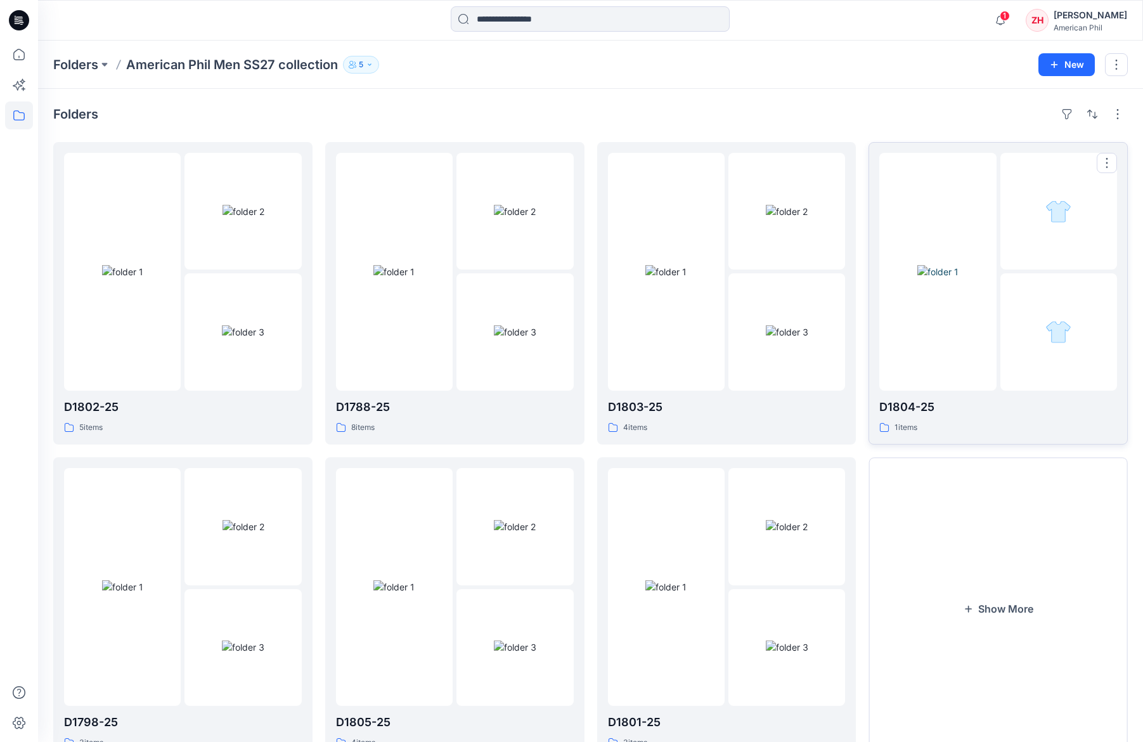
scroll to position [53, 0]
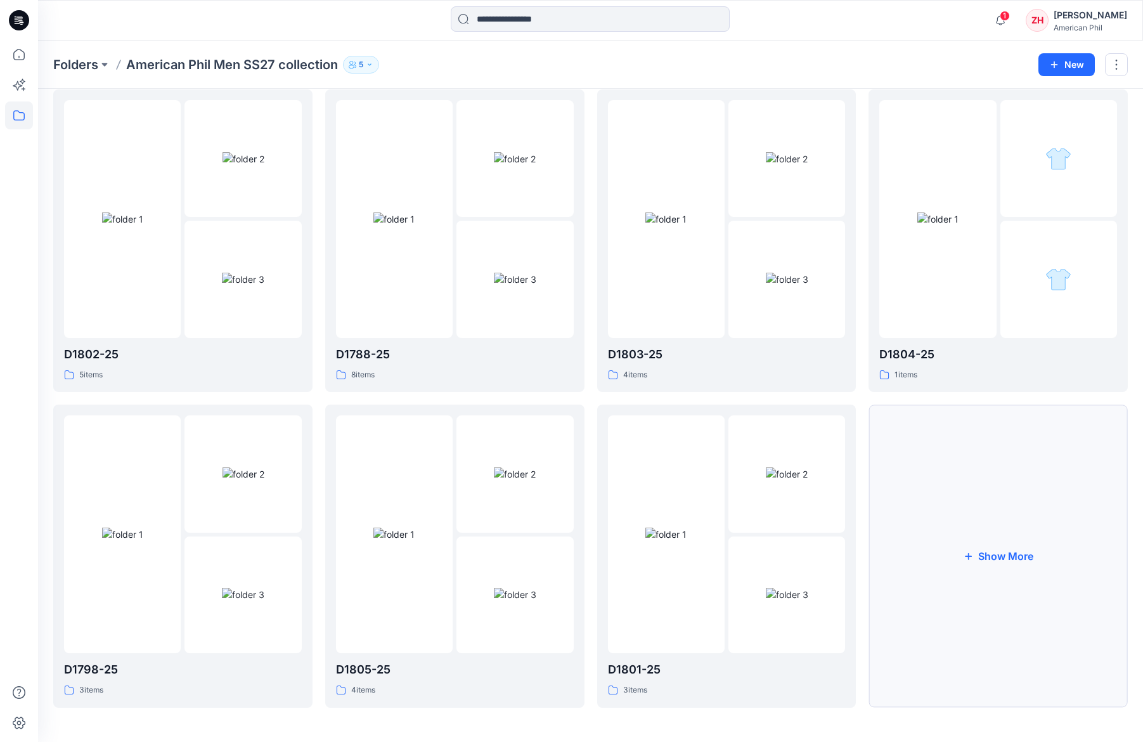
click at [1027, 462] on button "Show More" at bounding box center [998, 556] width 259 height 302
click at [996, 491] on button "Show More" at bounding box center [998, 557] width 259 height 302
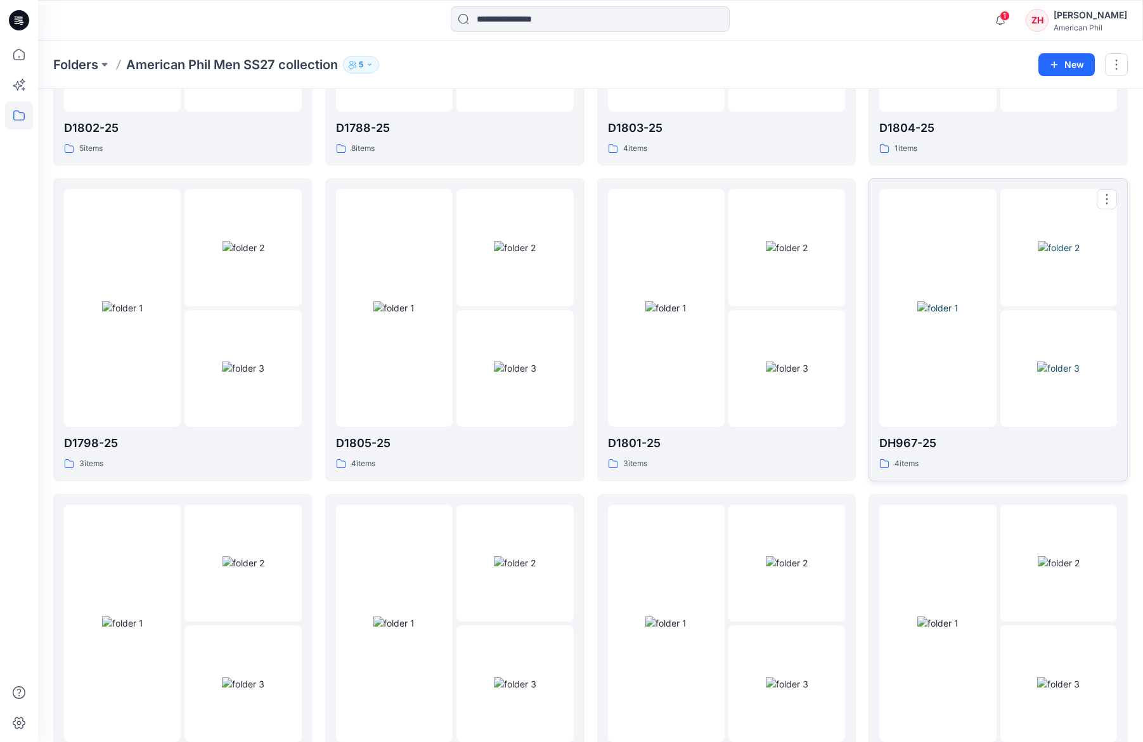
scroll to position [682, 0]
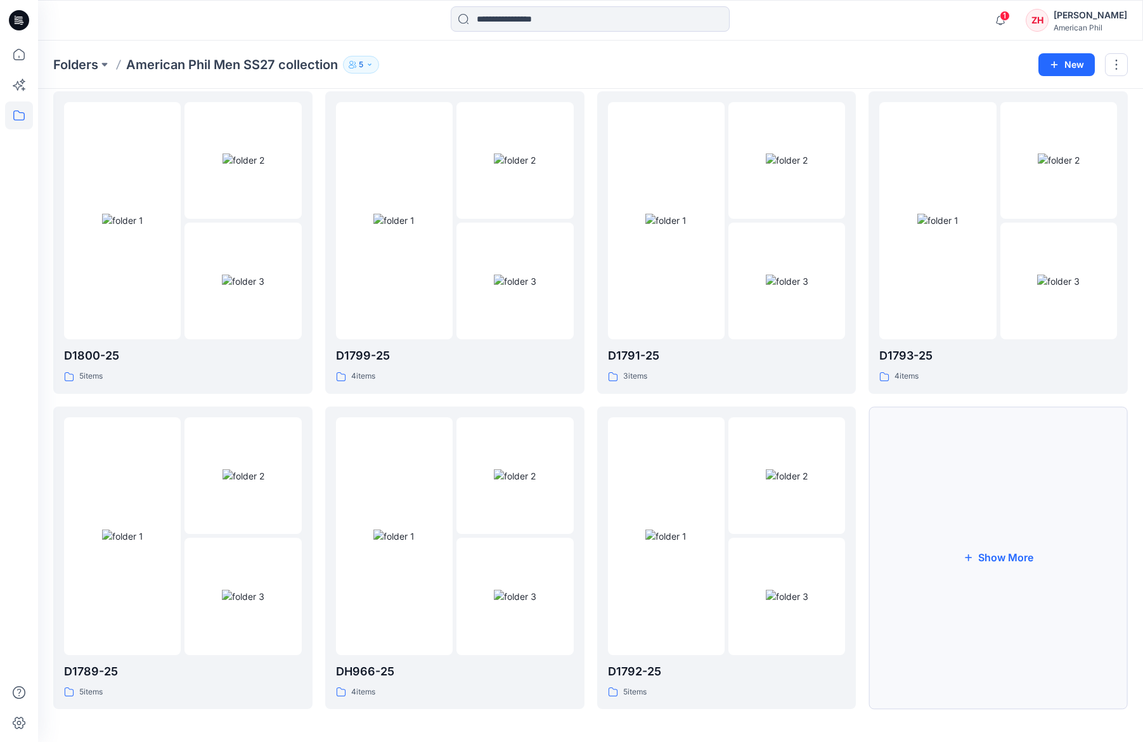
click at [995, 538] on button "Show More" at bounding box center [998, 557] width 259 height 302
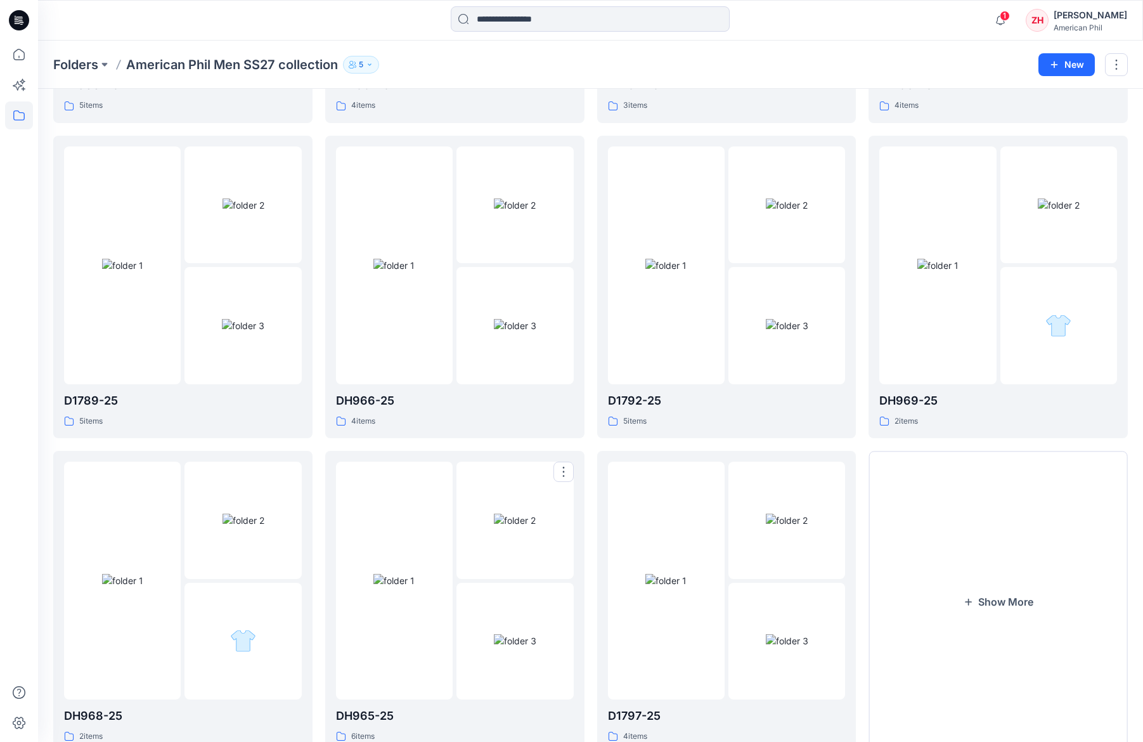
click at [448, 463] on div at bounding box center [394, 581] width 117 height 238
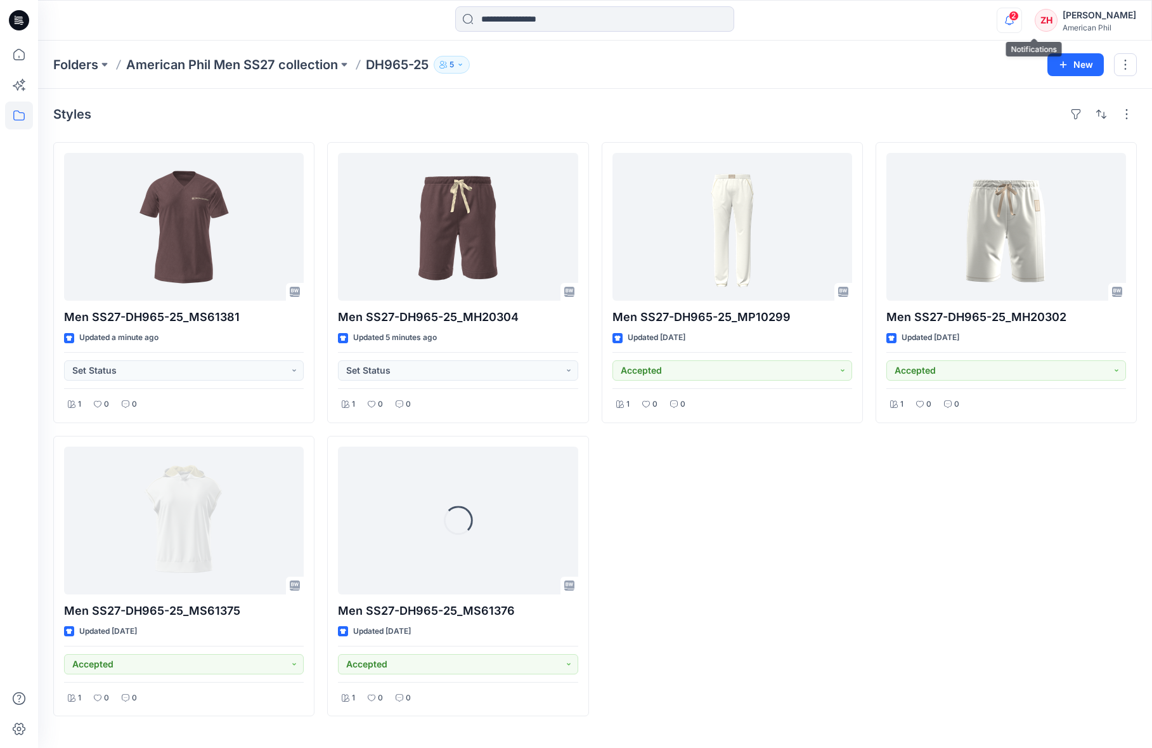
click at [1022, 24] on icon "button" at bounding box center [1009, 20] width 24 height 25
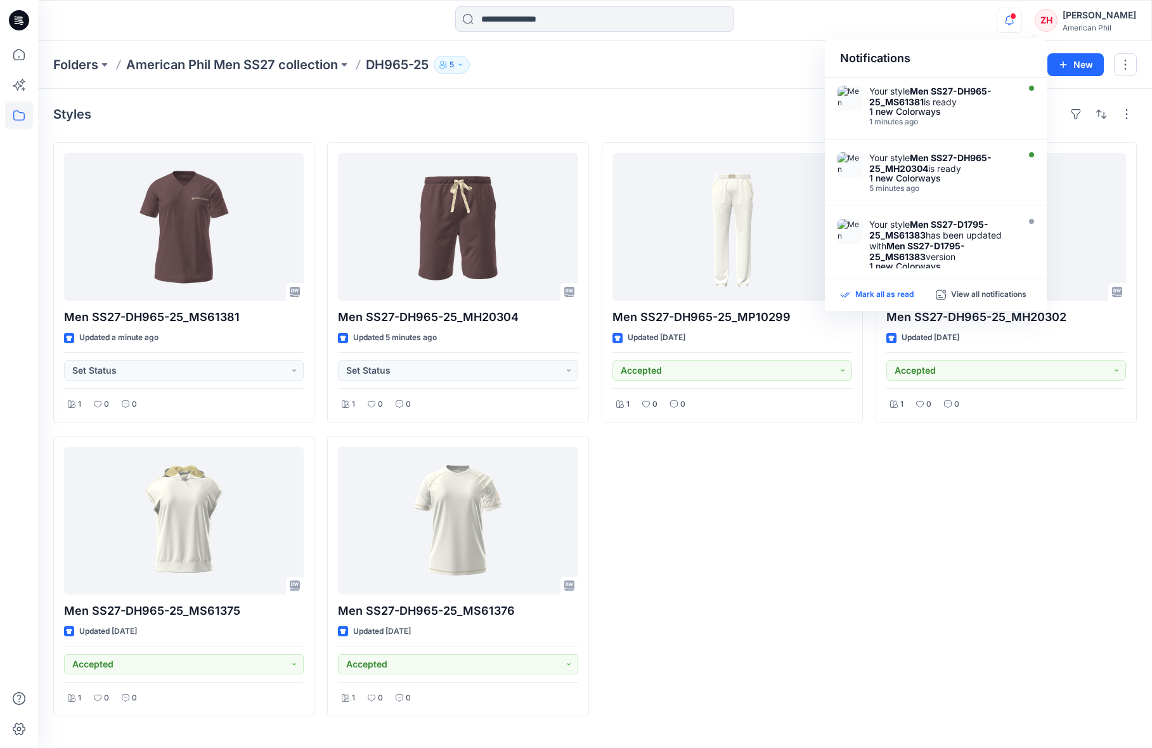
click at [893, 289] on p "Mark all as read" at bounding box center [884, 294] width 58 height 11
drag, startPoint x: 950, startPoint y: 22, endPoint x: 1091, endPoint y: 11, distance: 141.2
click at [950, 22] on div "Notifications Your style Men SS27-DH965-25_MS61381 is ready 1 new Colorways 1 m…" at bounding box center [594, 20] width 1113 height 28
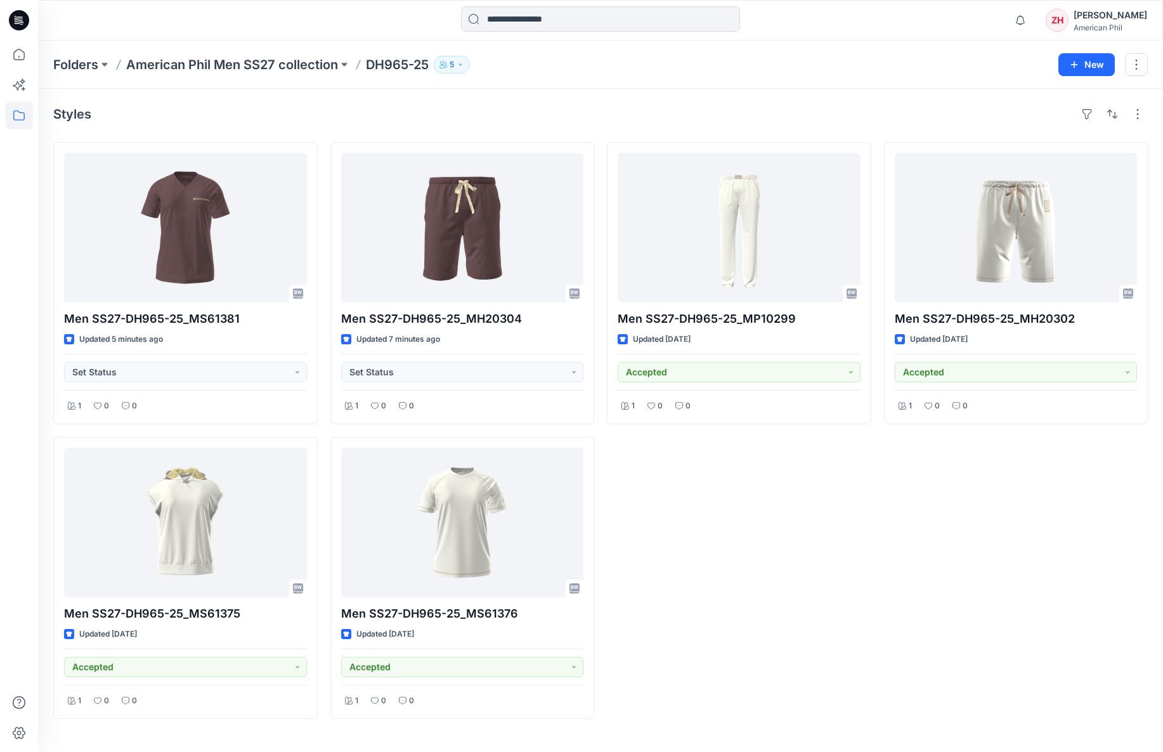
click at [708, 79] on div "Folders American Phil Men SS27 collection DH965-25 5 New" at bounding box center [600, 65] width 1125 height 48
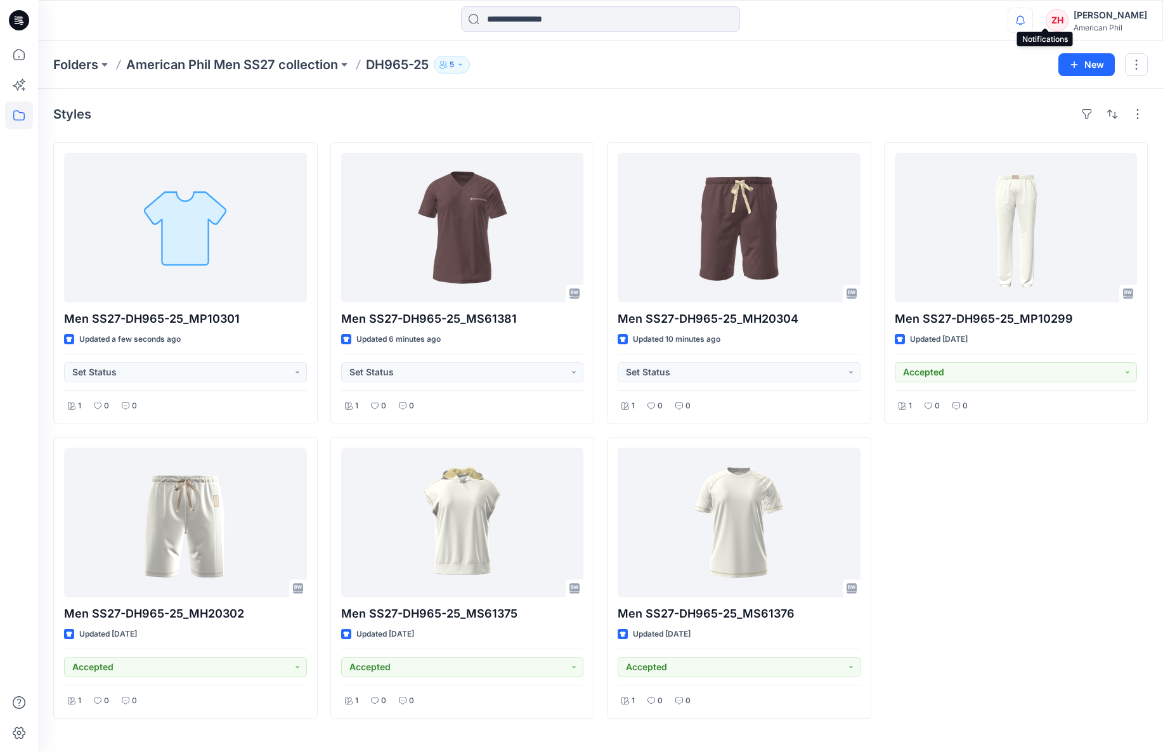
click at [1032, 14] on icon "button" at bounding box center [1020, 20] width 24 height 25
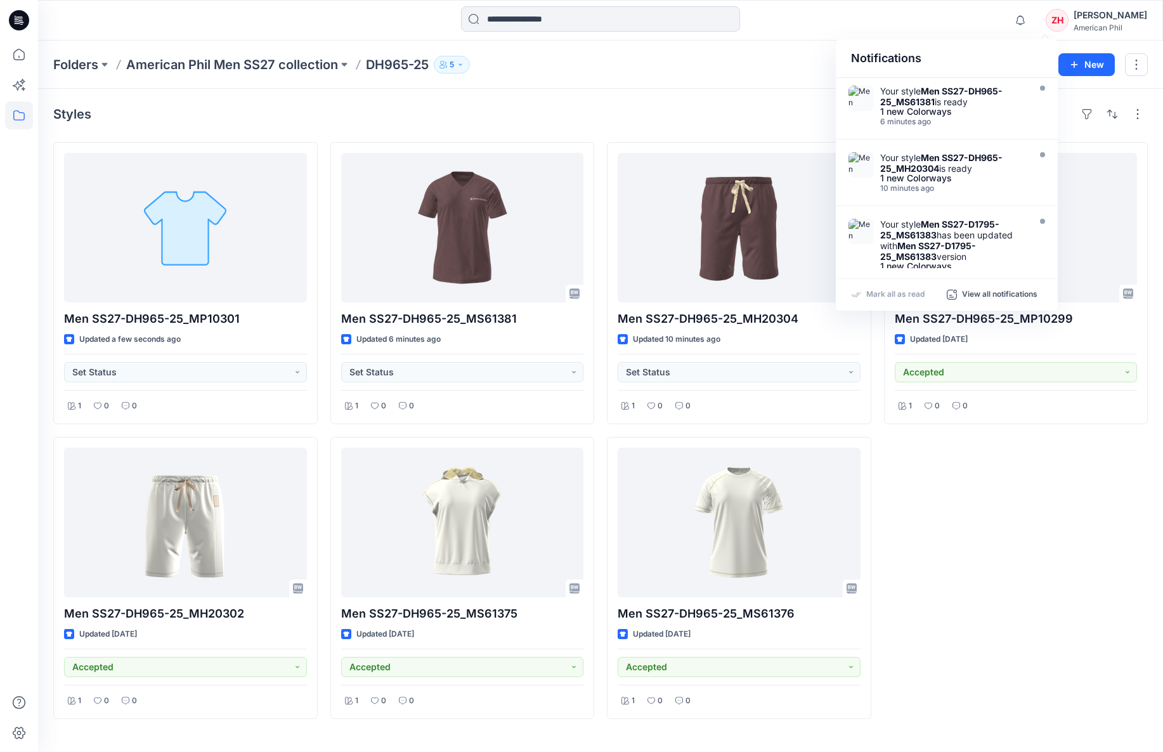
click at [932, 43] on div "Notifications" at bounding box center [947, 58] width 222 height 39
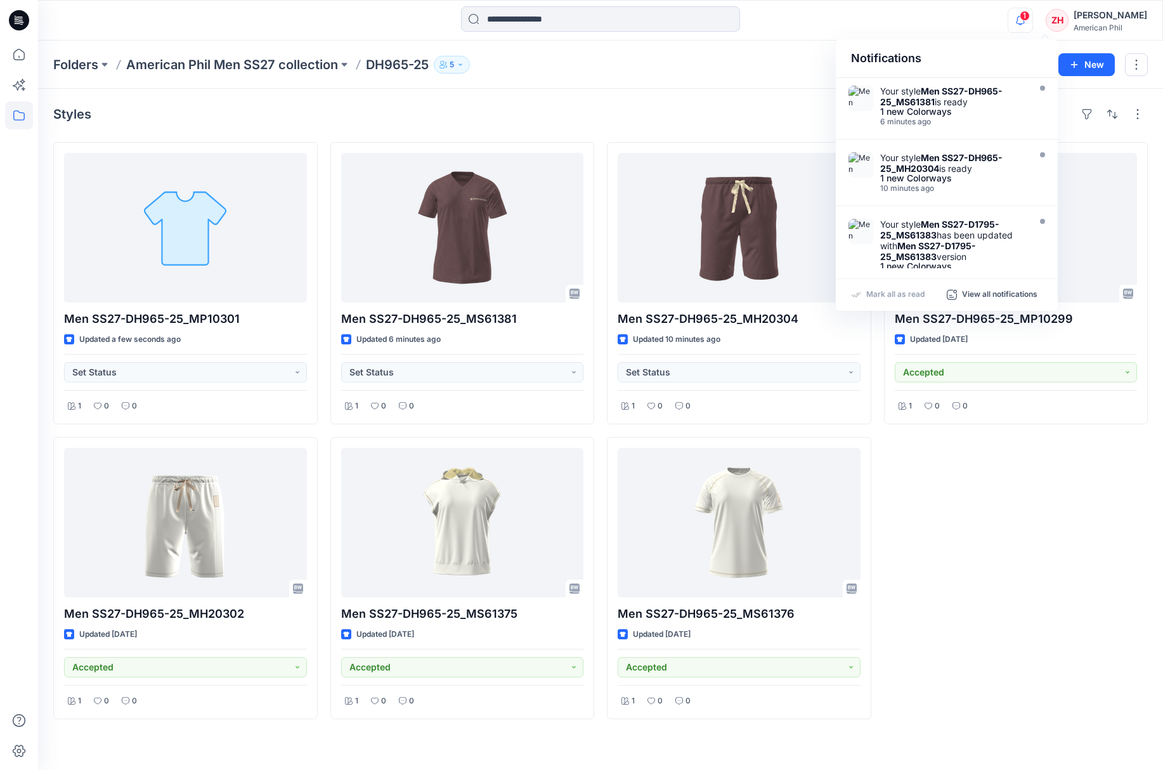
click at [1032, 14] on icon "button" at bounding box center [1020, 20] width 24 height 25
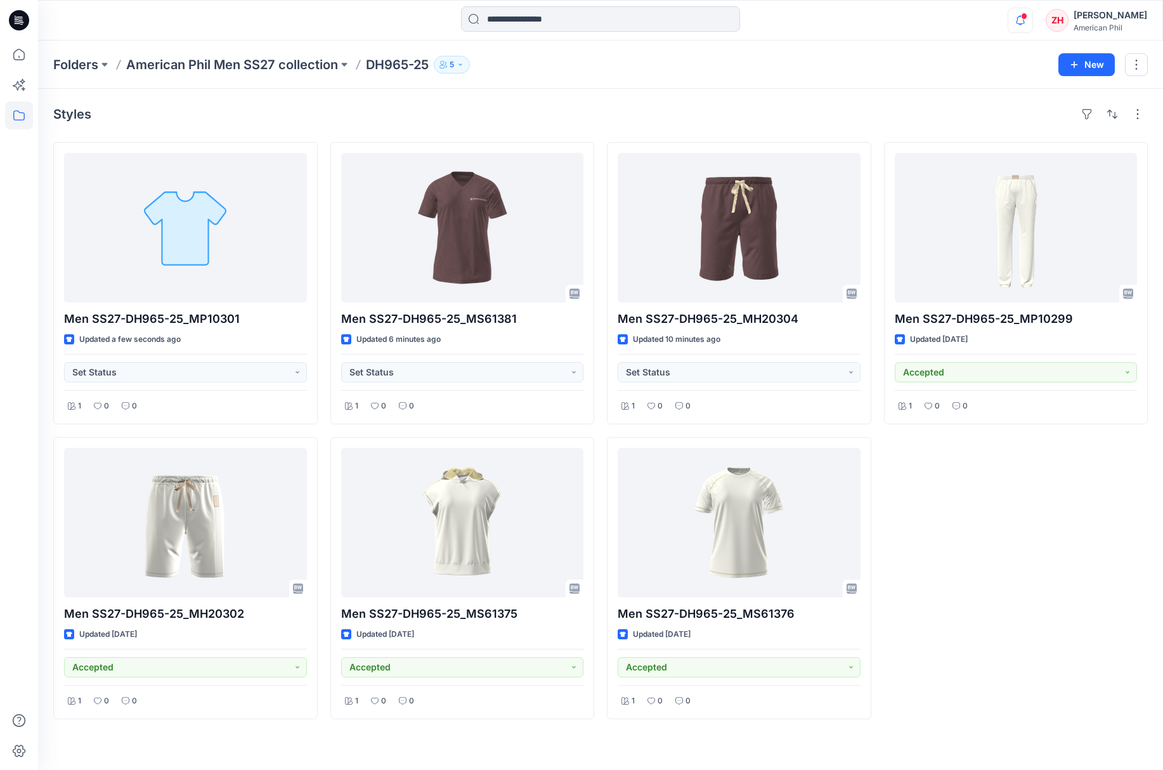
click at [1027, 15] on span at bounding box center [1024, 16] width 6 height 7
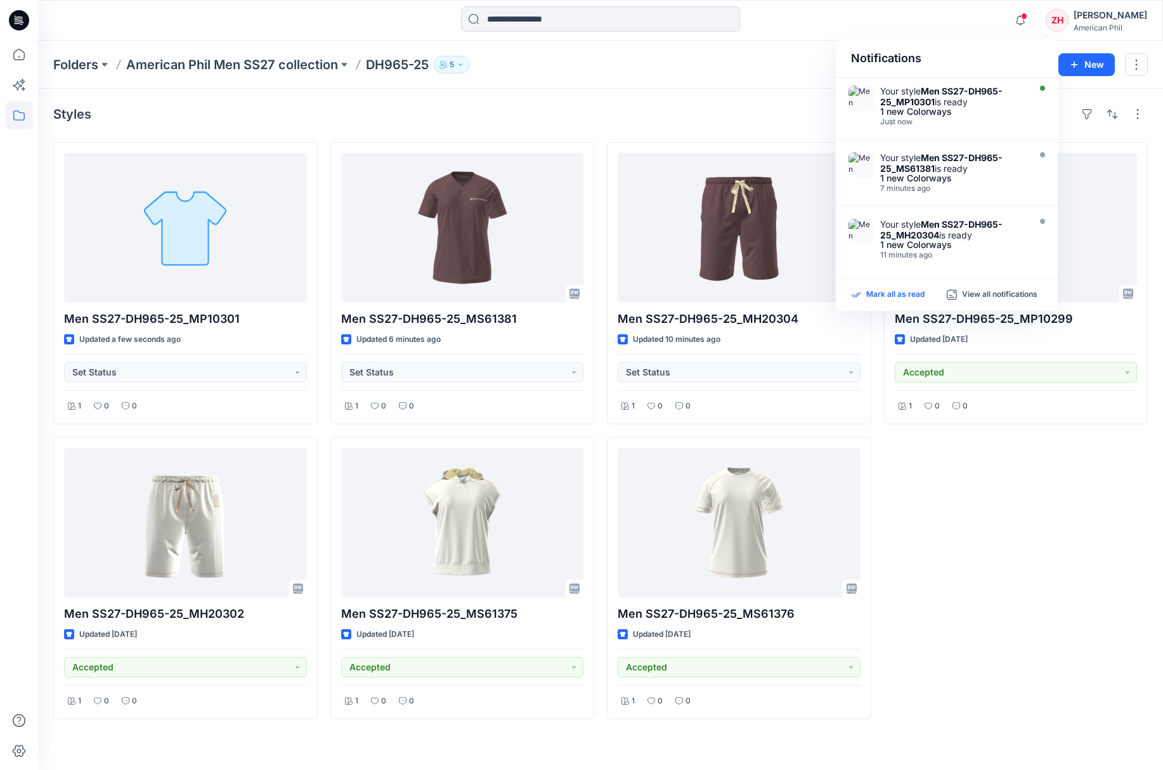
click at [904, 293] on p "Mark all as read" at bounding box center [895, 294] width 58 height 11
click at [739, 113] on div "Styles" at bounding box center [600, 114] width 1094 height 20
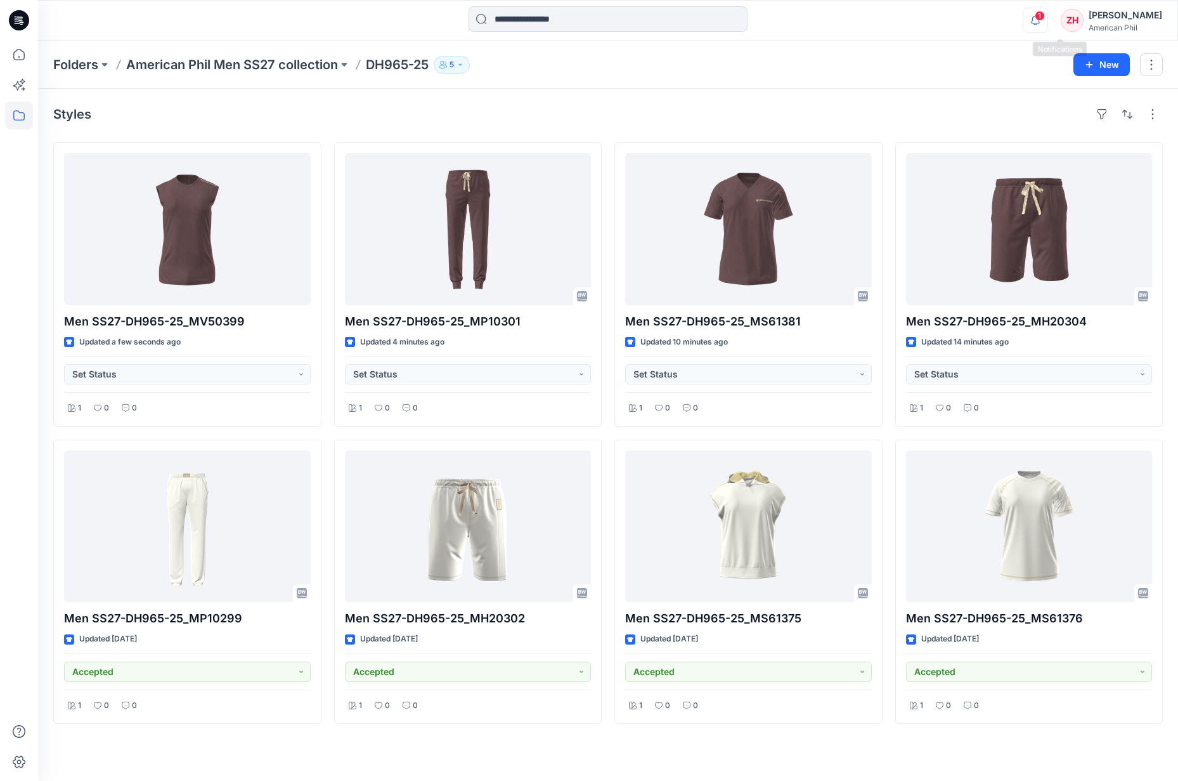
click at [1048, 11] on icon "button" at bounding box center [1035, 20] width 24 height 25
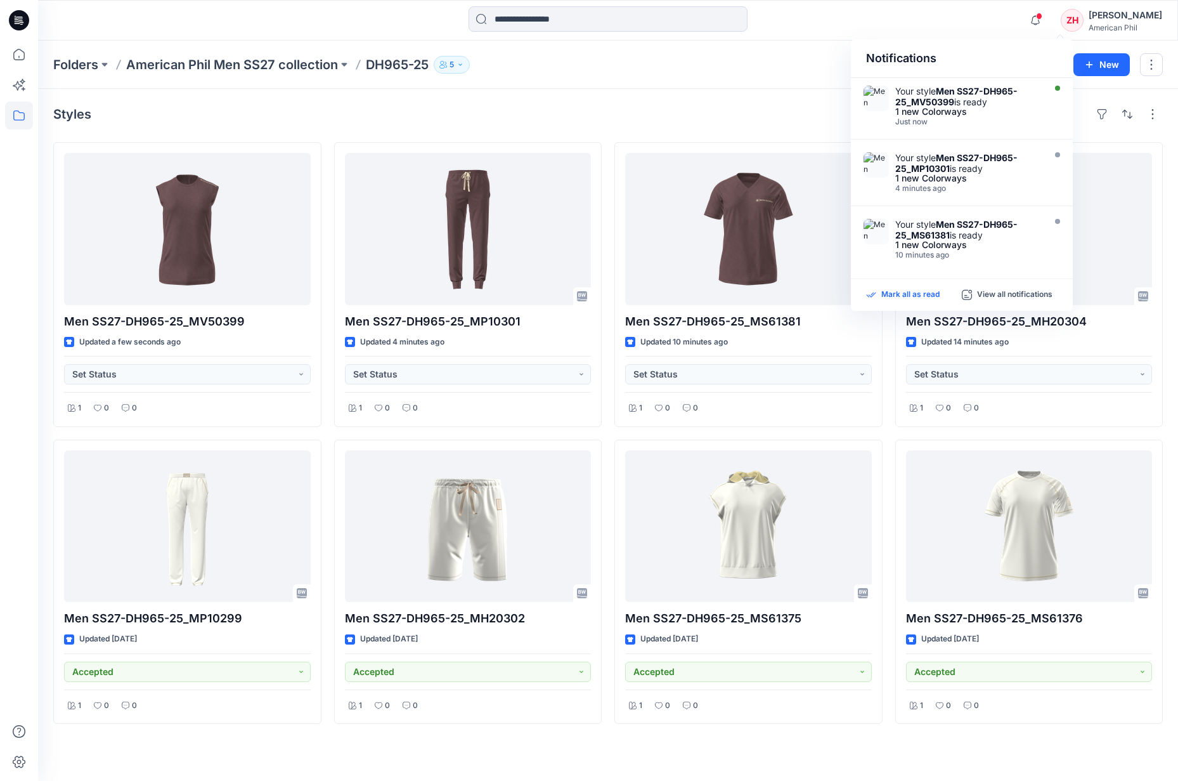
click at [897, 296] on p "Mark all as read" at bounding box center [910, 294] width 58 height 11
drag, startPoint x: 997, startPoint y: 22, endPoint x: 1022, endPoint y: 18, distance: 25.0
click at [997, 22] on div "Notifications Your style Men SS27-DH965-25_MV50399 is ready 1 new Colorways Jus…" at bounding box center [607, 20] width 1139 height 28
